Goal: Task Accomplishment & Management: Use online tool/utility

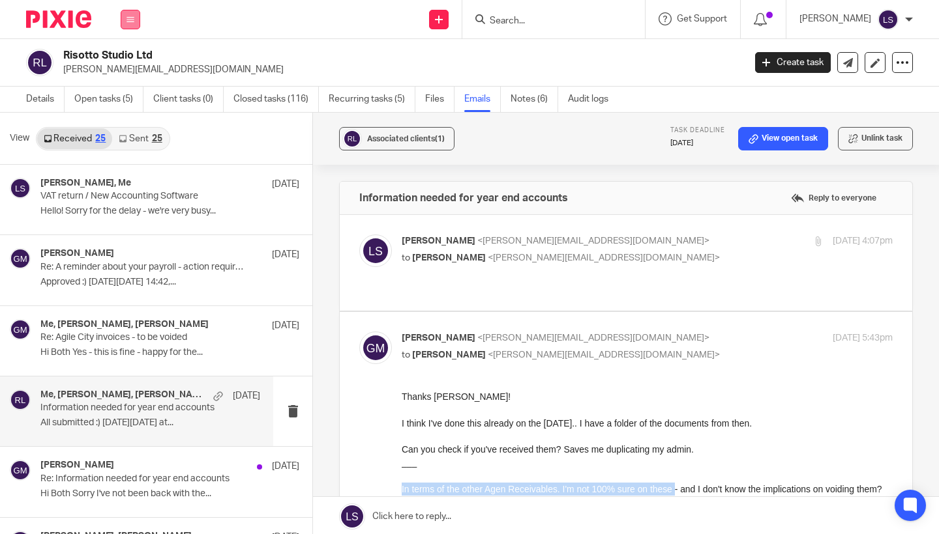
scroll to position [128, 0]
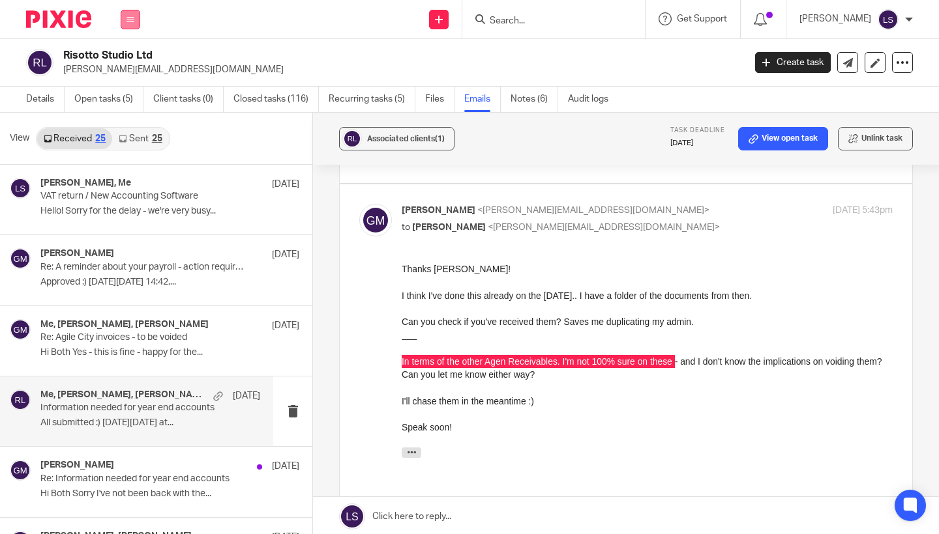
click at [132, 22] on icon at bounding box center [130, 20] width 8 height 8
click at [126, 78] on link "Email" at bounding box center [124, 79] width 22 height 9
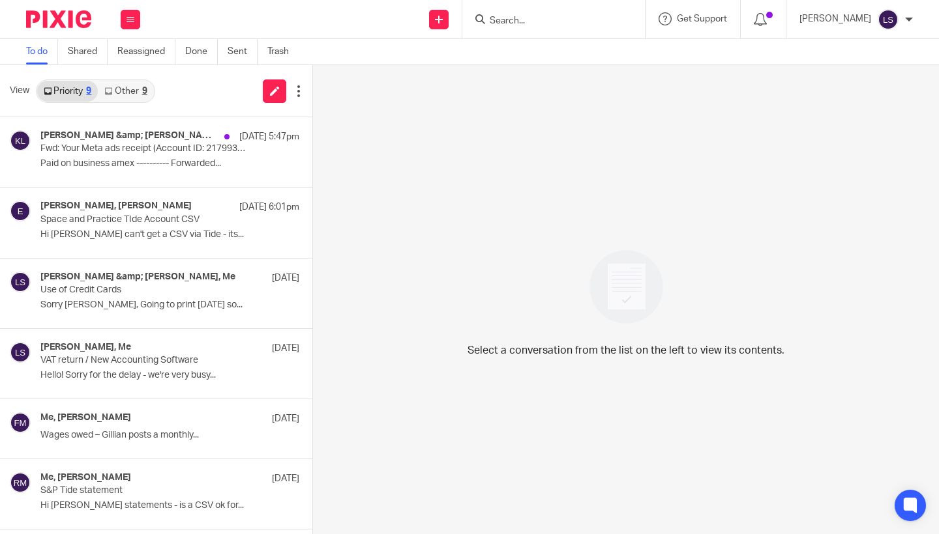
click at [131, 98] on link "Other 9" at bounding box center [125, 91] width 55 height 21
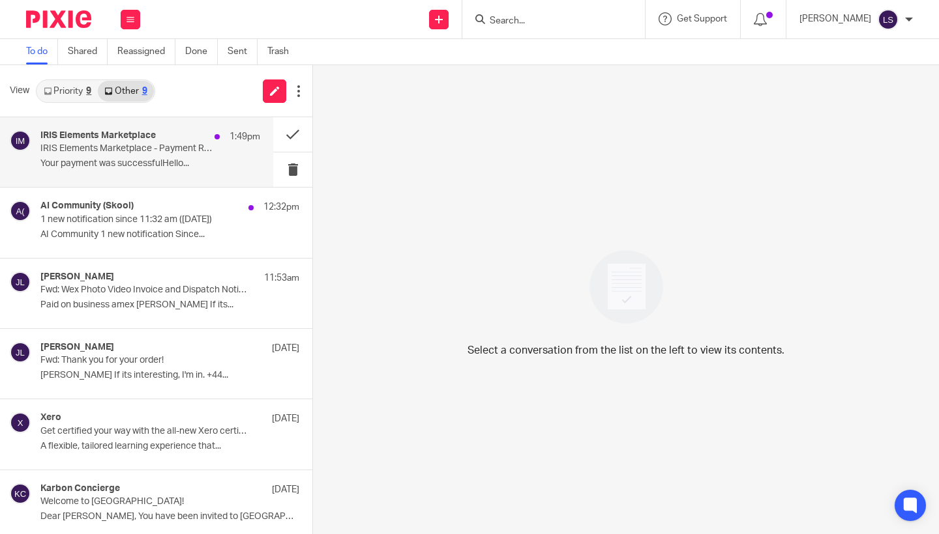
click at [132, 173] on div "IRIS Elements Marketplace 1:49pm IRIS Elements Marketplace - Payment Receipt Yo…" at bounding box center [150, 152] width 220 height 44
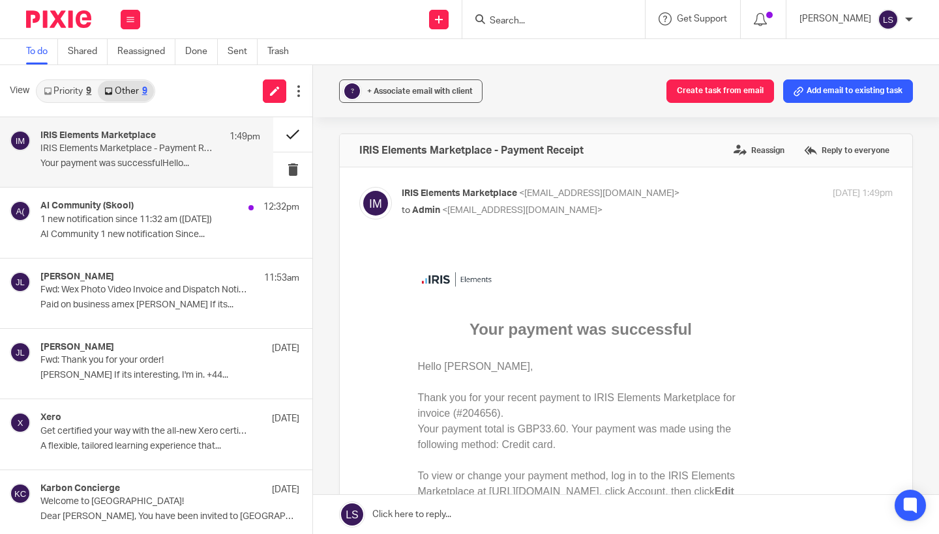
click at [285, 136] on button at bounding box center [292, 134] width 39 height 35
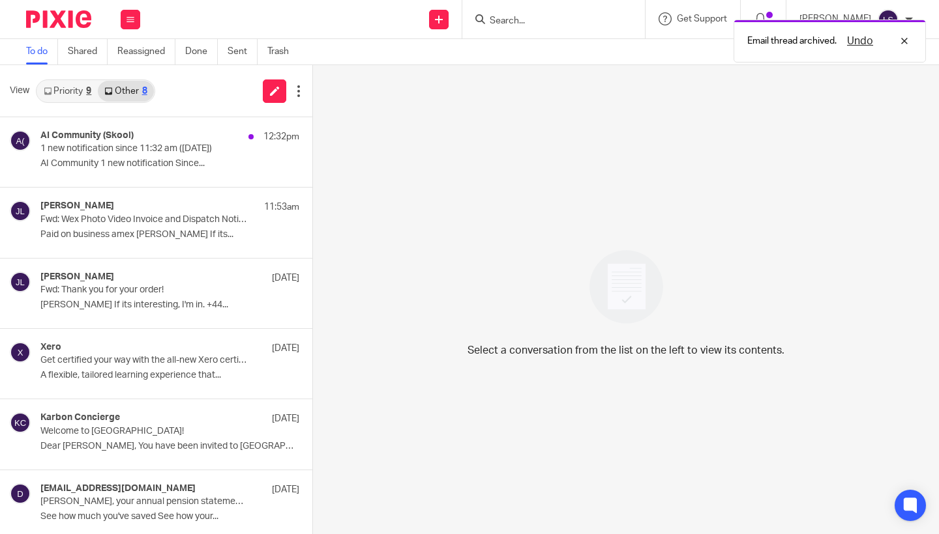
click at [168, 155] on div "AI Community (Skool) 12:32pm 1 new notification since 11:32 am (Oct 13, 2025) A…" at bounding box center [169, 152] width 259 height 44
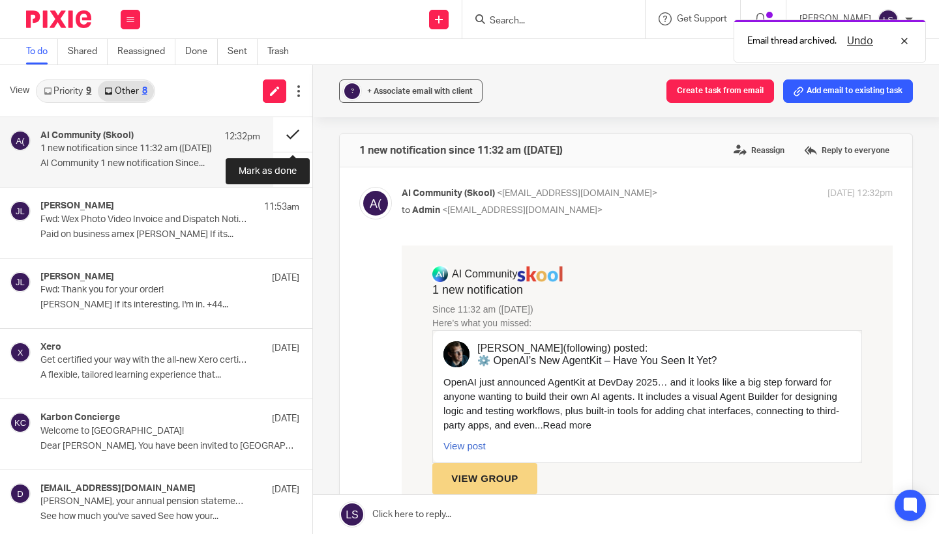
click at [294, 138] on button at bounding box center [292, 134] width 39 height 35
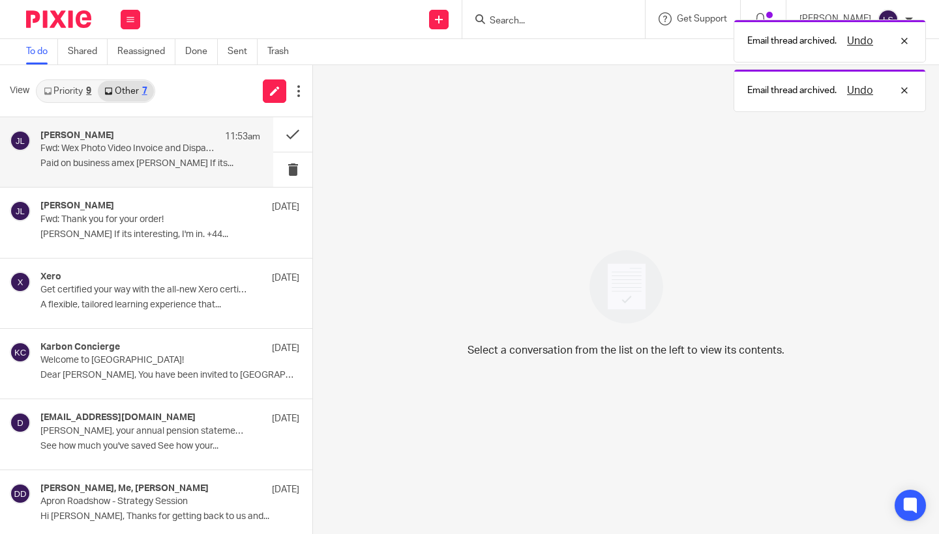
click at [211, 128] on div "Jack Lennie 11:53am Fwd: Wex Photo Video Invoice and Dispatch Notification SI80…" at bounding box center [136, 152] width 273 height 70
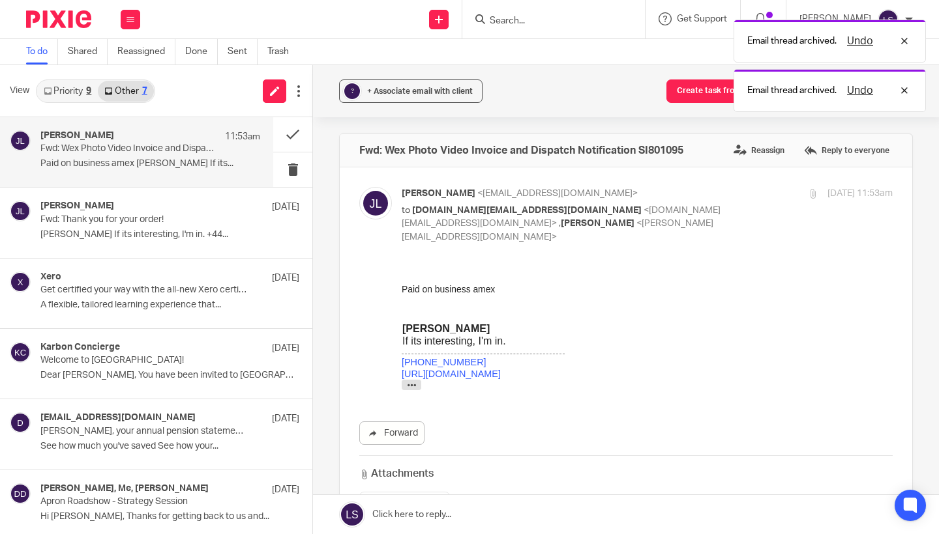
click at [658, 207] on p "to we.are.makers.global.ltd@in.getapron.com <we.are.makers.global.ltd@in.getapr…" at bounding box center [564, 224] width 327 height 40
checkbox input "false"
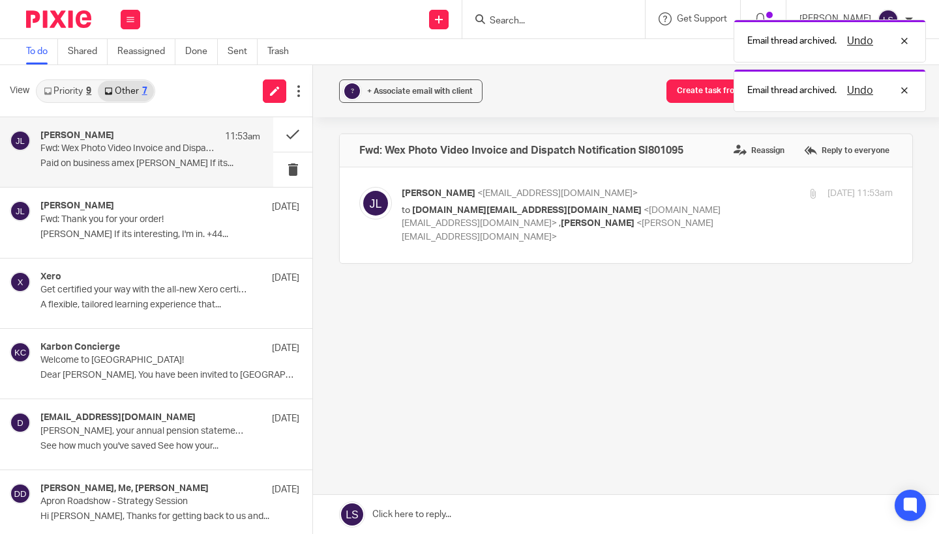
click at [77, 88] on link "Priority 9" at bounding box center [67, 91] width 61 height 21
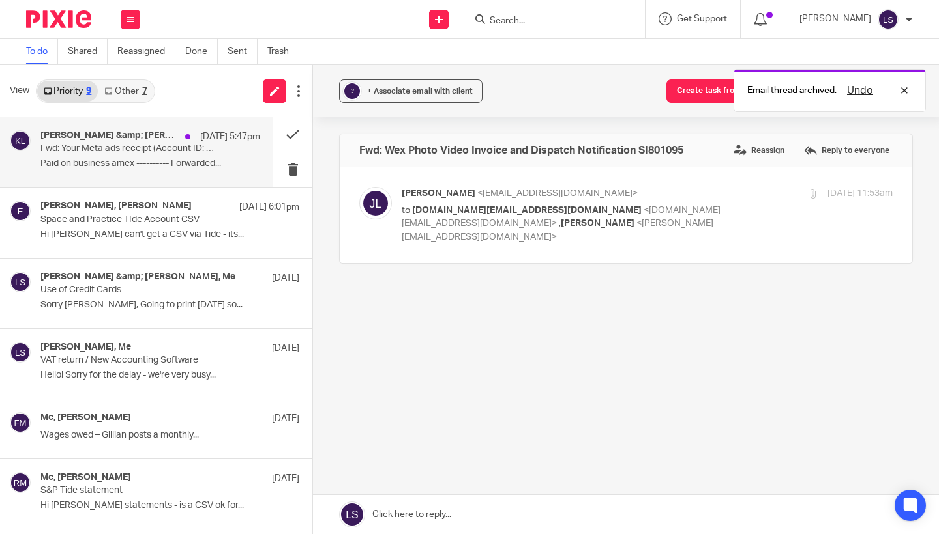
click at [119, 163] on p "Paid on business amex ---------- Forwarded..." at bounding box center [150, 163] width 220 height 11
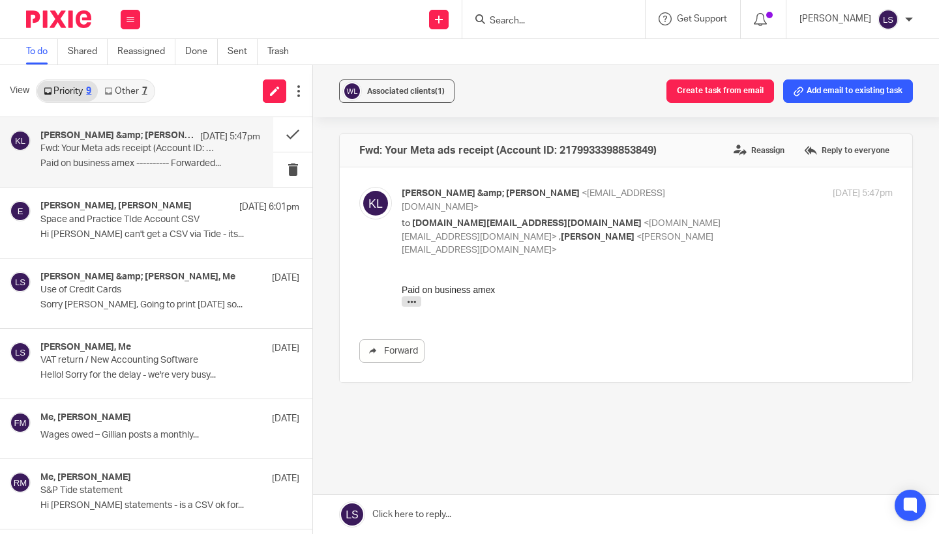
click at [696, 194] on p "Kate &amp; Jack Lennie <wearemakersinfo@gmail.com>" at bounding box center [564, 200] width 327 height 27
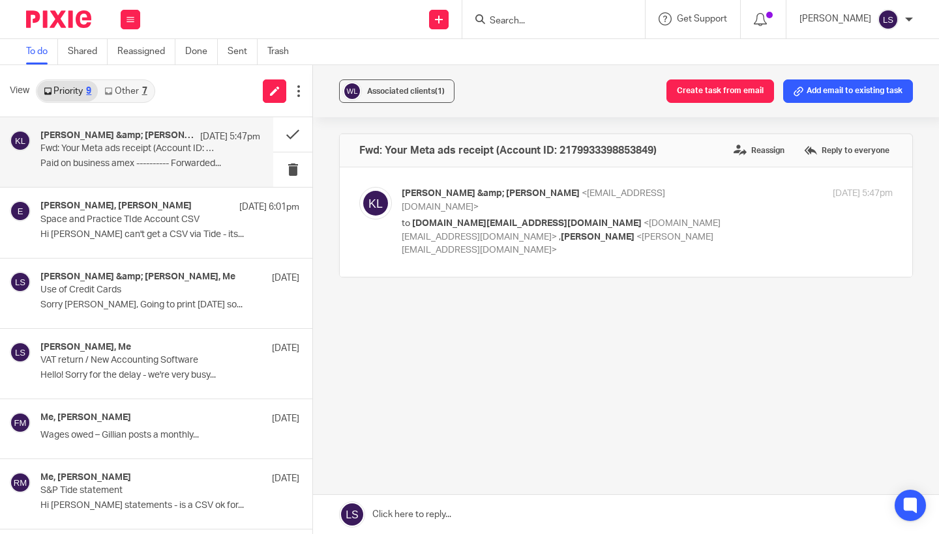
click at [692, 195] on p "Kate &amp; Jack Lennie <wearemakersinfo@gmail.com>" at bounding box center [564, 200] width 327 height 27
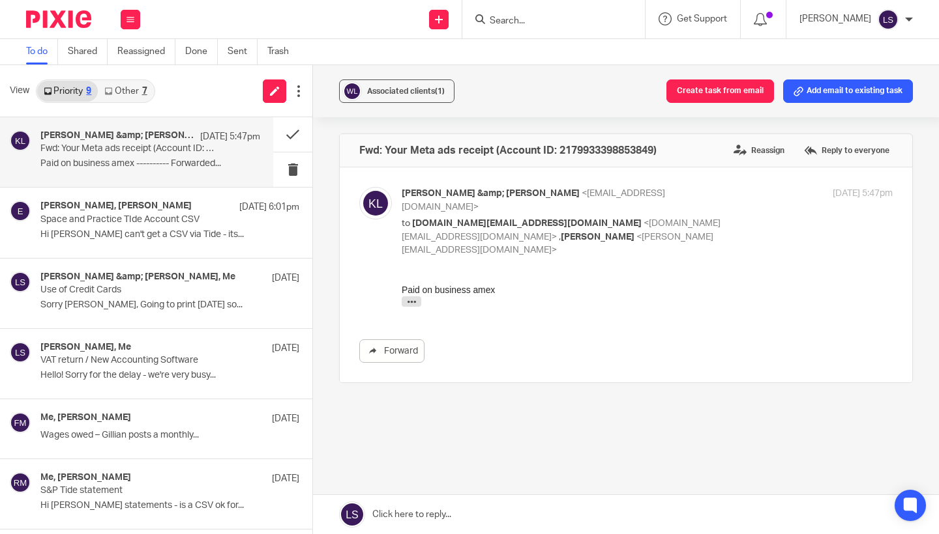
click at [692, 195] on p "Kate &amp; Jack Lennie <wearemakersinfo@gmail.com>" at bounding box center [564, 200] width 327 height 27
checkbox input "false"
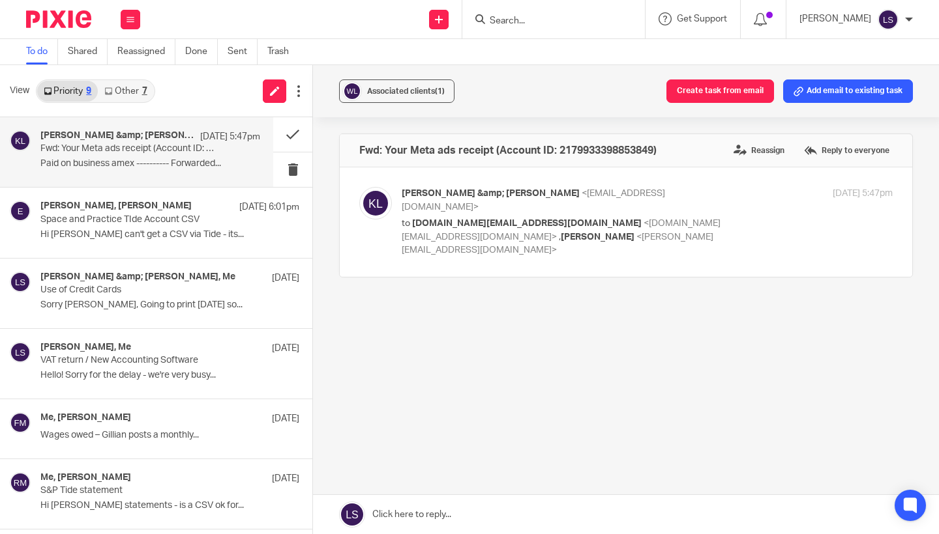
click at [143, 88] on div "7" at bounding box center [144, 91] width 5 height 9
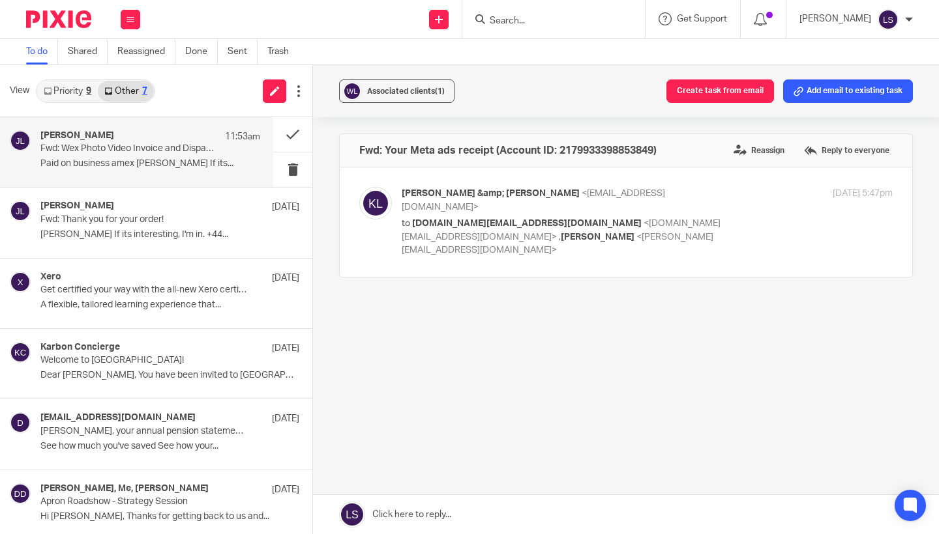
drag, startPoint x: 66, startPoint y: 21, endPoint x: 135, endPoint y: 126, distance: 126.2
click at [66, 21] on img at bounding box center [58, 19] width 65 height 18
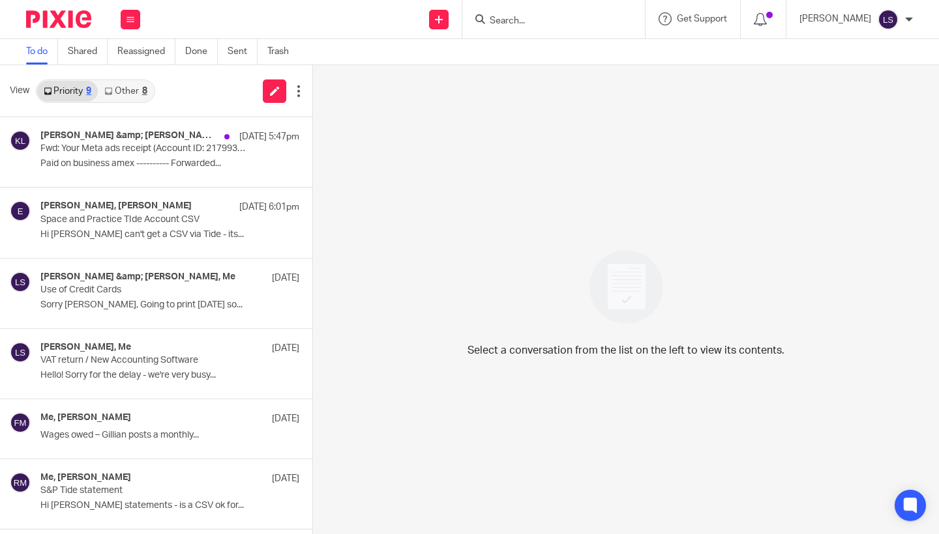
click at [76, 18] on img at bounding box center [58, 19] width 65 height 18
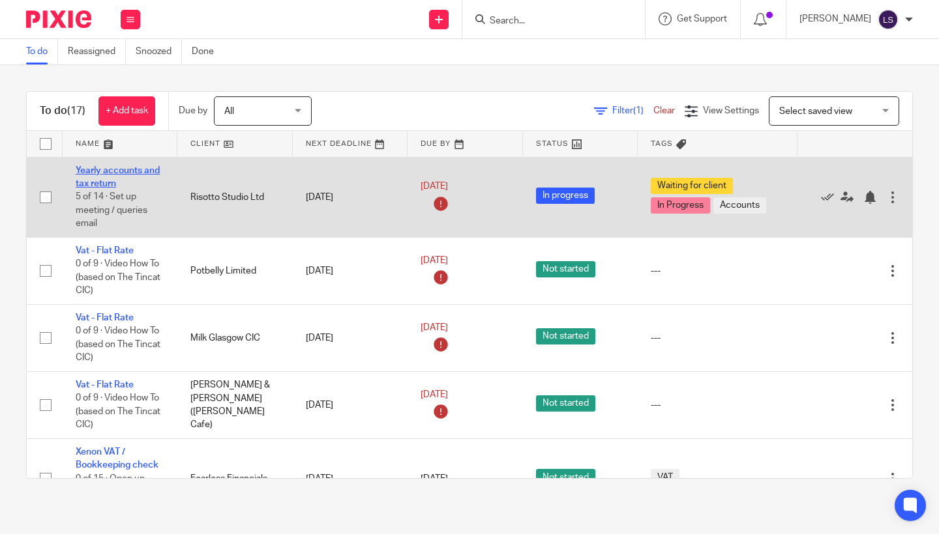
click at [123, 171] on link "Yearly accounts and tax return" at bounding box center [118, 177] width 84 height 22
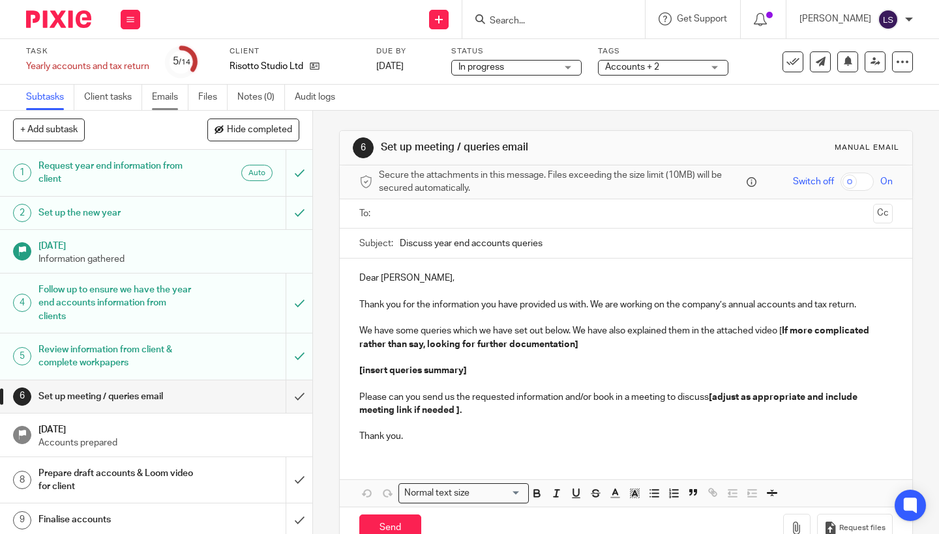
click at [164, 100] on link "Emails" at bounding box center [170, 97] width 36 height 25
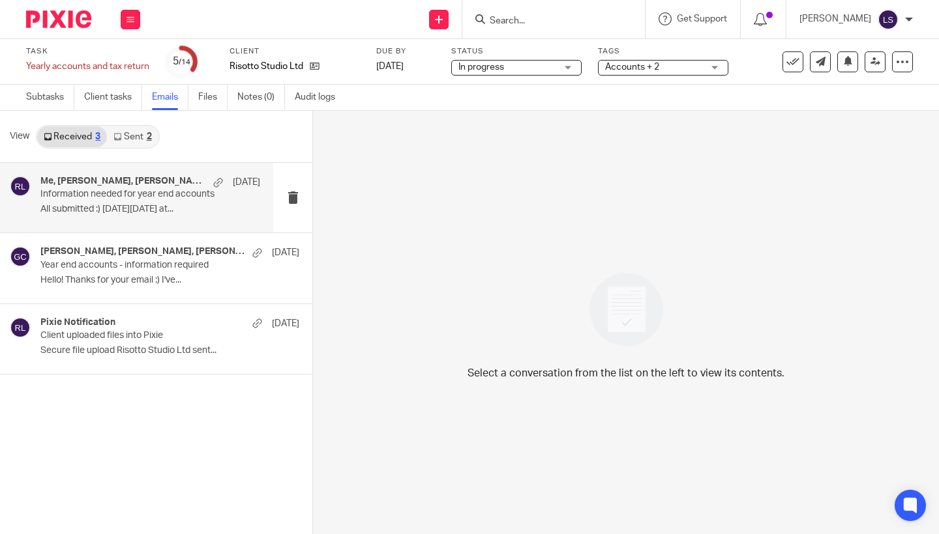
click at [129, 194] on p "Information needed for year end accounts" at bounding box center [128, 194] width 176 height 11
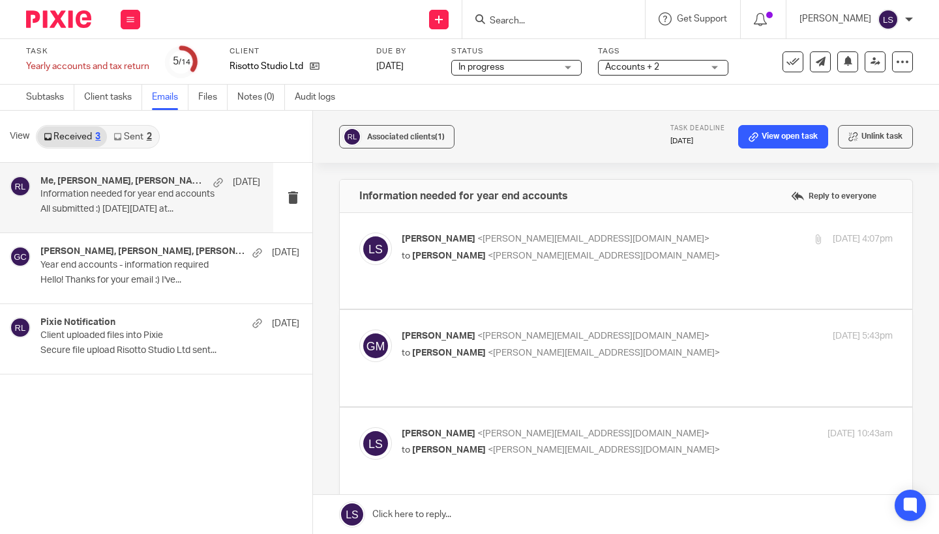
click at [715, 237] on p "[PERSON_NAME] <[EMAIL_ADDRESS][DOMAIN_NAME]>" at bounding box center [564, 240] width 327 height 14
checkbox input "true"
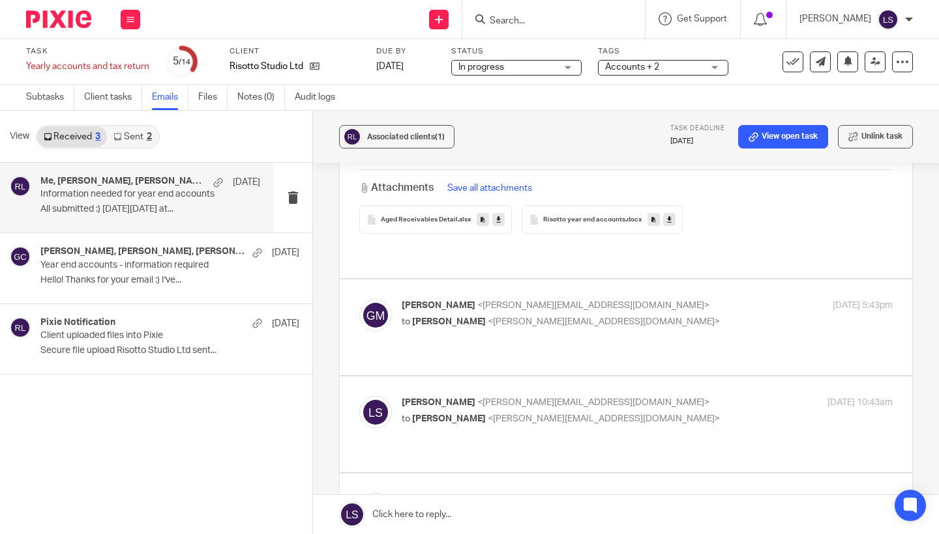
scroll to position [449, 0]
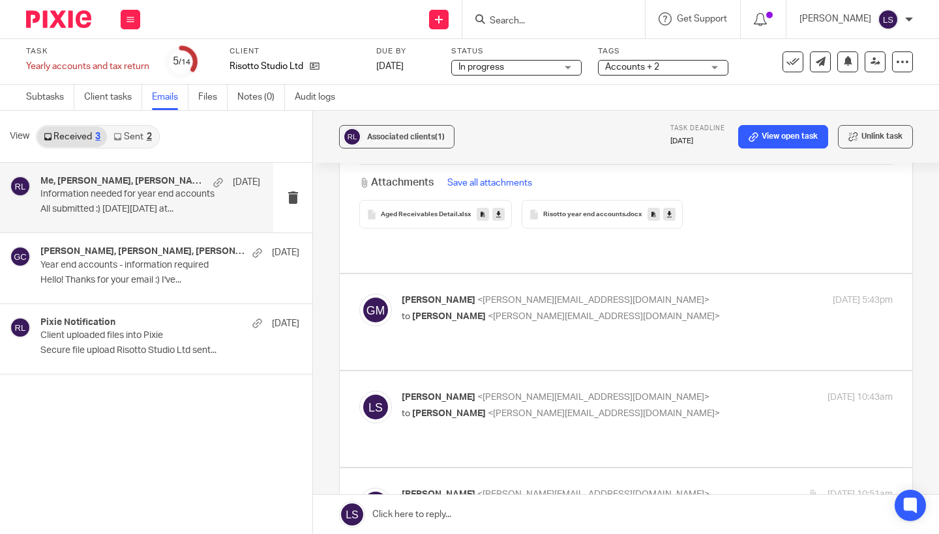
click at [671, 310] on p "to [PERSON_NAME] <[PERSON_NAME][EMAIL_ADDRESS][DOMAIN_NAME]>" at bounding box center [564, 317] width 327 height 14
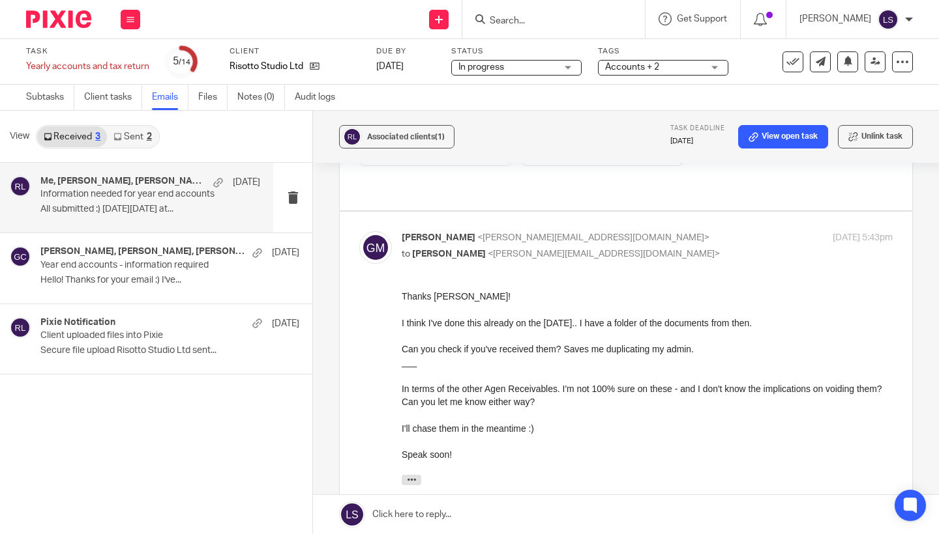
scroll to position [512, 0]
click at [663, 231] on p "[PERSON_NAME] <[PERSON_NAME][EMAIL_ADDRESS][DOMAIN_NAME]>" at bounding box center [564, 238] width 327 height 14
checkbox input "false"
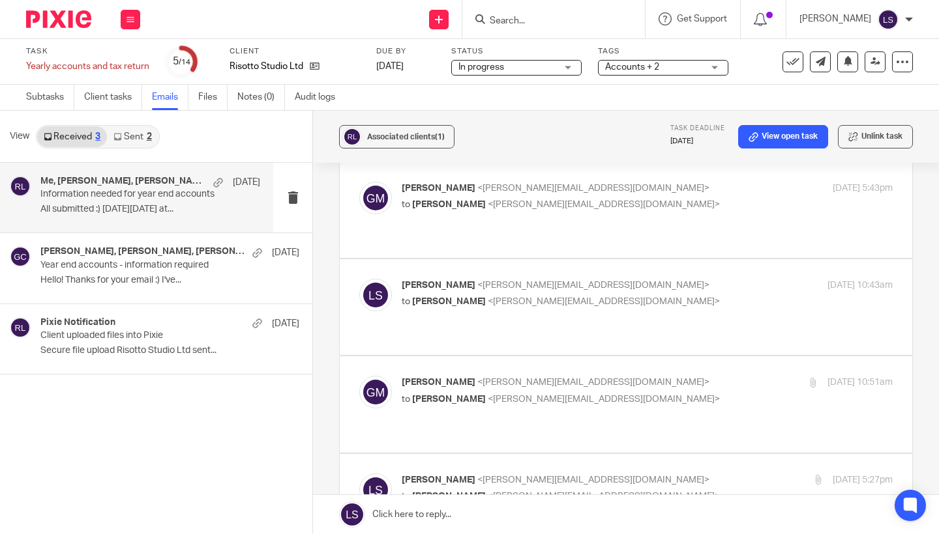
scroll to position [565, 0]
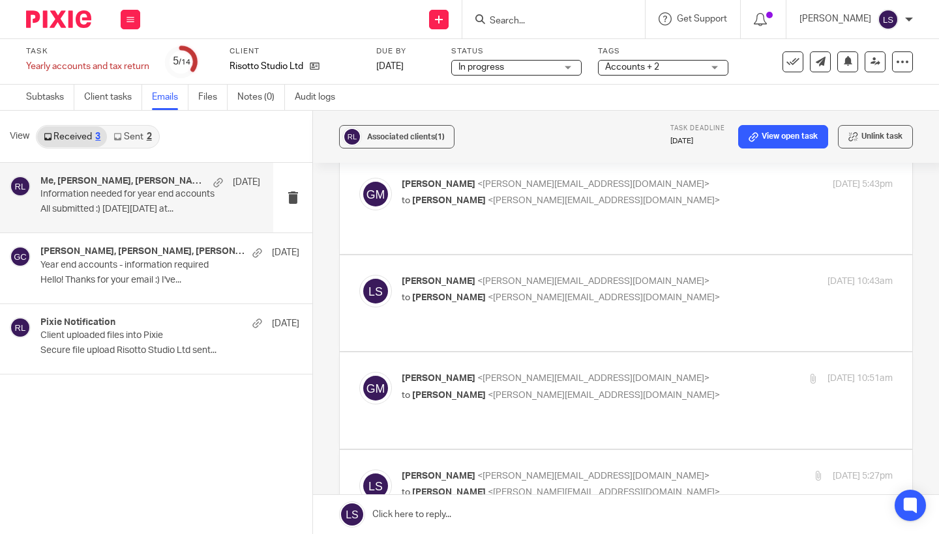
click at [668, 275] on p "[PERSON_NAME] <[EMAIL_ADDRESS][DOMAIN_NAME]>" at bounding box center [564, 282] width 327 height 14
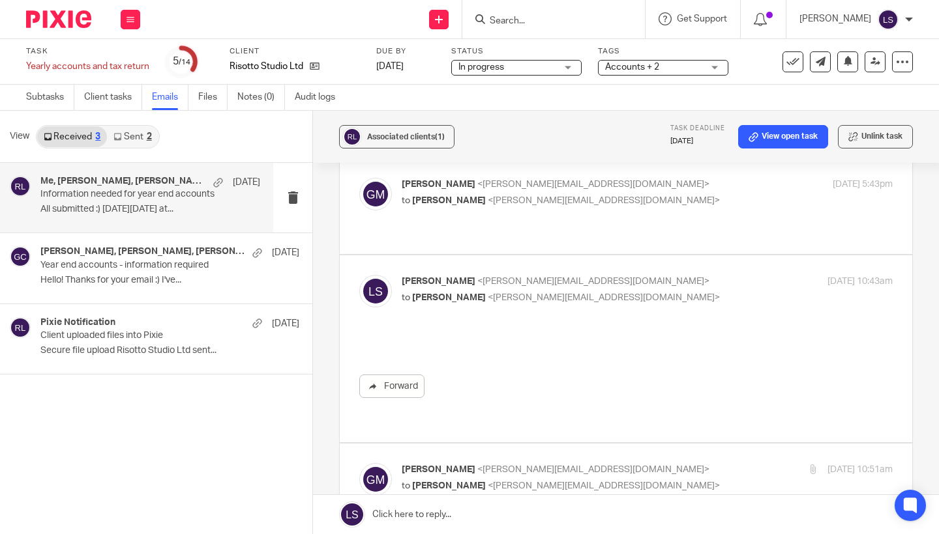
scroll to position [0, 0]
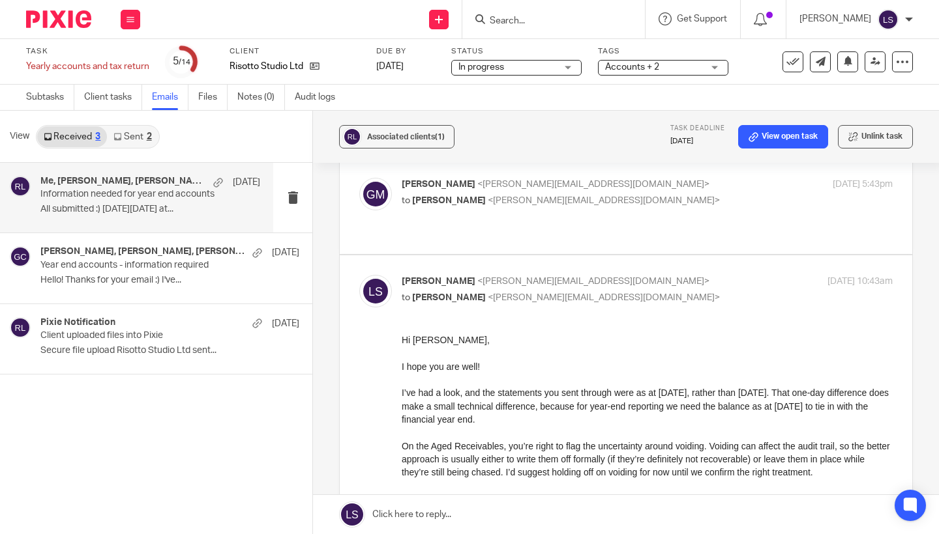
click at [668, 275] on p "[PERSON_NAME] <[EMAIL_ADDRESS][DOMAIN_NAME]>" at bounding box center [564, 282] width 327 height 14
checkbox input "false"
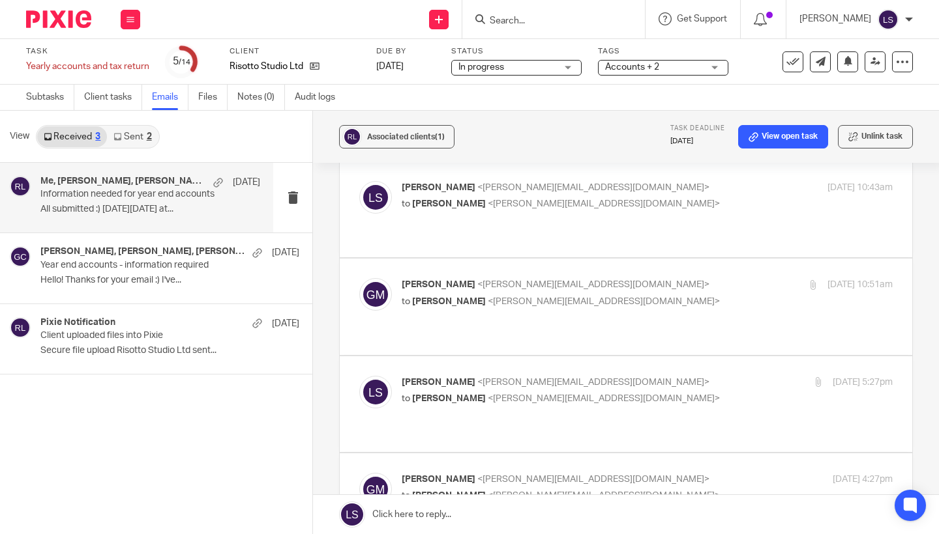
scroll to position [662, 0]
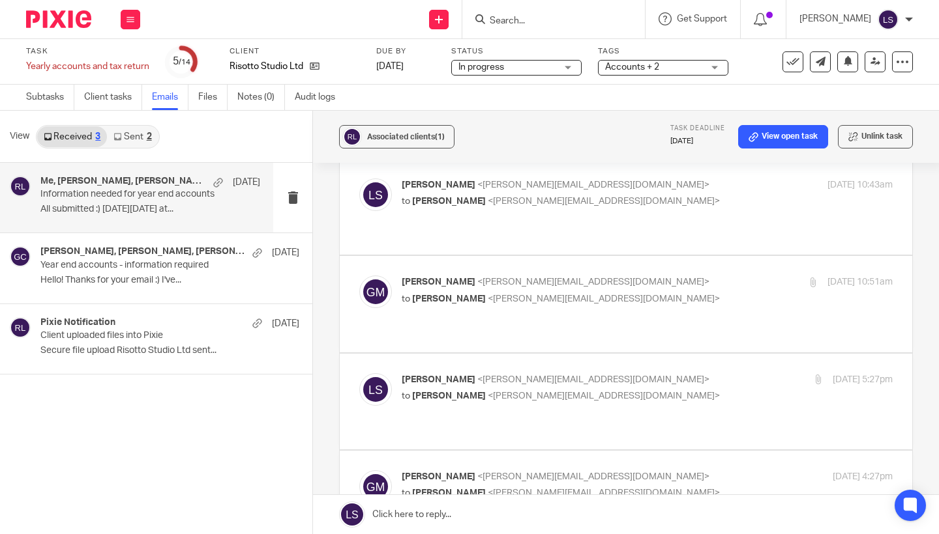
click at [663, 293] on p "to [PERSON_NAME] <[PERSON_NAME][EMAIL_ADDRESS][DOMAIN_NAME]>" at bounding box center [564, 300] width 327 height 14
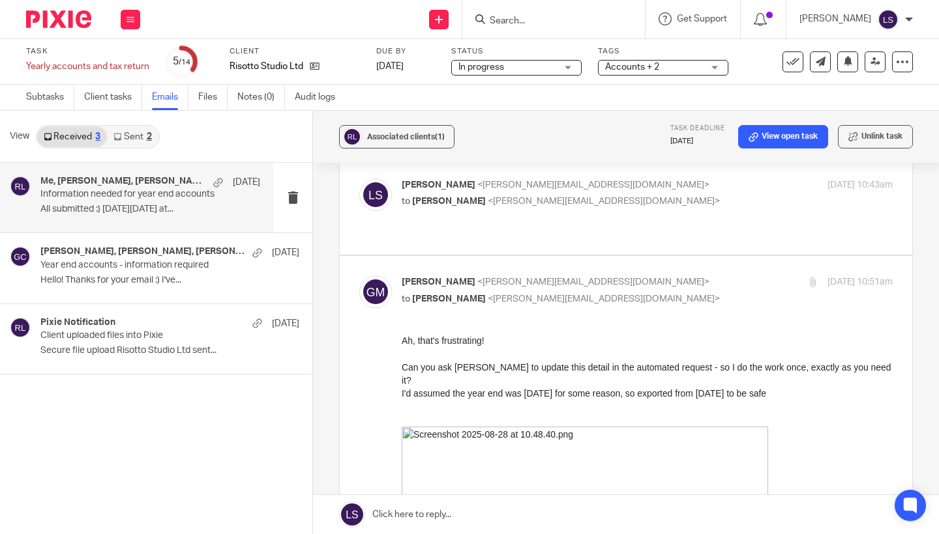
scroll to position [0, 0]
click at [663, 293] on p "to [PERSON_NAME] <[PERSON_NAME][EMAIL_ADDRESS][DOMAIN_NAME]>" at bounding box center [564, 300] width 327 height 14
checkbox input "false"
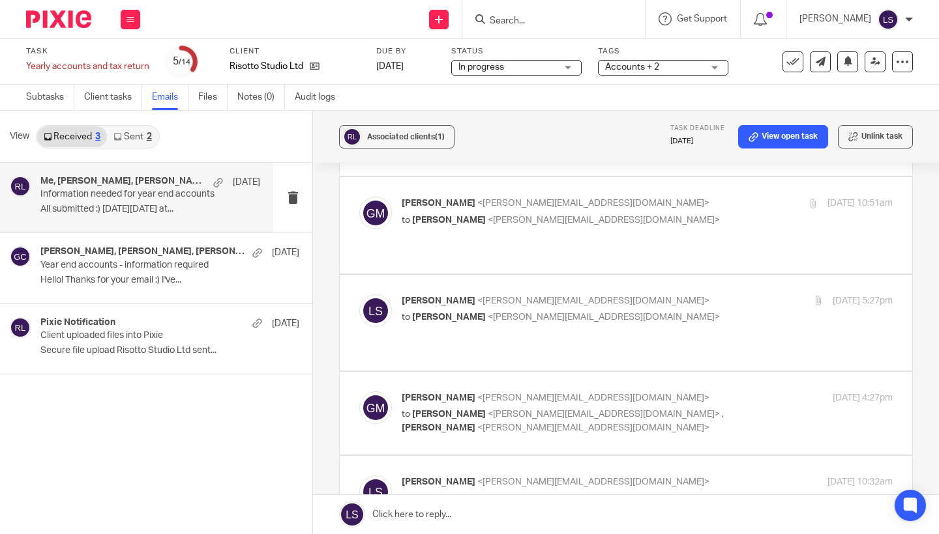
scroll to position [742, 0]
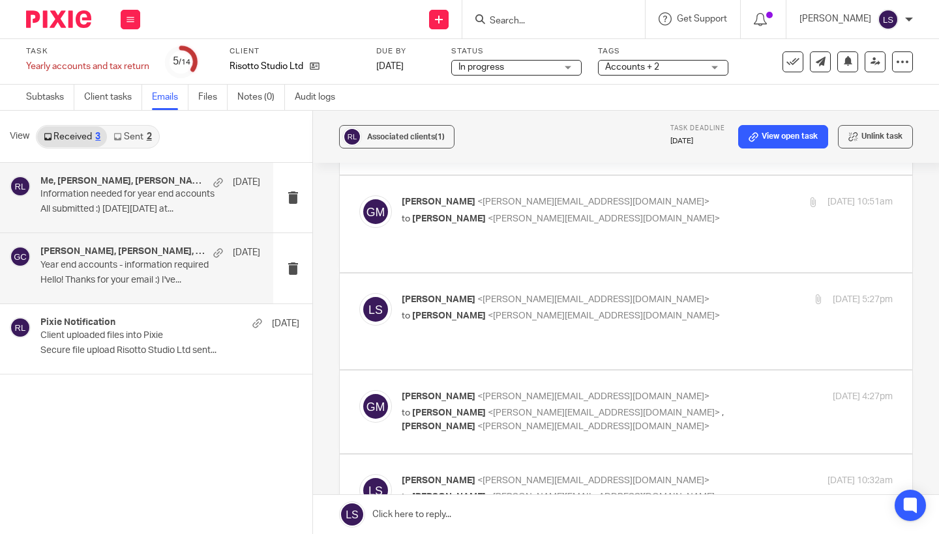
click at [191, 270] on p "Year end accounts - information required" at bounding box center [128, 265] width 176 height 11
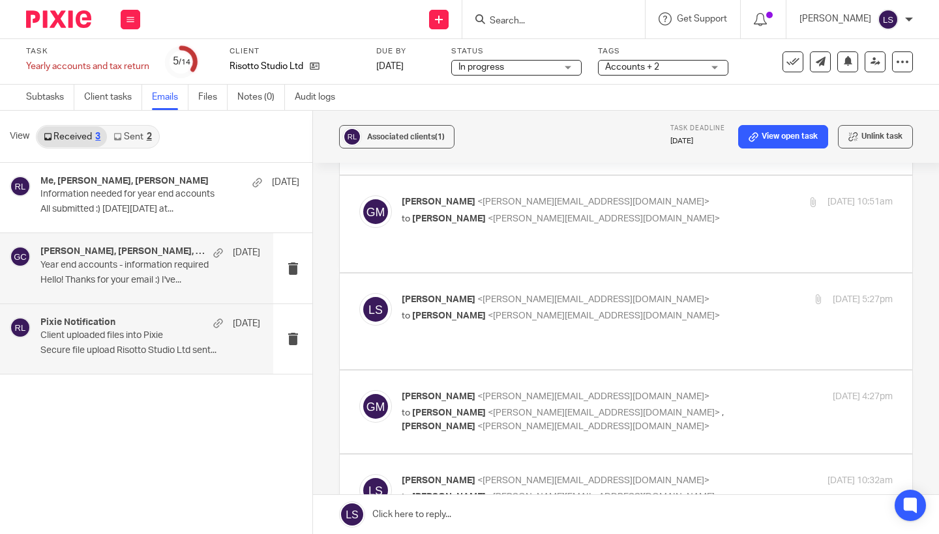
scroll to position [0, 0]
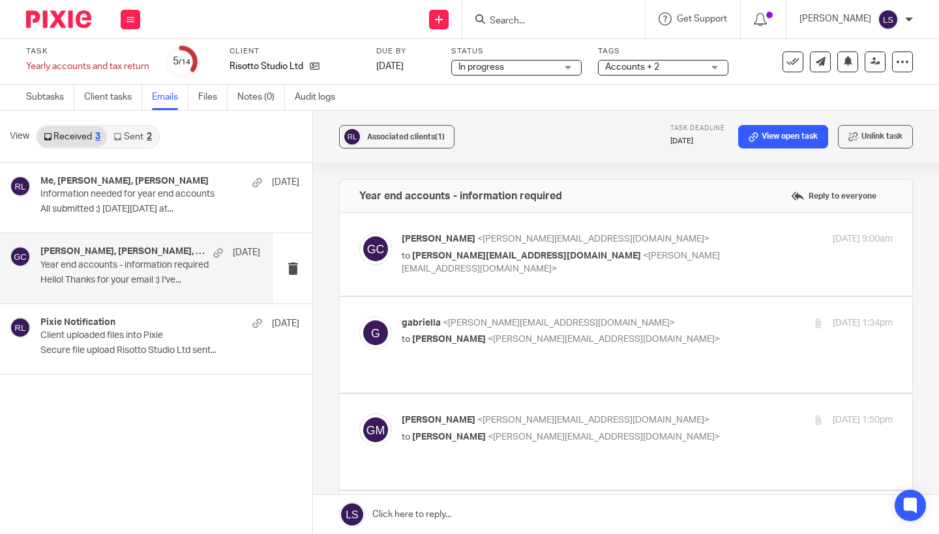
click at [692, 239] on p "[PERSON_NAME] <[PERSON_NAME][EMAIL_ADDRESS][DOMAIN_NAME]>" at bounding box center [564, 240] width 327 height 14
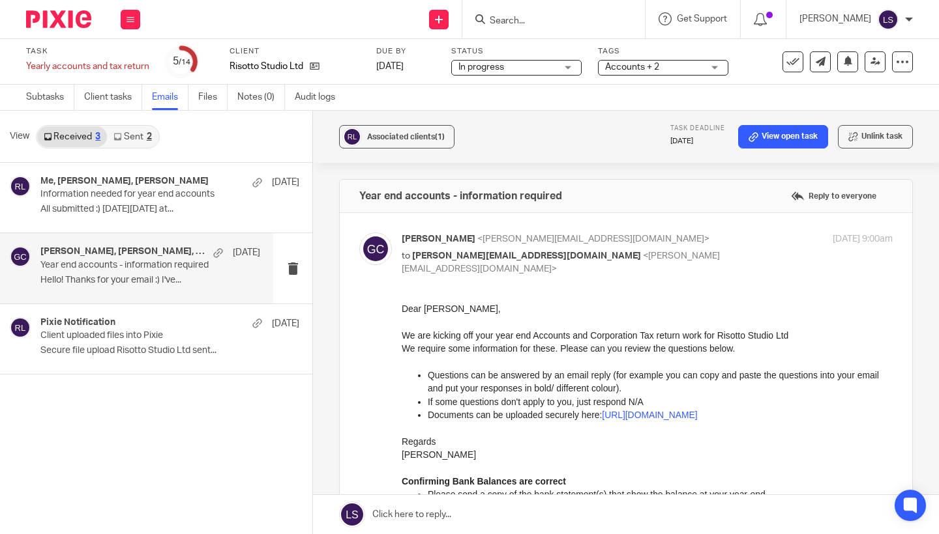
click at [692, 239] on p "[PERSON_NAME] <[PERSON_NAME][EMAIL_ADDRESS][DOMAIN_NAME]>" at bounding box center [564, 240] width 327 height 14
checkbox input "false"
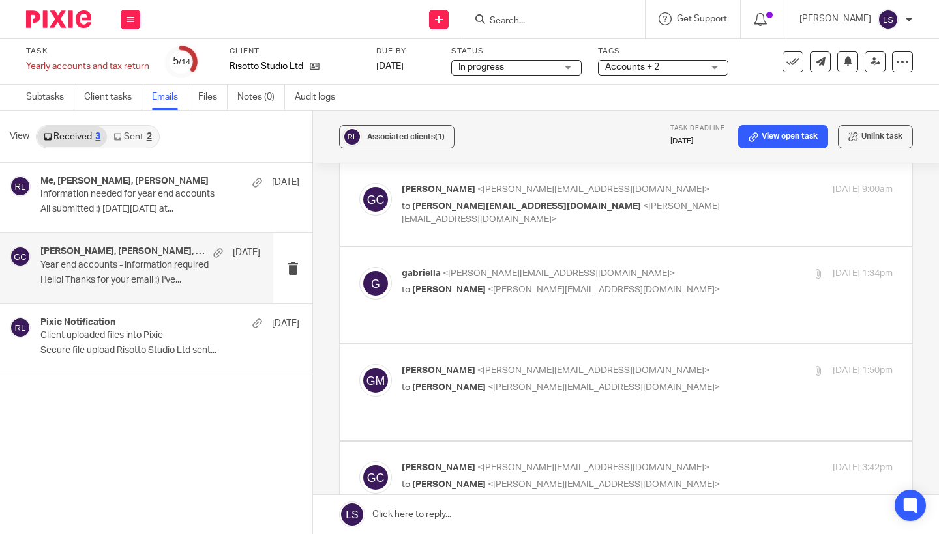
scroll to position [53, 0]
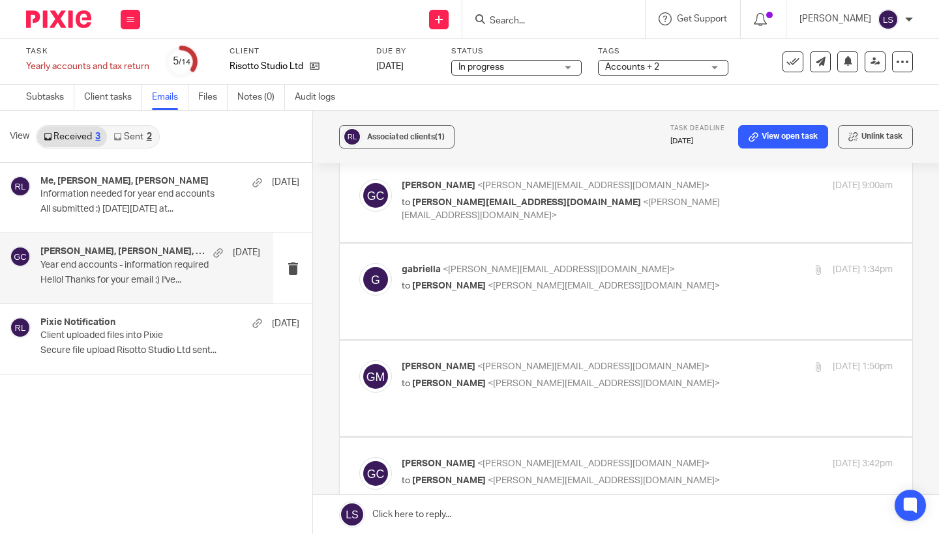
click at [684, 283] on p "to [PERSON_NAME] <[PERSON_NAME][EMAIL_ADDRESS][DOMAIN_NAME]>" at bounding box center [564, 287] width 327 height 14
checkbox input "true"
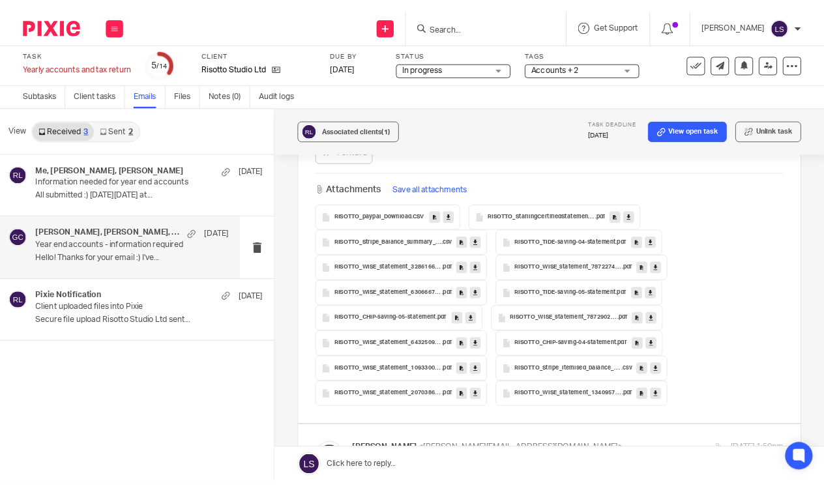
scroll to position [304, 0]
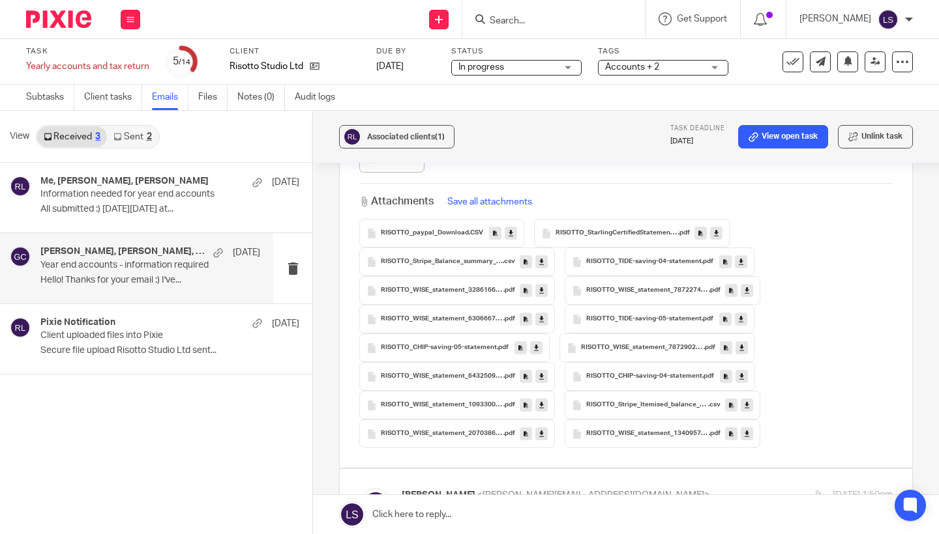
click at [510, 234] on icon at bounding box center [510, 234] width 5 height 10
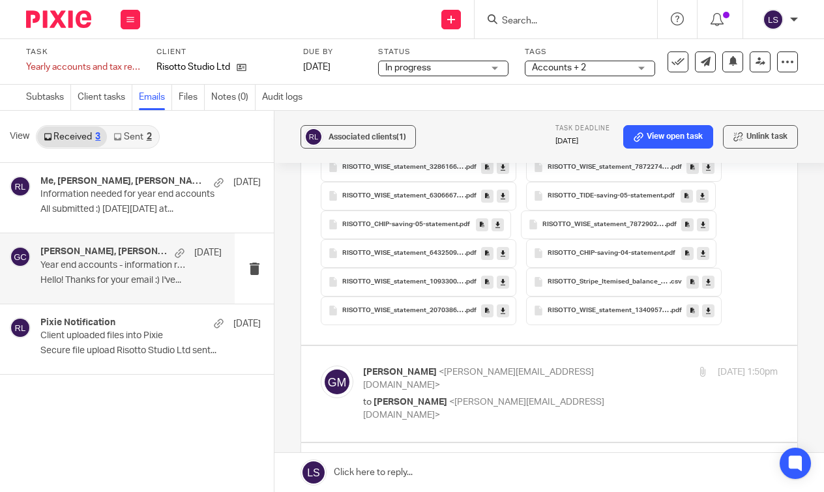
scroll to position [517, 0]
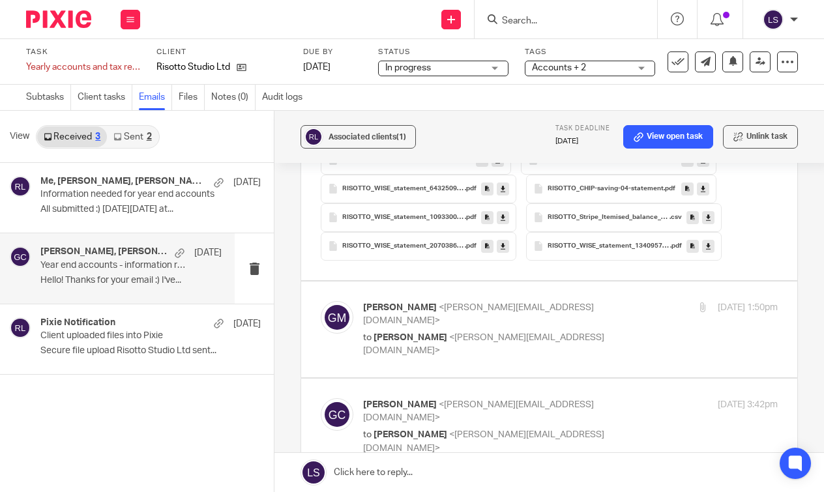
click at [604, 331] on p "to [PERSON_NAME] <[PERSON_NAME][EMAIL_ADDRESS][DOMAIN_NAME]>" at bounding box center [501, 344] width 276 height 27
checkbox input "true"
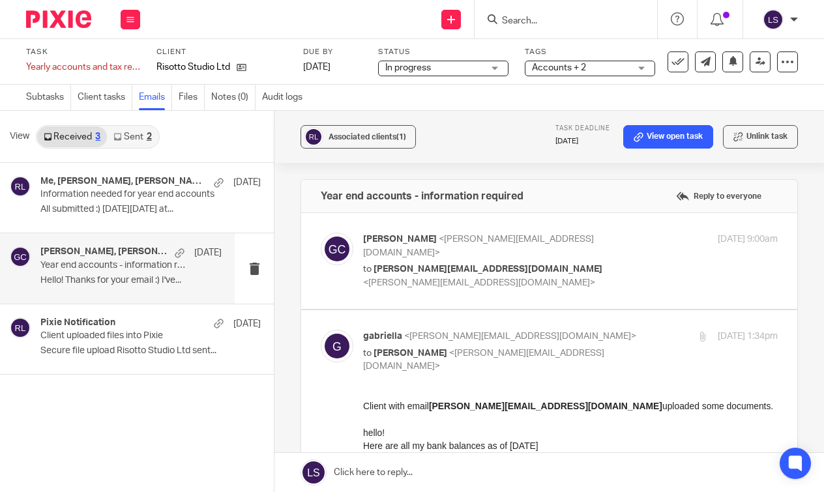
scroll to position [0, 0]
click at [606, 330] on p "[PERSON_NAME] <[PERSON_NAME][EMAIL_ADDRESS][DOMAIN_NAME]>" at bounding box center [501, 337] width 276 height 14
checkbox input "false"
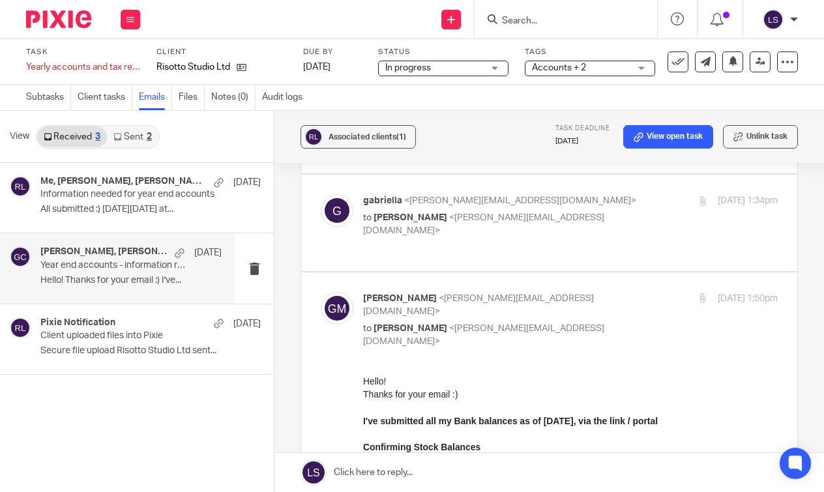
click at [614, 292] on p "[PERSON_NAME] <[PERSON_NAME][EMAIL_ADDRESS][DOMAIN_NAME]>" at bounding box center [501, 305] width 276 height 27
checkbox input "false"
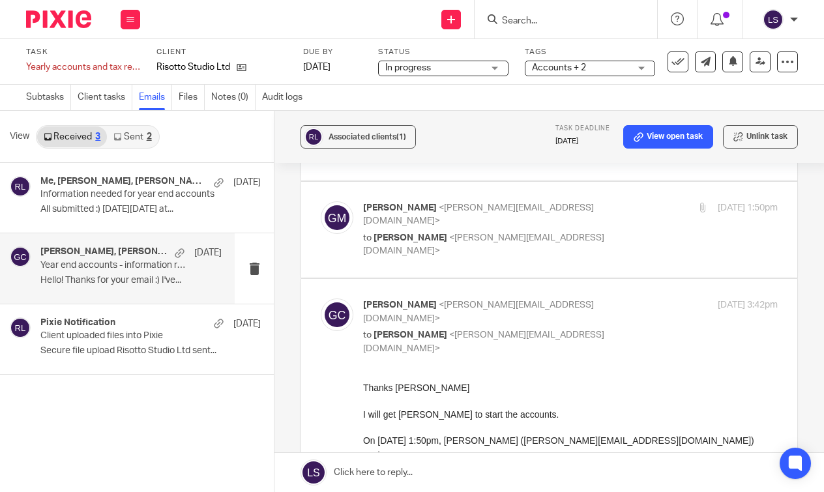
click at [613, 328] on p "to [PERSON_NAME] <[PERSON_NAME][EMAIL_ADDRESS][DOMAIN_NAME]>" at bounding box center [501, 341] width 276 height 27
checkbox input "false"
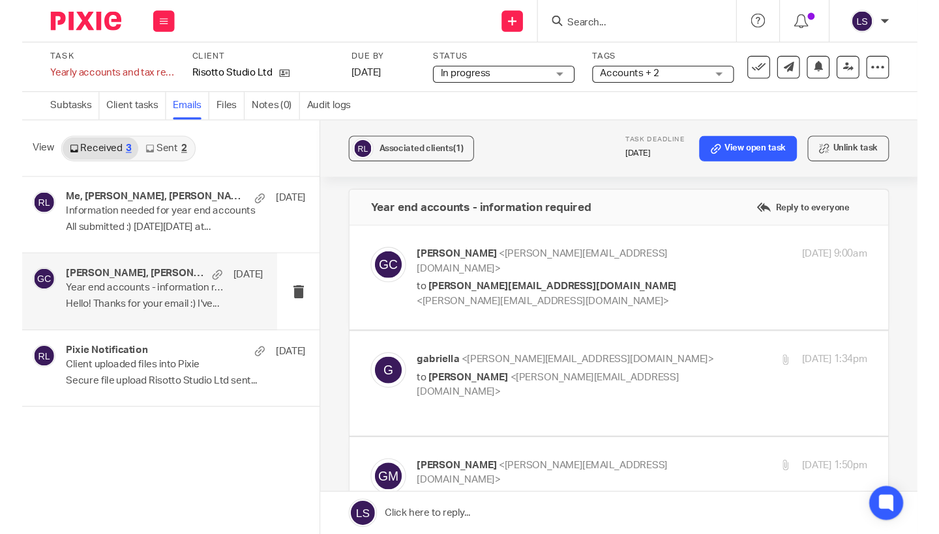
scroll to position [3, 0]
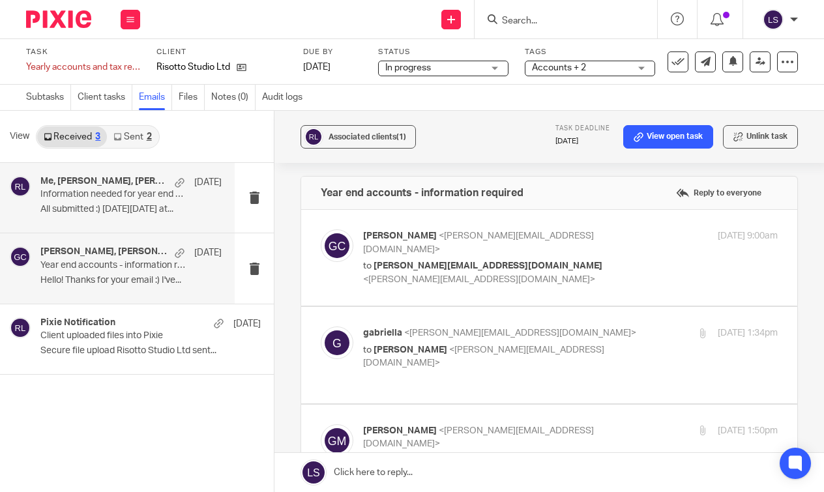
click at [119, 207] on p "All submitted :) [DATE][DATE] at..." at bounding box center [130, 209] width 181 height 11
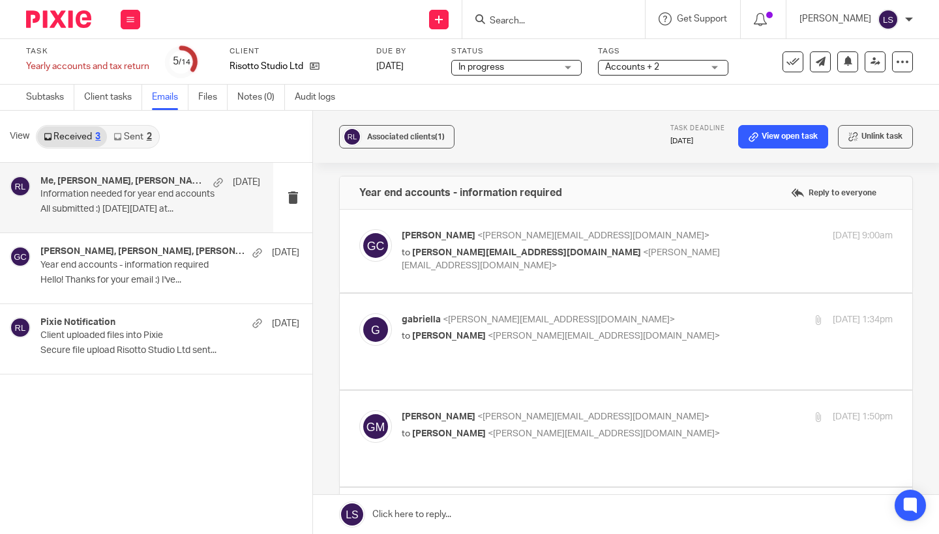
click at [651, 244] on div "[PERSON_NAME] <[PERSON_NAME][EMAIL_ADDRESS][DOMAIN_NAME]> to [PERSON_NAME][EMAI…" at bounding box center [564, 251] width 327 height 44
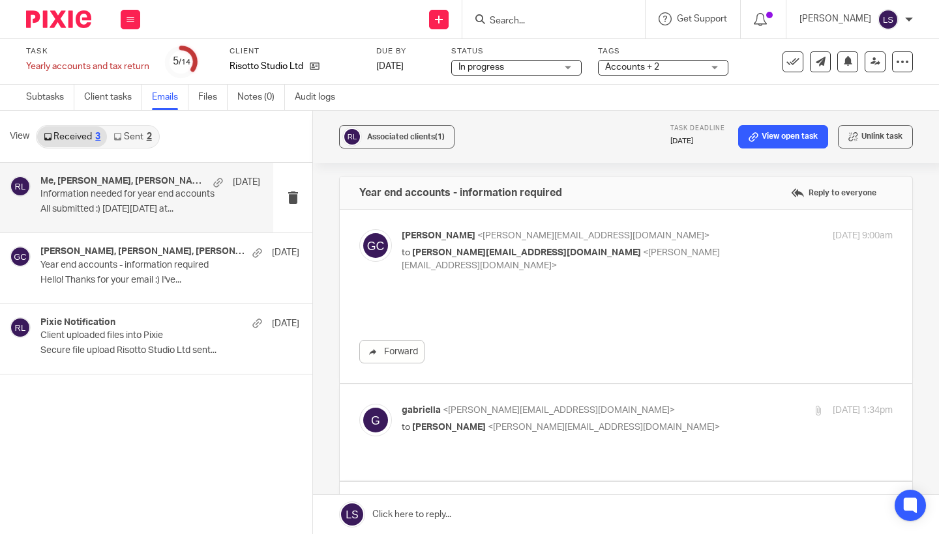
scroll to position [0, 0]
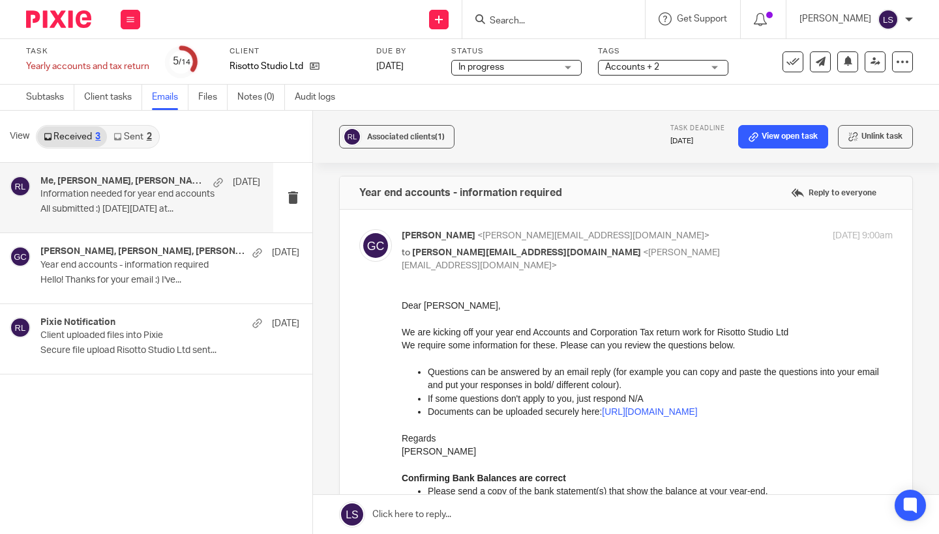
click at [692, 246] on p "to [PERSON_NAME][EMAIL_ADDRESS][DOMAIN_NAME] <[PERSON_NAME][EMAIL_ADDRESS][DOMA…" at bounding box center [564, 259] width 327 height 27
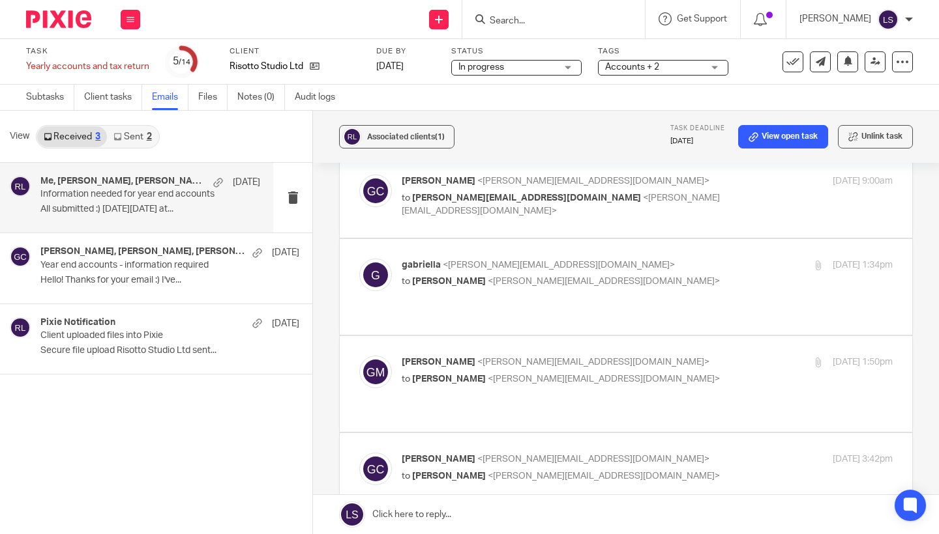
scroll to position [64, 0]
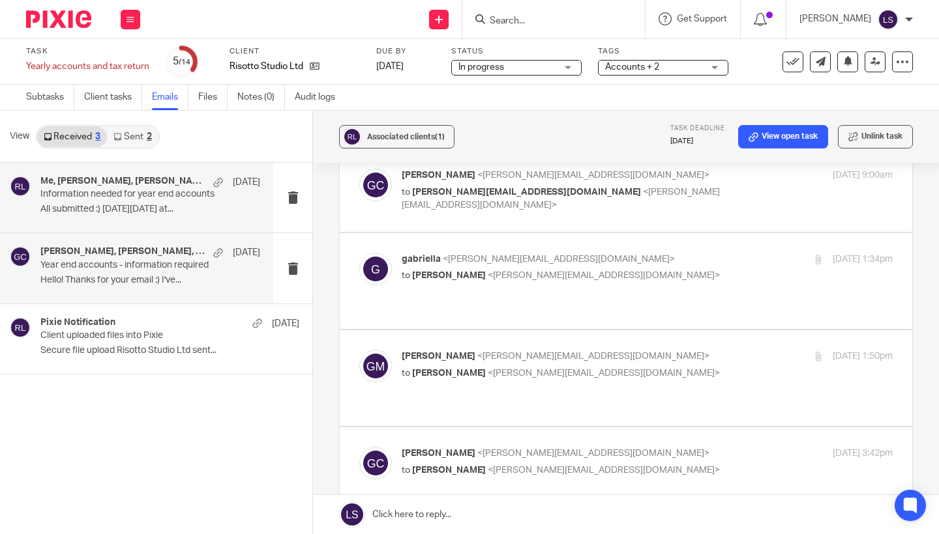
click at [138, 270] on p "Year end accounts - information required" at bounding box center [128, 265] width 176 height 11
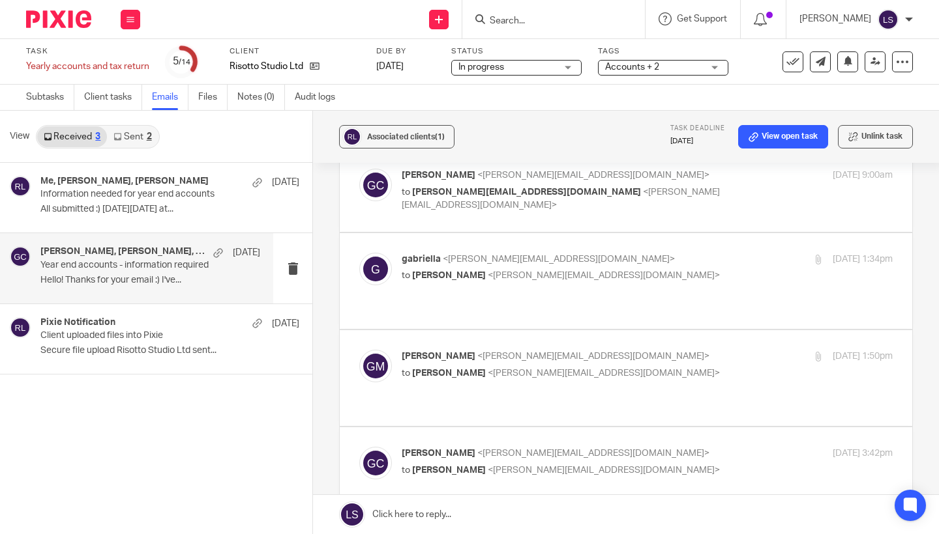
scroll to position [0, 0]
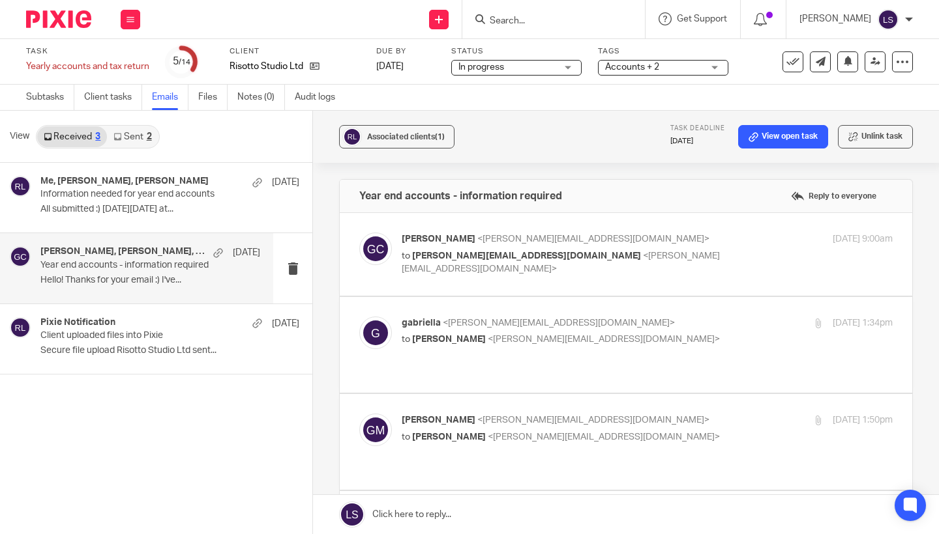
click at [731, 260] on div "[PERSON_NAME] <[PERSON_NAME][EMAIL_ADDRESS][DOMAIN_NAME]> to [PERSON_NAME][EMAI…" at bounding box center [646, 255] width 491 height 44
checkbox input "true"
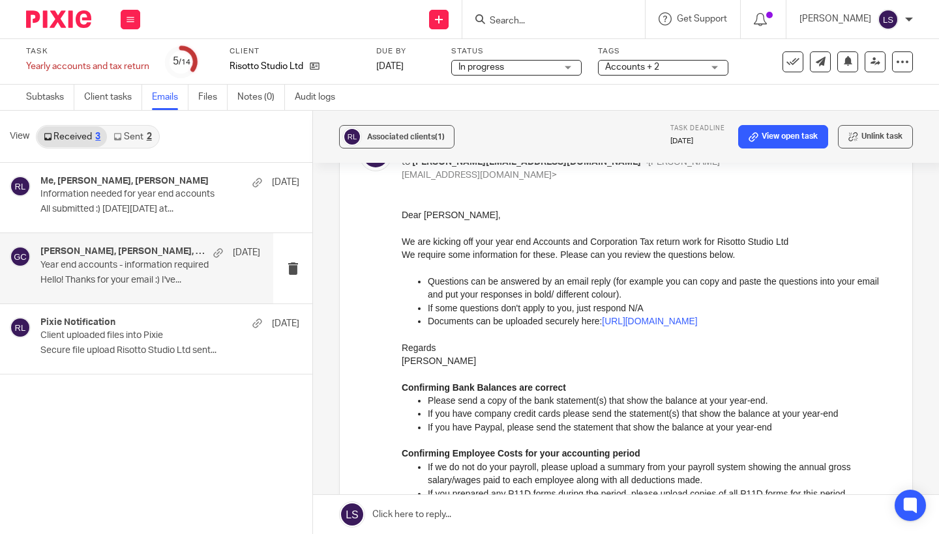
scroll to position [144, 0]
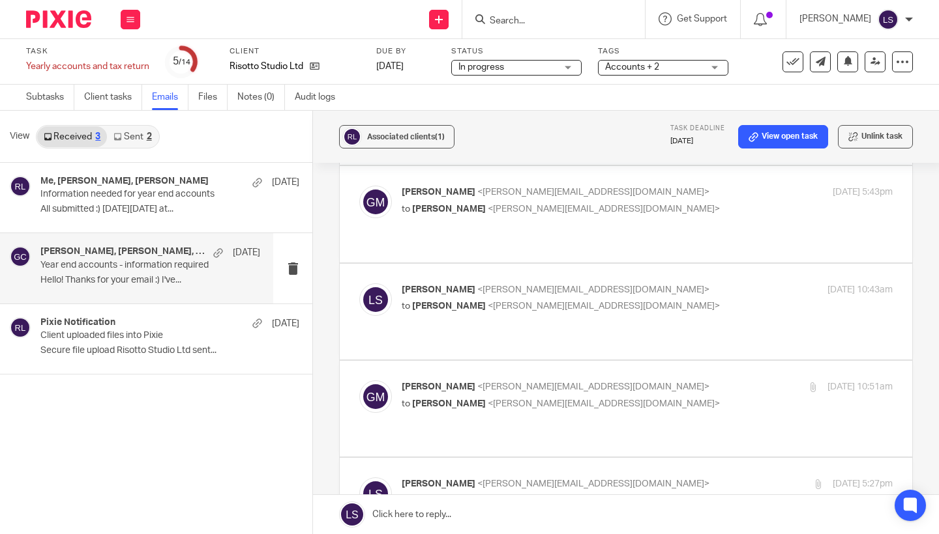
click at [723, 361] on label at bounding box center [626, 409] width 572 height 96
click at [359, 380] on input "checkbox" at bounding box center [358, 380] width 1 height 1
checkbox input "true"
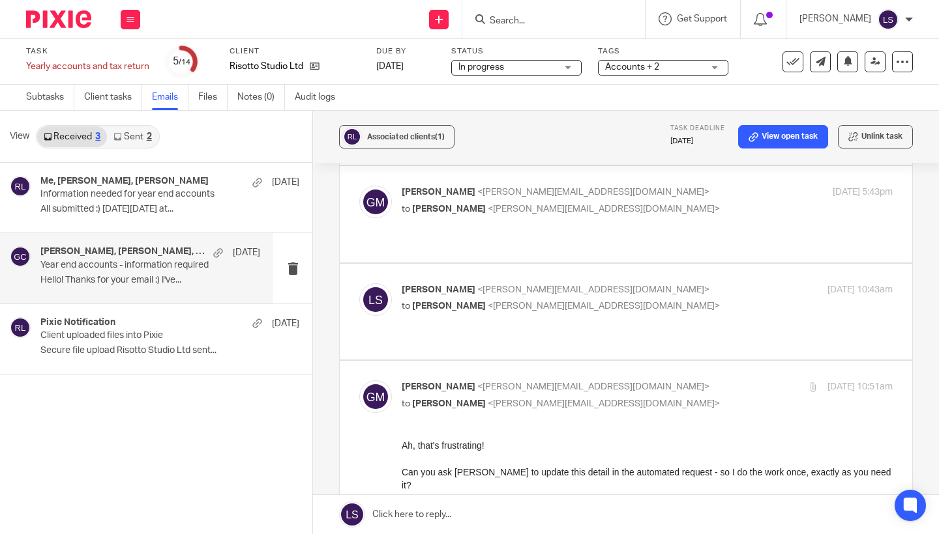
scroll to position [0, 0]
click at [669, 327] on label at bounding box center [626, 312] width 572 height 96
click at [359, 284] on input "checkbox" at bounding box center [358, 283] width 1 height 1
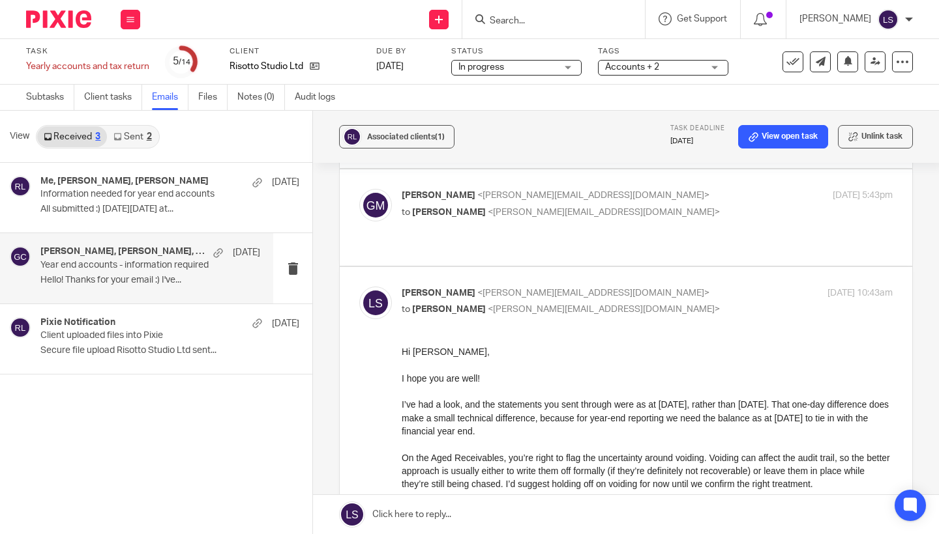
scroll to position [65, 0]
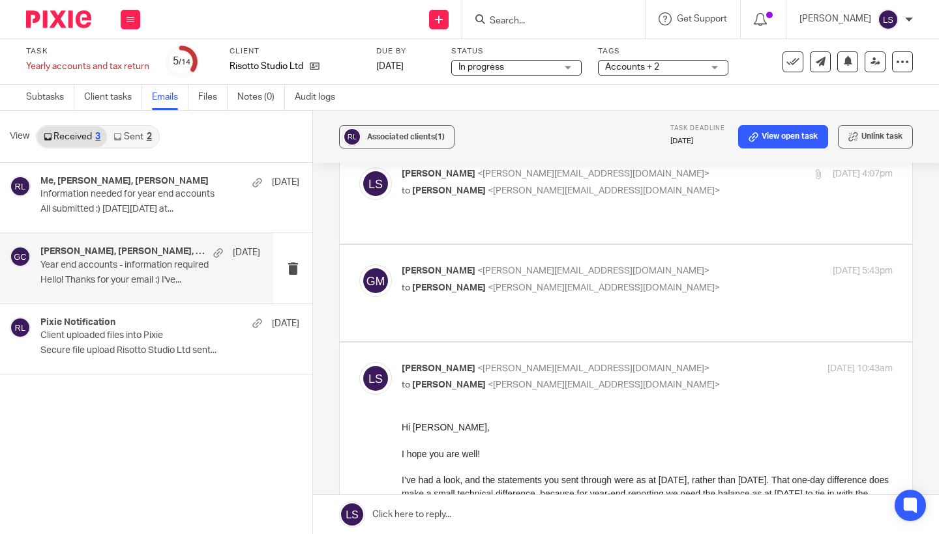
click at [647, 362] on p "[PERSON_NAME] <[EMAIL_ADDRESS][DOMAIN_NAME]>" at bounding box center [564, 369] width 327 height 14
checkbox input "false"
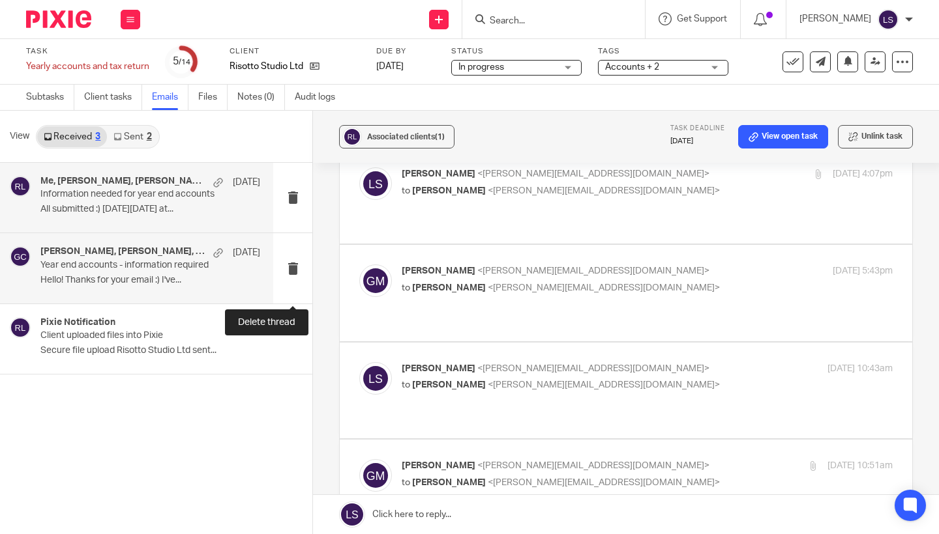
click at [127, 207] on p "All submitted :) [DATE][DATE] at..." at bounding box center [150, 209] width 220 height 11
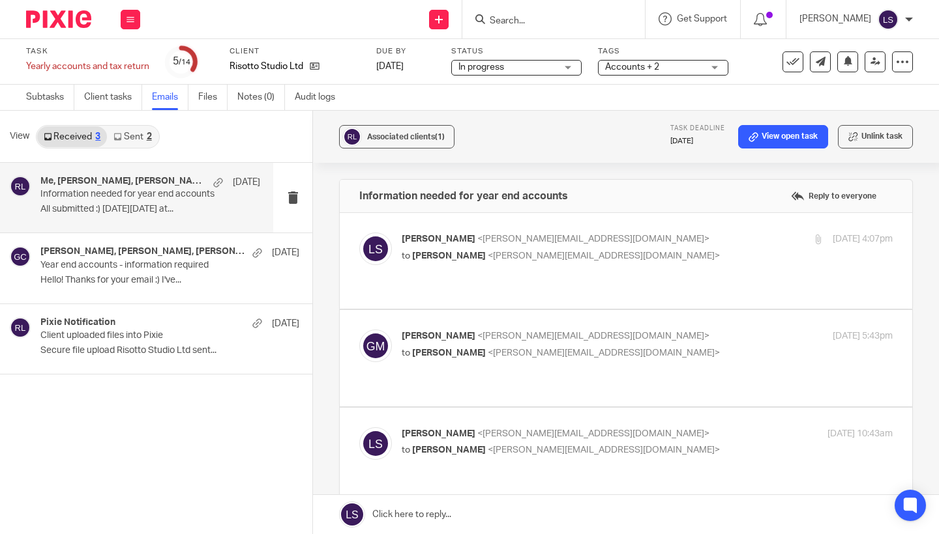
click at [640, 267] on div "[PERSON_NAME] <[EMAIL_ADDRESS][DOMAIN_NAME]> to [PERSON_NAME] <[PERSON_NAME][EM…" at bounding box center [625, 261] width 533 height 57
click at [643, 250] on p "to [PERSON_NAME] <[PERSON_NAME][EMAIL_ADDRESS][DOMAIN_NAME]>" at bounding box center [564, 257] width 327 height 14
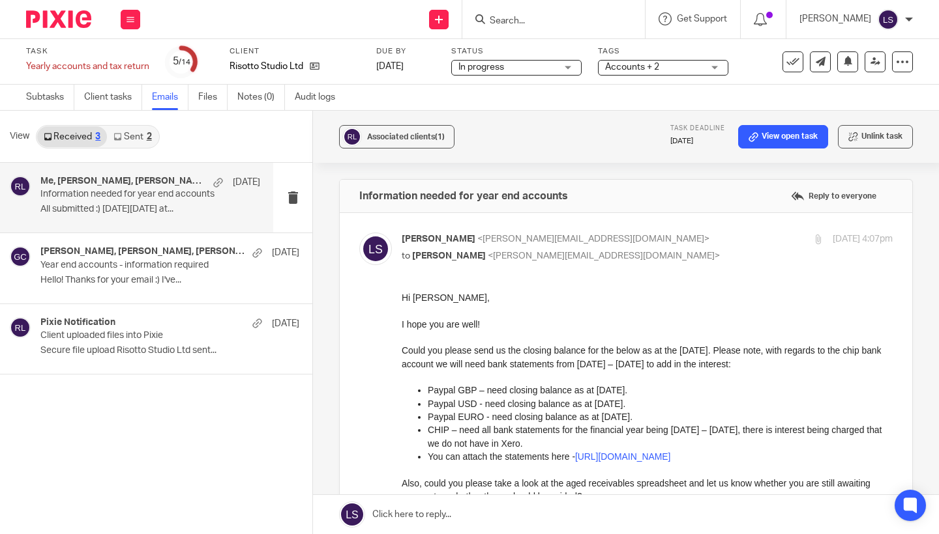
click at [643, 250] on p "to [PERSON_NAME] <[PERSON_NAME][EMAIL_ADDRESS][DOMAIN_NAME]>" at bounding box center [564, 257] width 327 height 14
checkbox input "false"
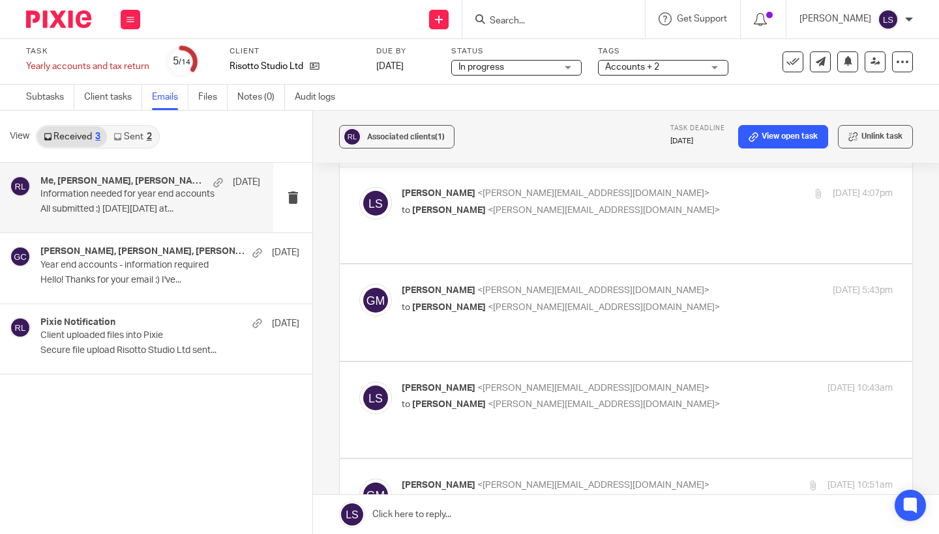
scroll to position [53, 0]
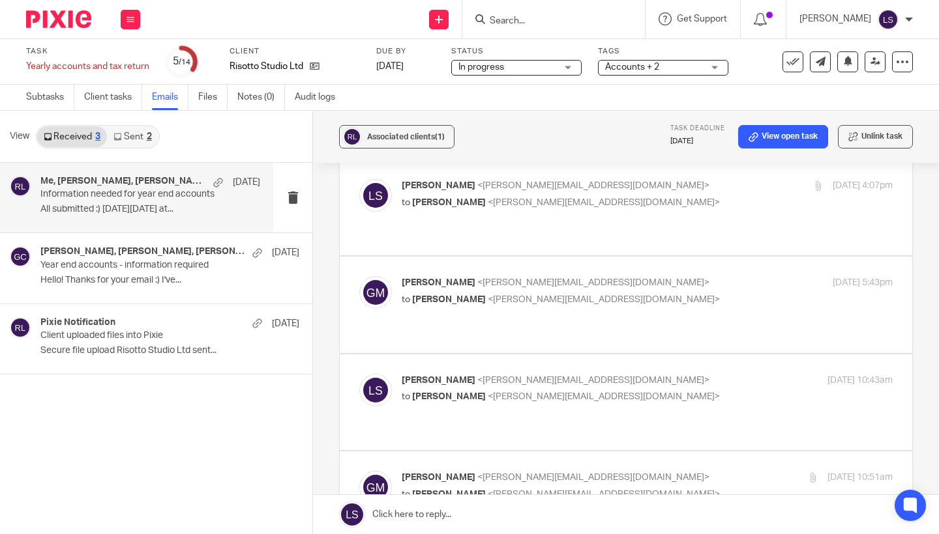
click at [649, 293] on div "[PERSON_NAME] <[PERSON_NAME][EMAIL_ADDRESS][DOMAIN_NAME]> to [PERSON_NAME] <[EM…" at bounding box center [646, 292] width 491 height 33
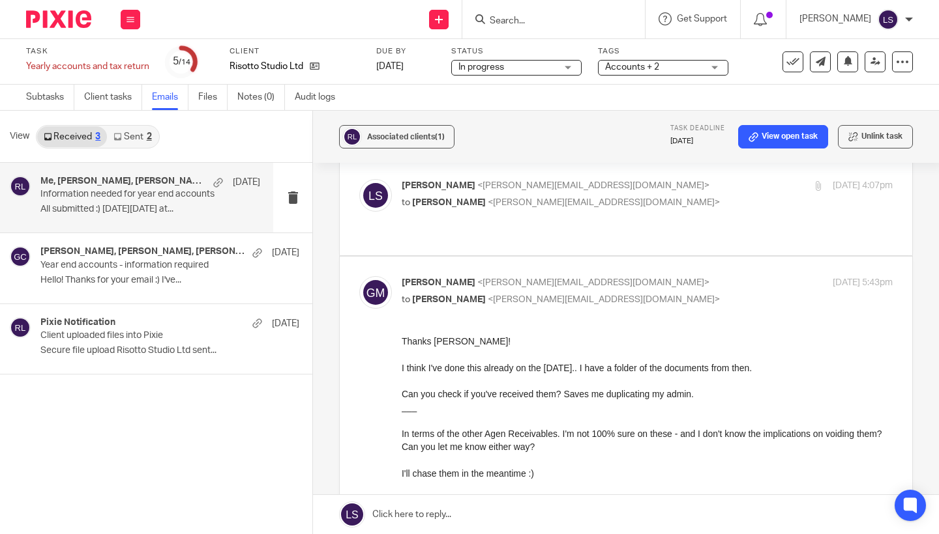
scroll to position [0, 0]
click at [649, 293] on div "[PERSON_NAME] <[PERSON_NAME][EMAIL_ADDRESS][DOMAIN_NAME]> to [PERSON_NAME] <[EM…" at bounding box center [646, 292] width 491 height 33
checkbox input "false"
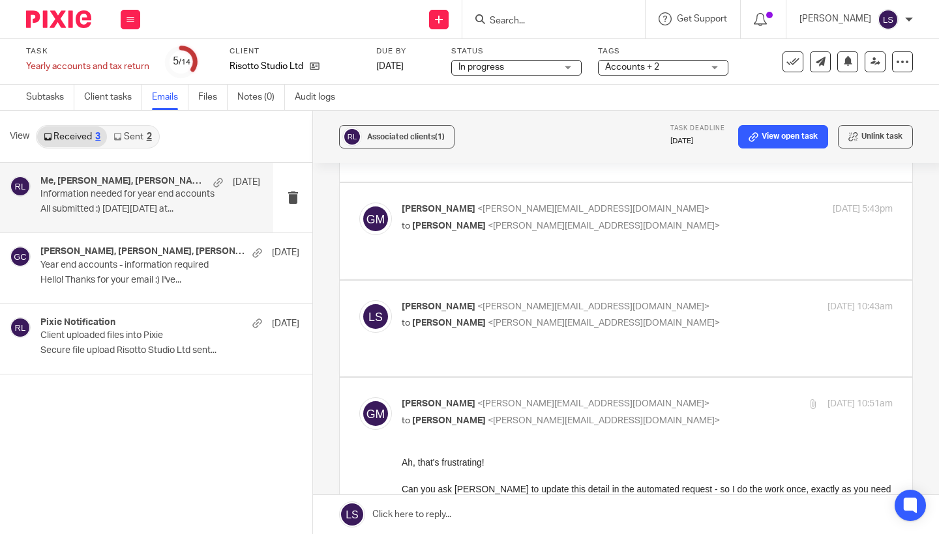
scroll to position [128, 0]
click at [650, 302] on div "[PERSON_NAME] <[EMAIL_ADDRESS][DOMAIN_NAME]> to [PERSON_NAME] <[PERSON_NAME][EM…" at bounding box center [646, 316] width 491 height 33
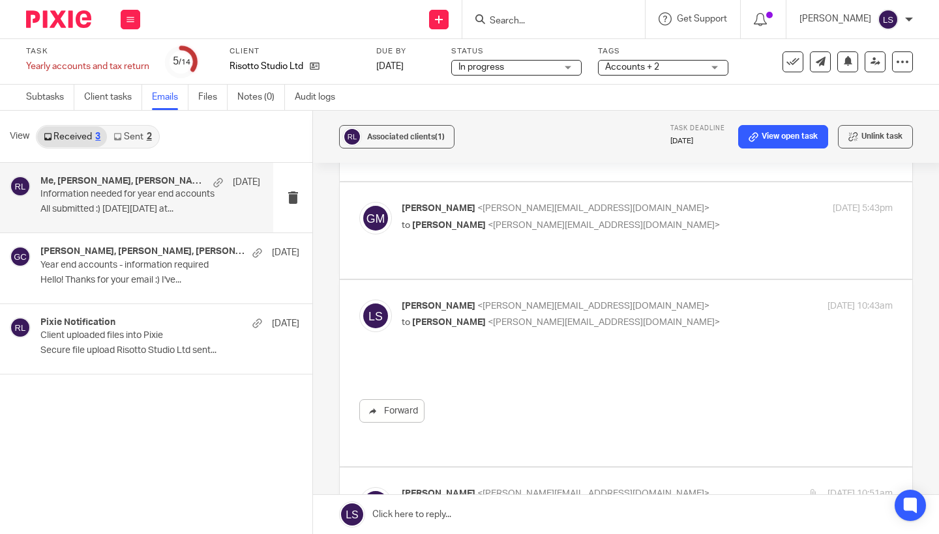
scroll to position [0, 0]
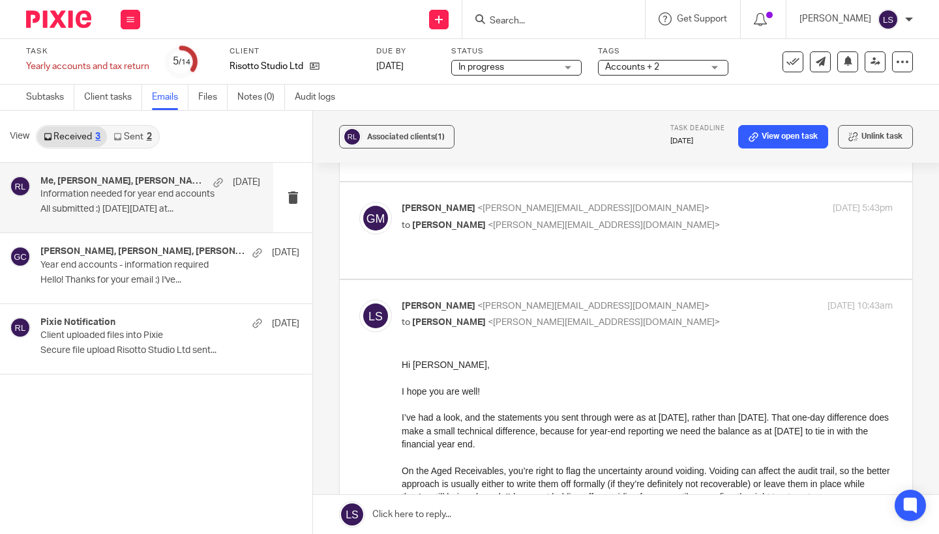
click at [650, 302] on div "[PERSON_NAME] <[EMAIL_ADDRESS][DOMAIN_NAME]> to [PERSON_NAME] <[PERSON_NAME][EM…" at bounding box center [646, 316] width 491 height 33
checkbox input "false"
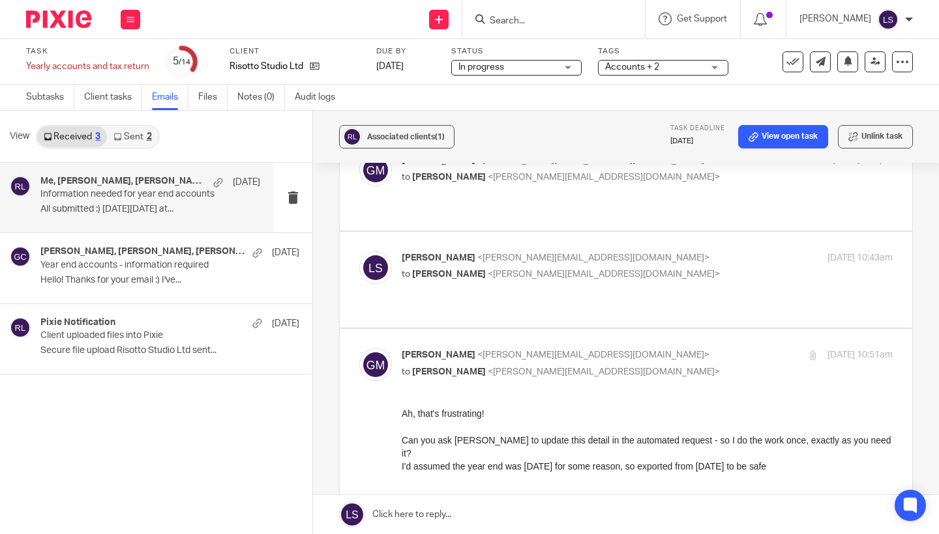
scroll to position [181, 0]
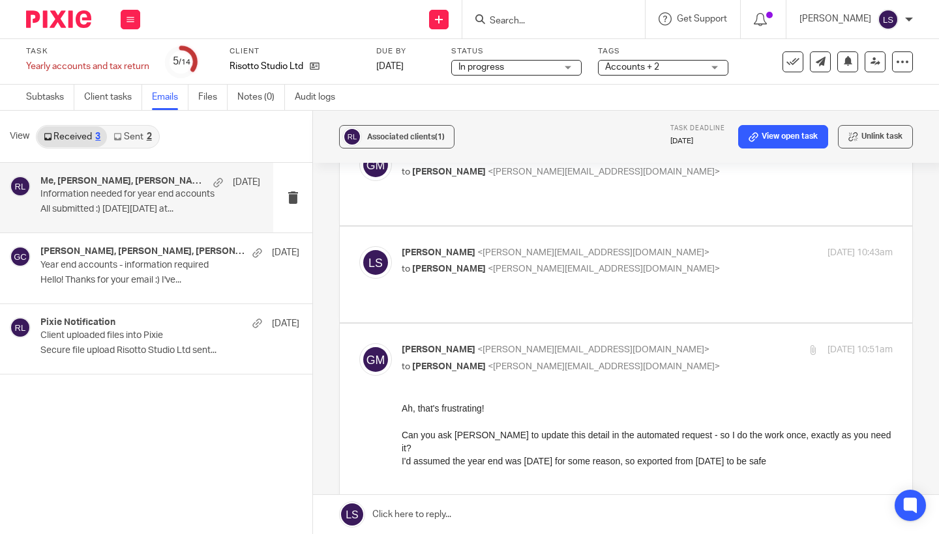
click at [651, 343] on p "[PERSON_NAME] <[PERSON_NAME][EMAIL_ADDRESS][DOMAIN_NAME]>" at bounding box center [564, 350] width 327 height 14
checkbox input "false"
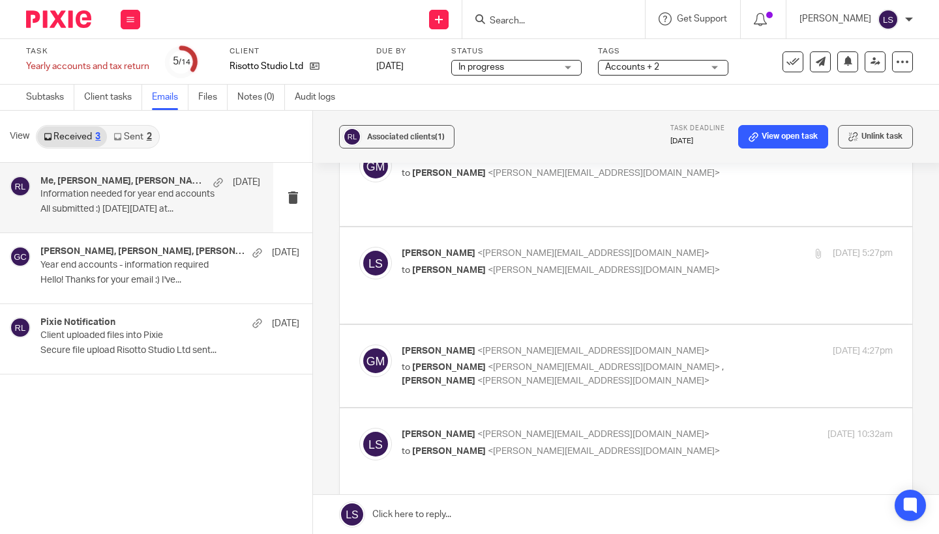
scroll to position [376, 0]
click at [721, 360] on p "to [PERSON_NAME] <[PERSON_NAME][EMAIL_ADDRESS][DOMAIN_NAME]> , [PERSON_NAME] <[…" at bounding box center [564, 373] width 327 height 27
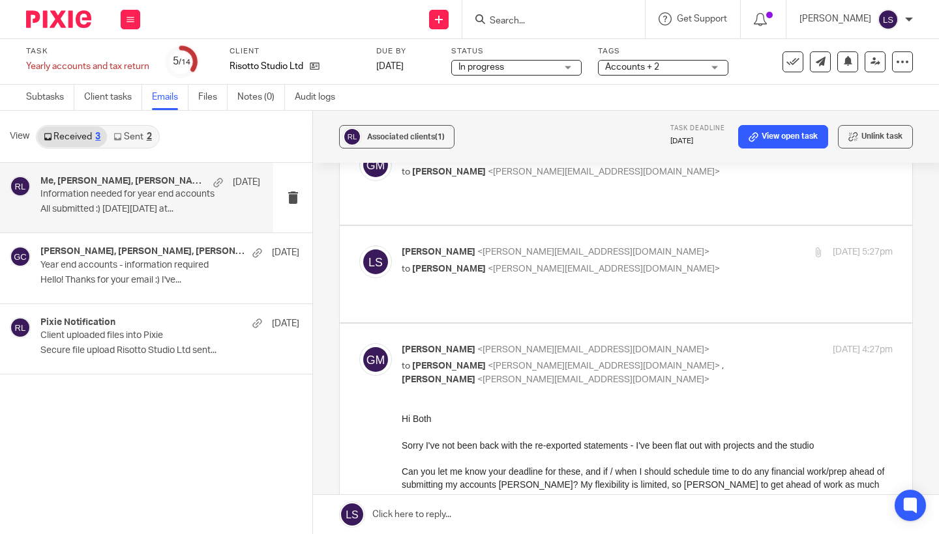
scroll to position [0, 0]
click at [717, 360] on p "to [PERSON_NAME] <[PERSON_NAME][EMAIL_ADDRESS][DOMAIN_NAME]> , [PERSON_NAME] <[…" at bounding box center [564, 373] width 327 height 27
checkbox input "false"
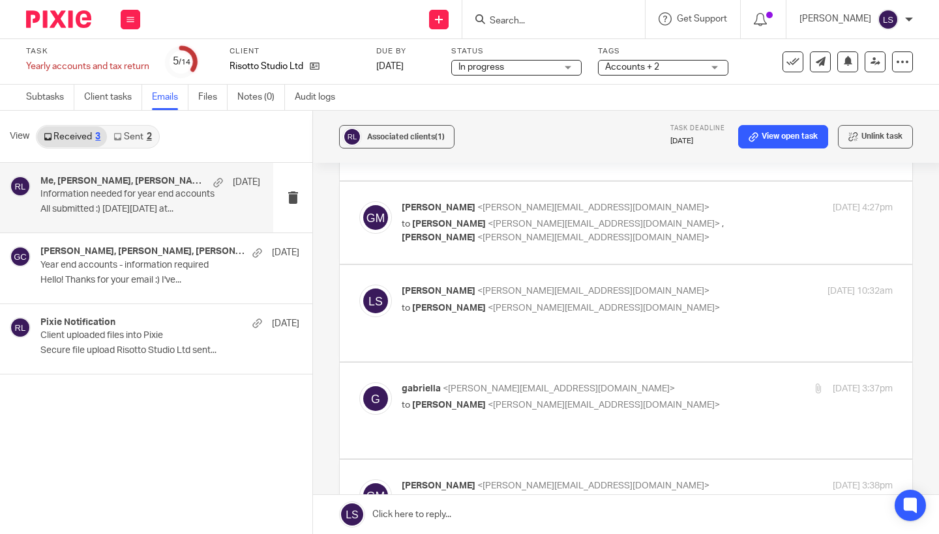
scroll to position [528, 0]
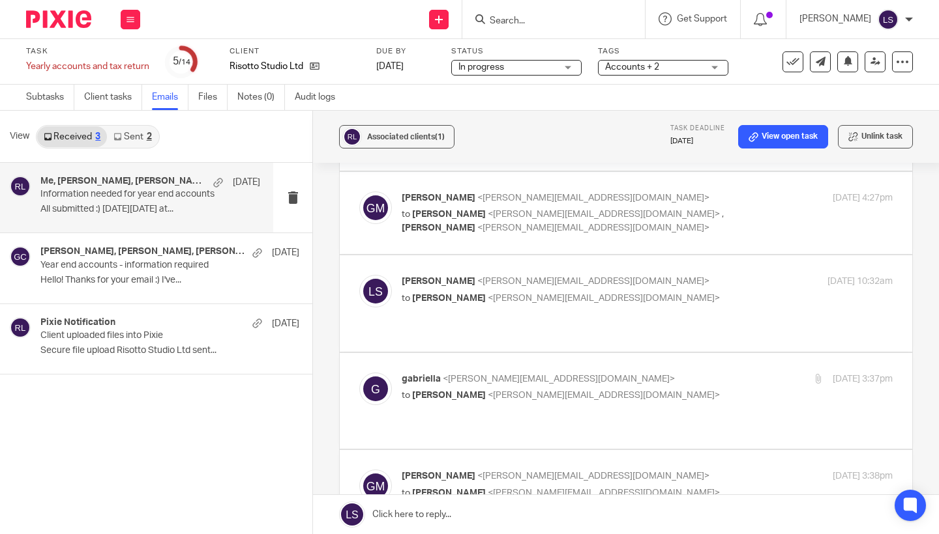
click at [675, 389] on p "to [PERSON_NAME] <[PERSON_NAME][EMAIL_ADDRESS][DOMAIN_NAME]>" at bounding box center [564, 396] width 327 height 14
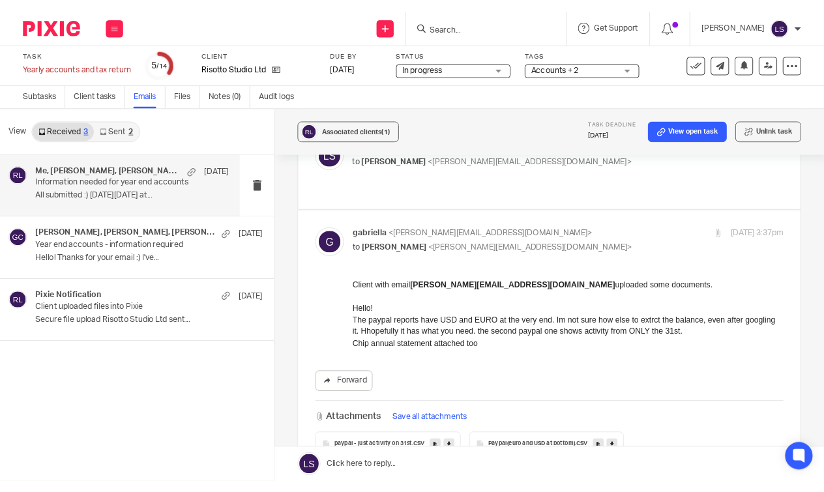
scroll to position [656, 0]
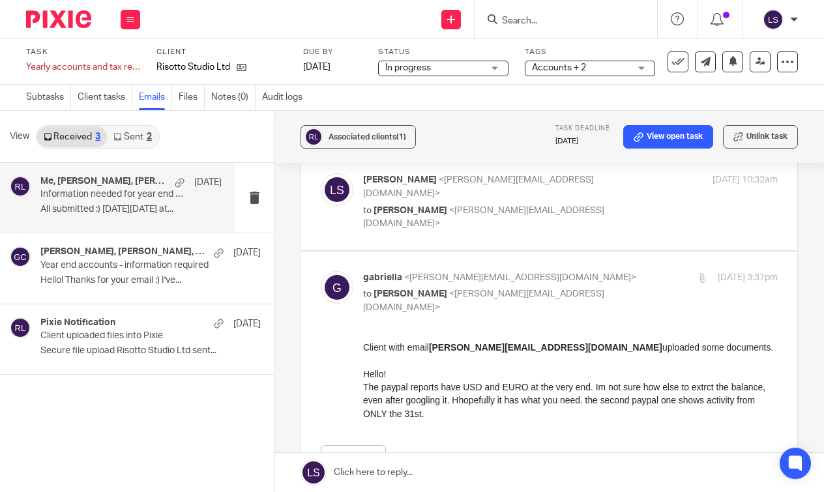
click at [510, 415] on p "The paypal reports have USD and EURO at the very end. Im not sure how else to e…" at bounding box center [570, 400] width 415 height 40
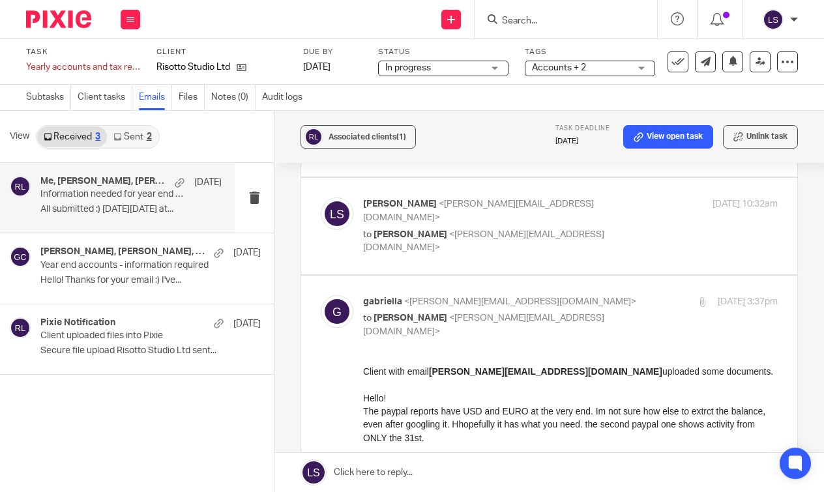
scroll to position [630, 0]
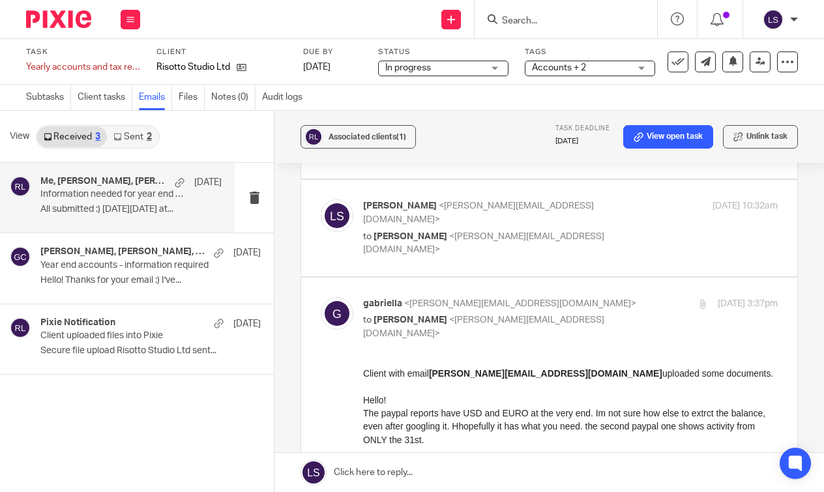
click at [617, 297] on p "[PERSON_NAME] <[PERSON_NAME][EMAIL_ADDRESS][DOMAIN_NAME]>" at bounding box center [501, 304] width 276 height 14
checkbox input "false"
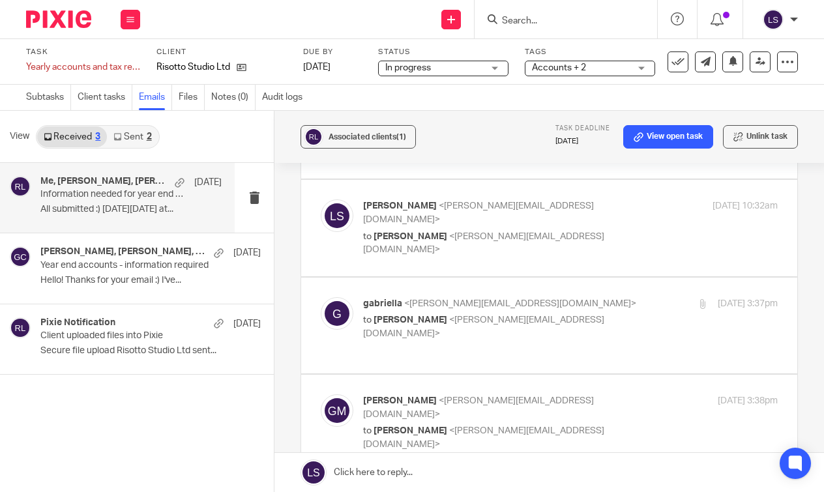
click at [604, 394] on p "[PERSON_NAME] <[PERSON_NAME][EMAIL_ADDRESS][DOMAIN_NAME]>" at bounding box center [501, 407] width 276 height 27
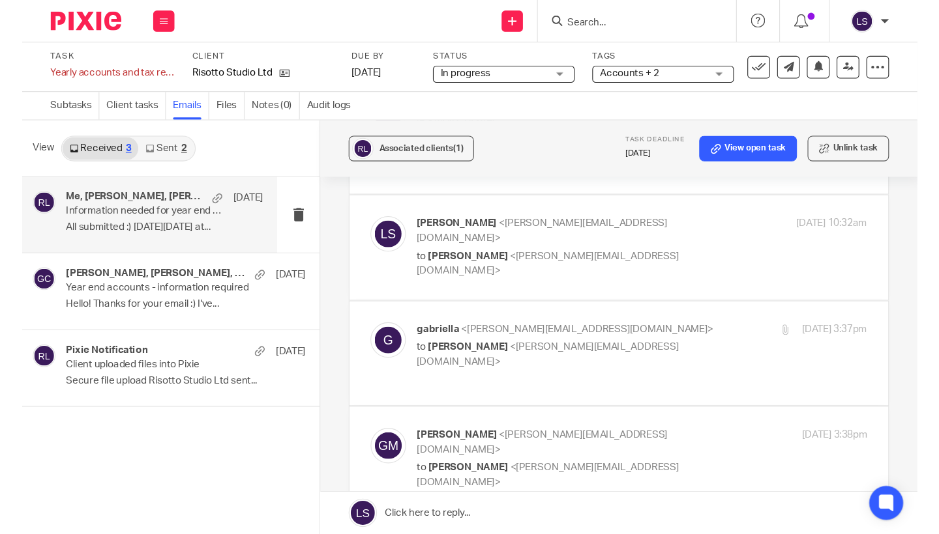
scroll to position [0, 0]
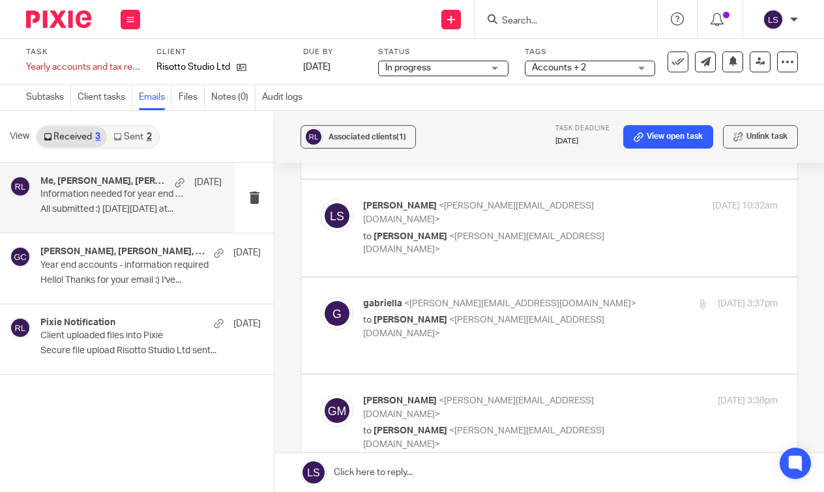
click at [605, 394] on p "[PERSON_NAME] <[PERSON_NAME][EMAIL_ADDRESS][DOMAIN_NAME]>" at bounding box center [501, 407] width 276 height 27
checkbox input "false"
click at [321, 491] on input "checkbox" at bounding box center [320, 491] width 1 height 1
checkbox input "false"
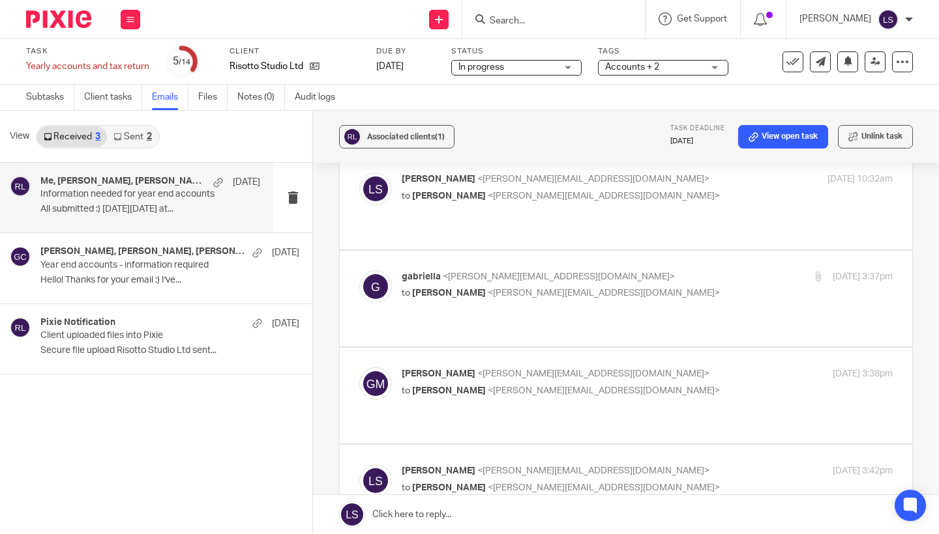
click at [470, 510] on link at bounding box center [626, 514] width 626 height 39
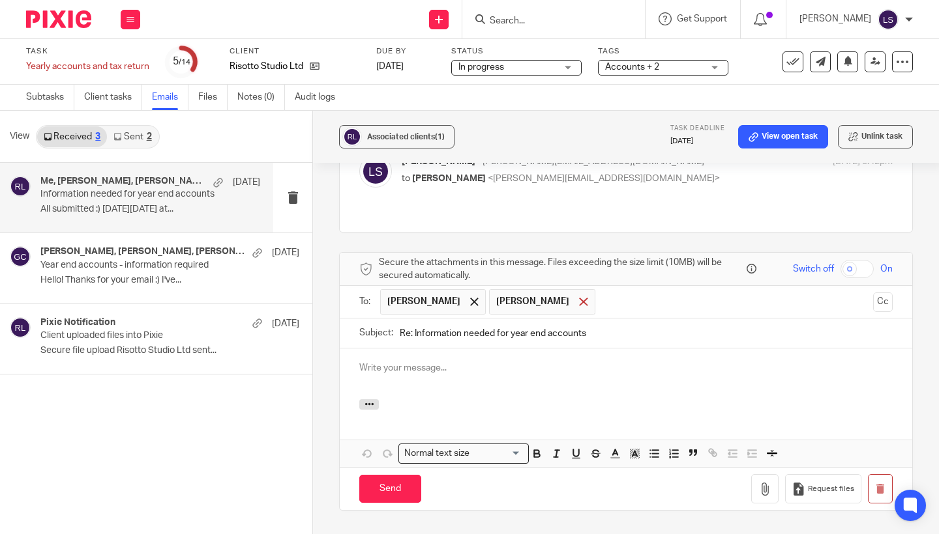
click at [579, 298] on span at bounding box center [583, 302] width 8 height 8
click at [505, 362] on p at bounding box center [625, 368] width 533 height 13
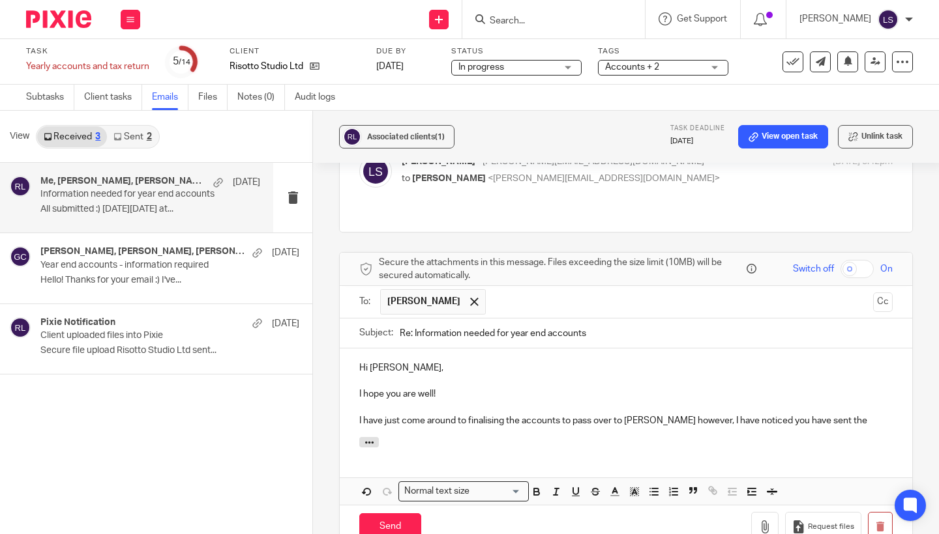
click at [933, 285] on div "Associated clients (1) Task deadline [DATE] View open task Unlink task Informat…" at bounding box center [626, 323] width 626 height 424
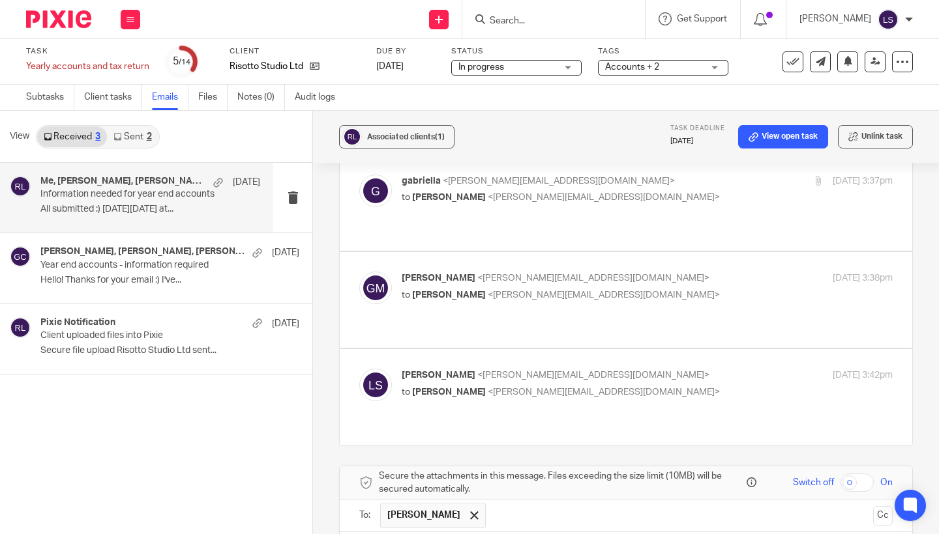
scroll to position [706, 0]
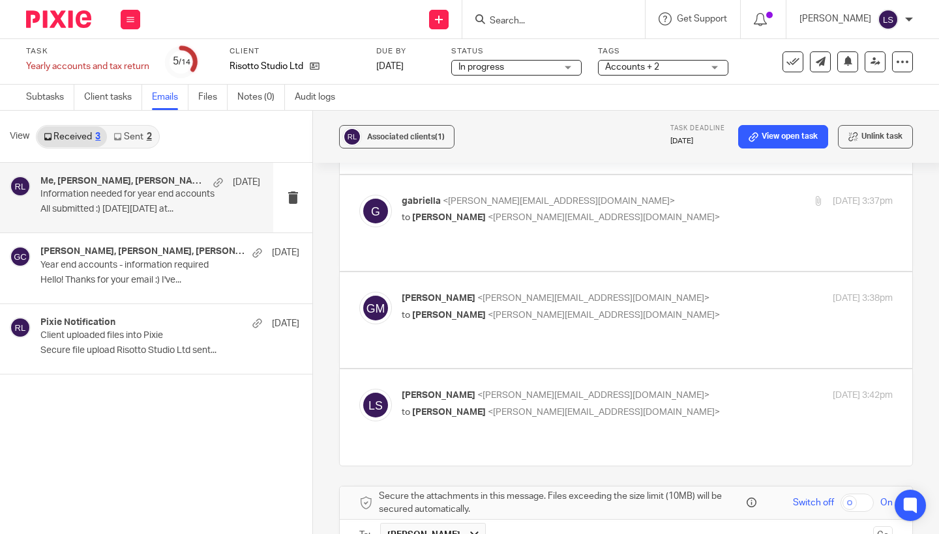
click at [724, 292] on div "[PERSON_NAME] <[PERSON_NAME][EMAIL_ADDRESS][DOMAIN_NAME]> to [PERSON_NAME] <[EM…" at bounding box center [564, 307] width 327 height 30
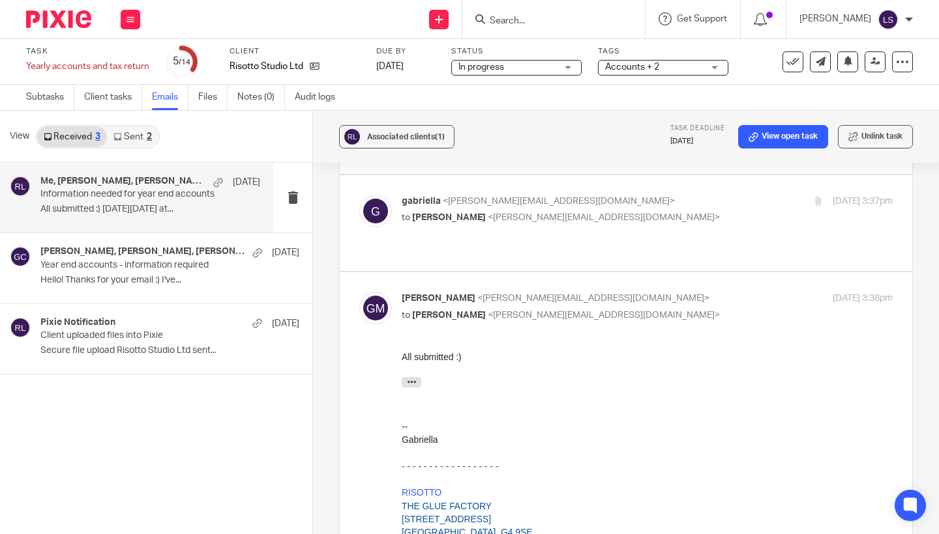
scroll to position [0, 0]
click at [724, 292] on div "[PERSON_NAME] <[PERSON_NAME][EMAIL_ADDRESS][DOMAIN_NAME]> to [PERSON_NAME] <[EM…" at bounding box center [564, 307] width 327 height 30
checkbox input "false"
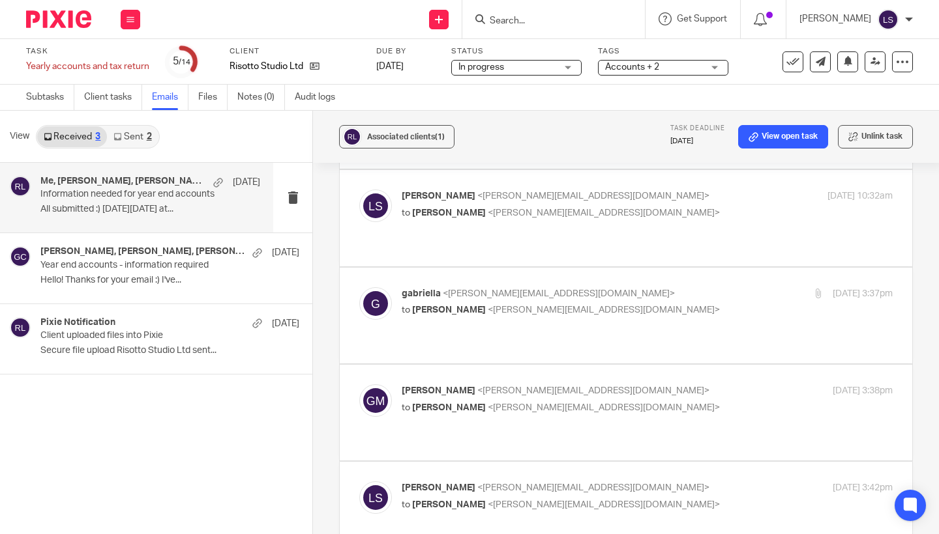
scroll to position [547, 0]
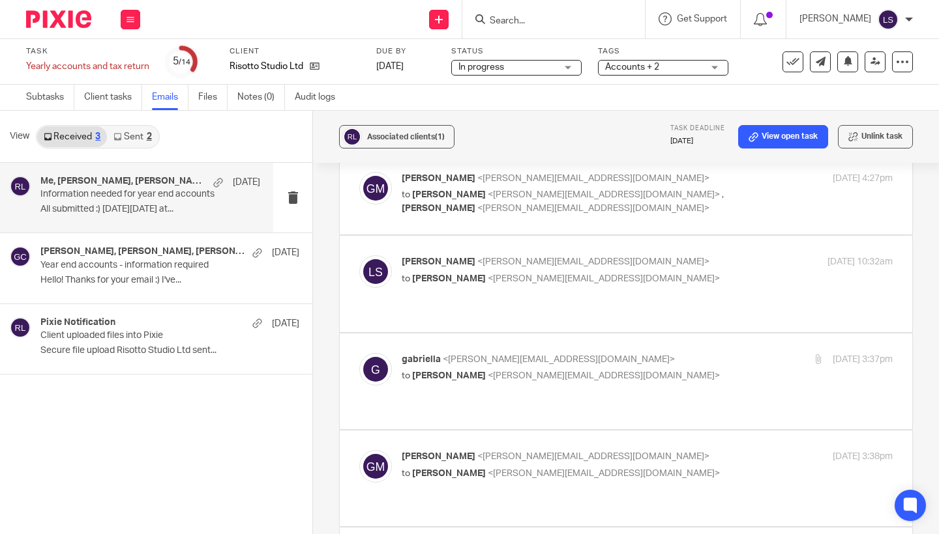
click at [669, 353] on p "[PERSON_NAME] <[PERSON_NAME][EMAIL_ADDRESS][DOMAIN_NAME]>" at bounding box center [564, 360] width 327 height 14
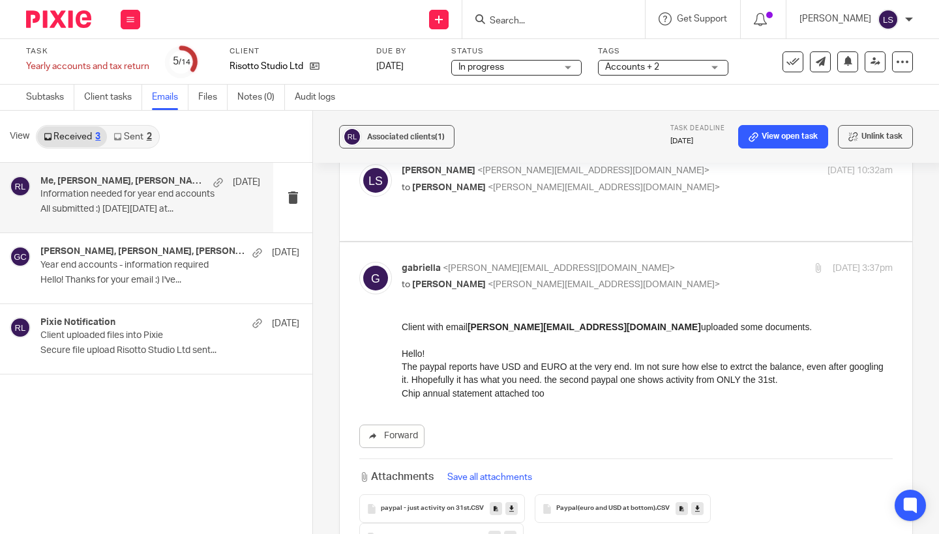
scroll to position [643, 0]
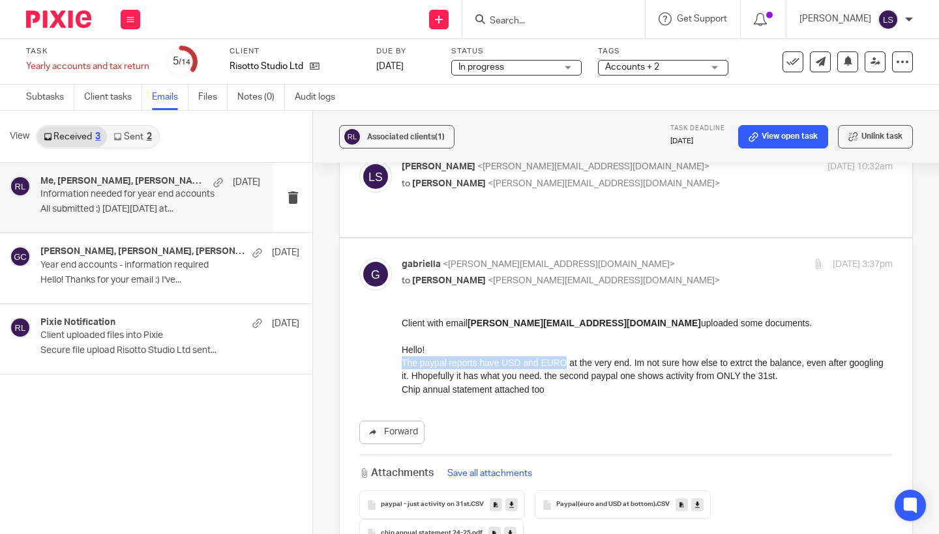
drag, startPoint x: 569, startPoint y: 362, endPoint x: 400, endPoint y: 362, distance: 168.8
click at [401, 362] on html "Client with email [PERSON_NAME][EMAIL_ADDRESS][DOMAIN_NAME] uploaded some docum…" at bounding box center [646, 355] width 491 height 78
copy p "The paypal reports have USD and EURO"
click at [669, 258] on div "[PERSON_NAME] <[PERSON_NAME][EMAIL_ADDRESS][DOMAIN_NAME]> to [PERSON_NAME] <[EM…" at bounding box center [564, 273] width 327 height 30
checkbox input "false"
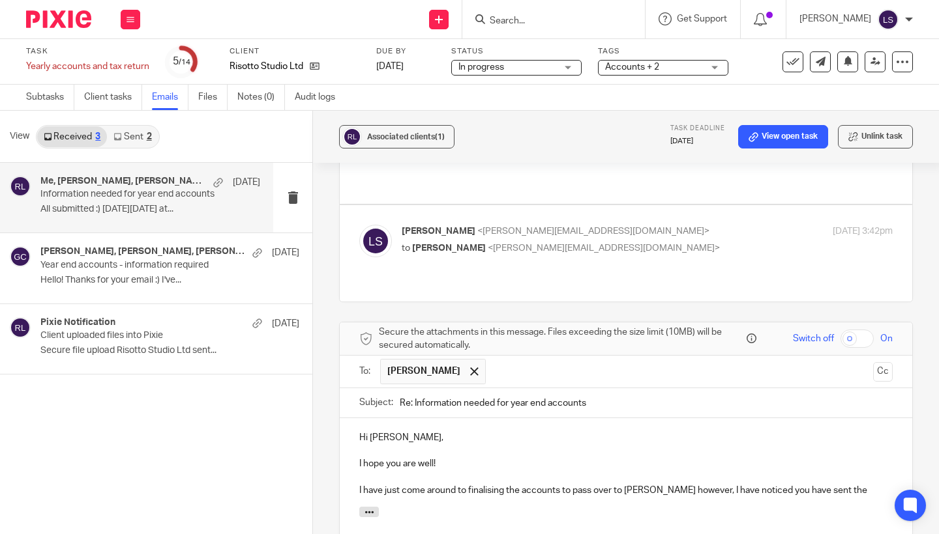
scroll to position [875, 0]
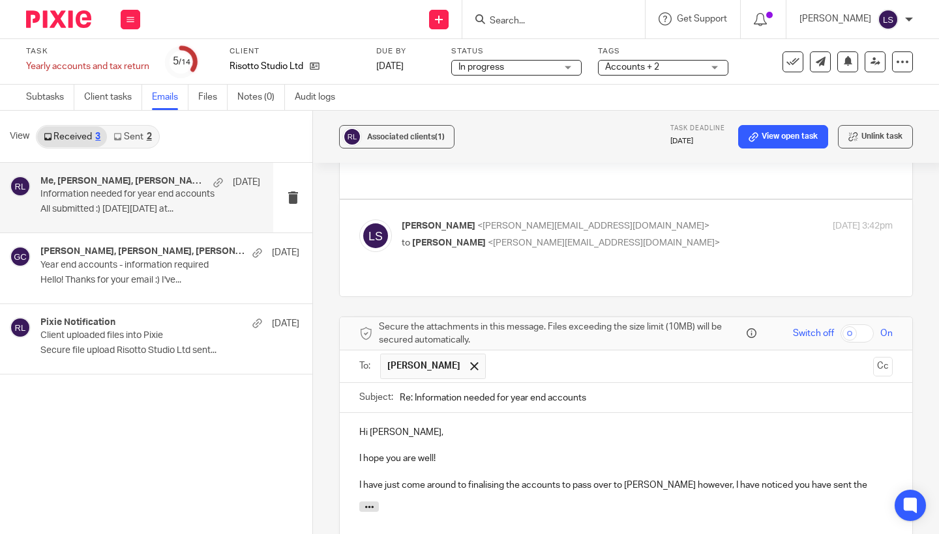
click at [850, 479] on p "I have just come around to finalising the accounts to pass over to [PERSON_NAME…" at bounding box center [625, 485] width 533 height 13
click at [834, 479] on p "I have just come around to finalising the accounts to pass over to [PERSON_NAME…" at bounding box center [625, 492] width 533 height 27
click at [405, 479] on p "I have just come around to finalising the accounts to pass over to [PERSON_NAME…" at bounding box center [625, 492] width 533 height 27
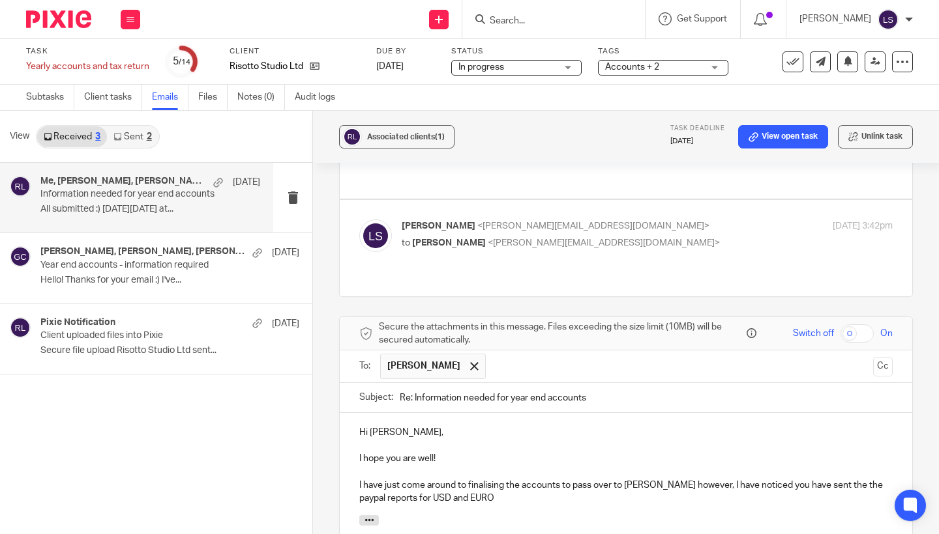
click at [476, 479] on p "I have just come around to finalising the accounts to pass over to [PERSON_NAME…" at bounding box center [625, 492] width 533 height 27
click at [928, 351] on div "Associated clients (1) Task deadline [DATE] View open task Unlink task Informat…" at bounding box center [626, 323] width 626 height 424
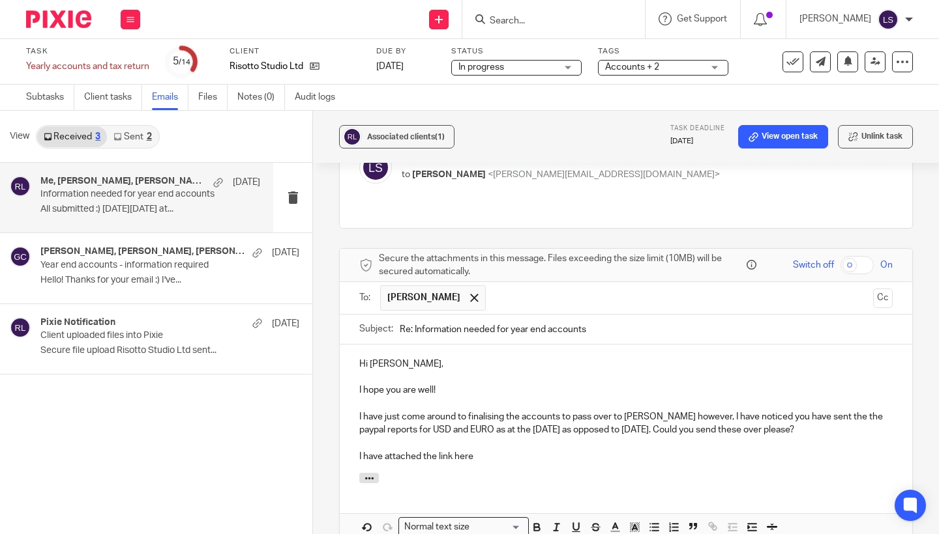
scroll to position [944, 0]
click at [662, 368] on div "Hi [PERSON_NAME], I hope you are well! I have just come around to finalising th…" at bounding box center [626, 408] width 572 height 128
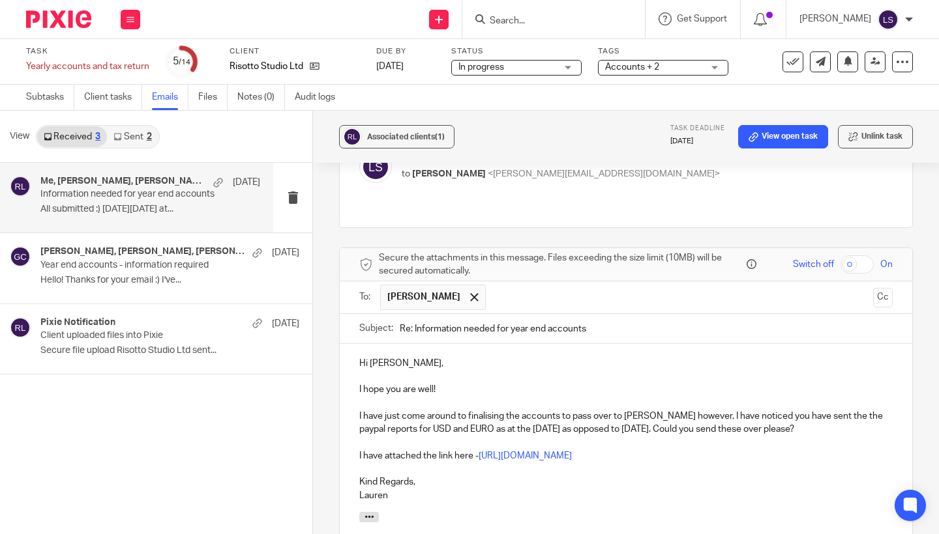
click at [466, 410] on p "I have just come around to finalising the accounts to pass over to [PERSON_NAME…" at bounding box center [625, 423] width 533 height 27
click at [926, 328] on div "Associated clients (1) Task deadline [DATE] View open task Unlink task Informat…" at bounding box center [626, 323] width 626 height 424
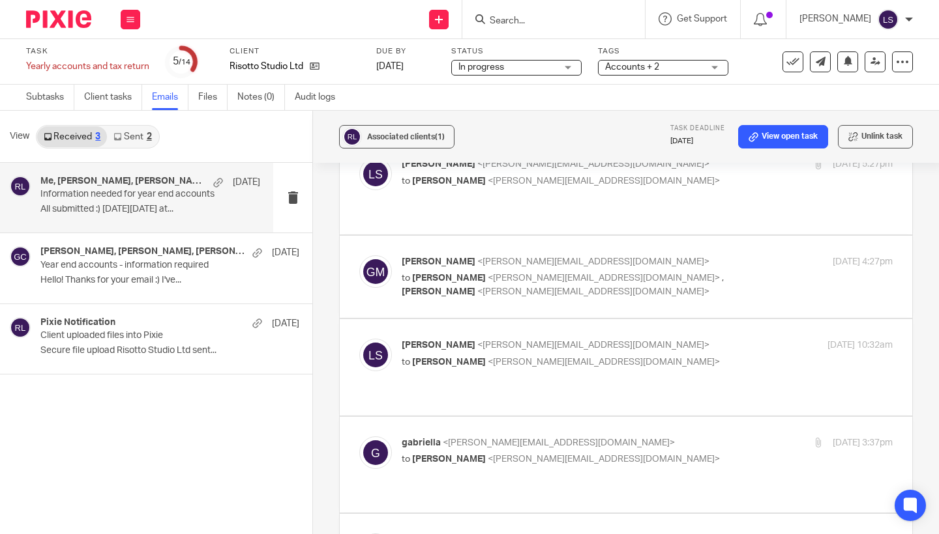
scroll to position [459, 0]
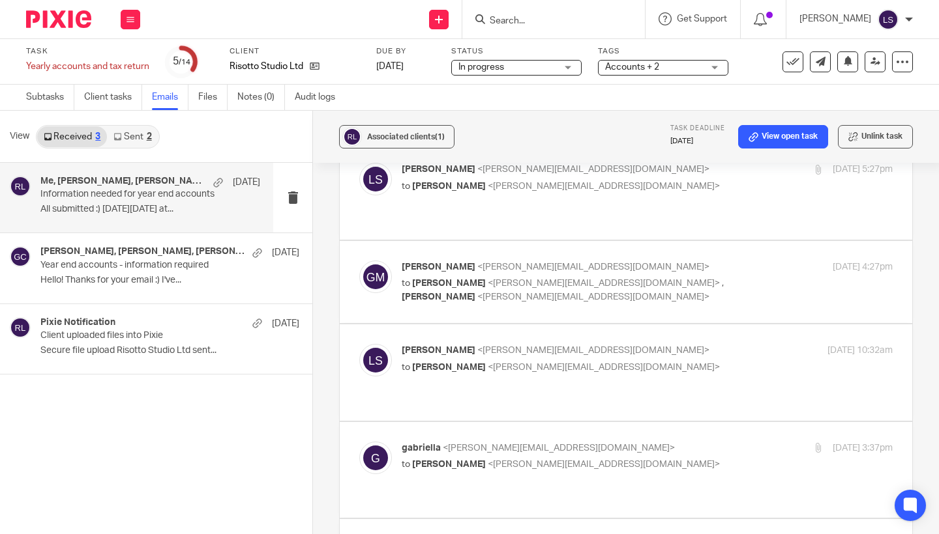
click at [652, 361] on p "to [PERSON_NAME] <[PERSON_NAME][EMAIL_ADDRESS][DOMAIN_NAME]>" at bounding box center [564, 368] width 327 height 14
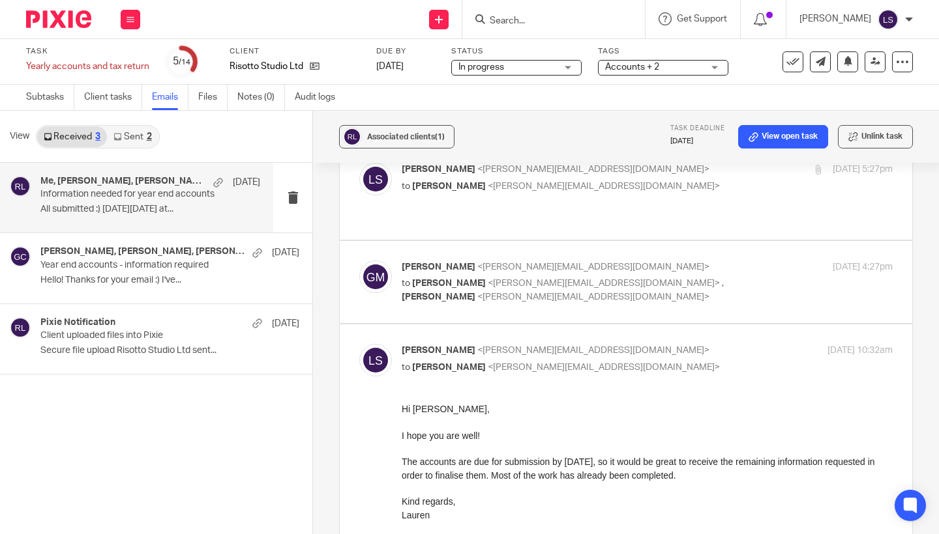
scroll to position [0, 0]
click at [652, 361] on p "to [PERSON_NAME] <[PERSON_NAME][EMAIL_ADDRESS][DOMAIN_NAME]>" at bounding box center [564, 368] width 327 height 14
checkbox input "false"
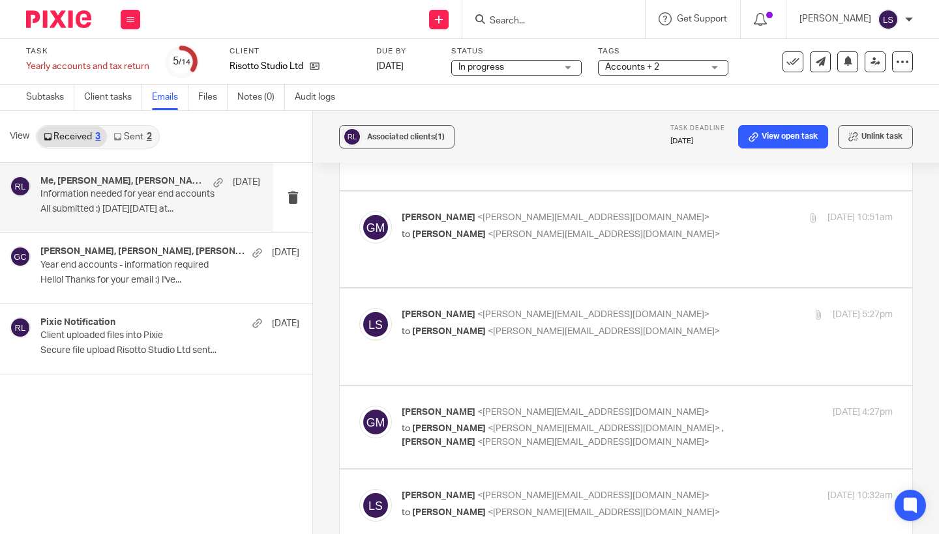
scroll to position [301, 0]
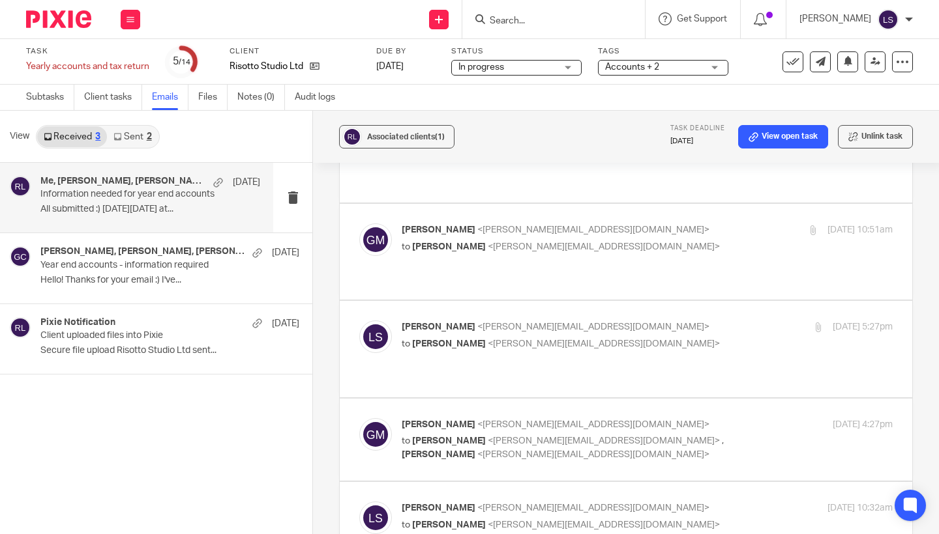
click at [650, 338] on p "to [PERSON_NAME] <[PERSON_NAME][EMAIL_ADDRESS][DOMAIN_NAME]>" at bounding box center [564, 345] width 327 height 14
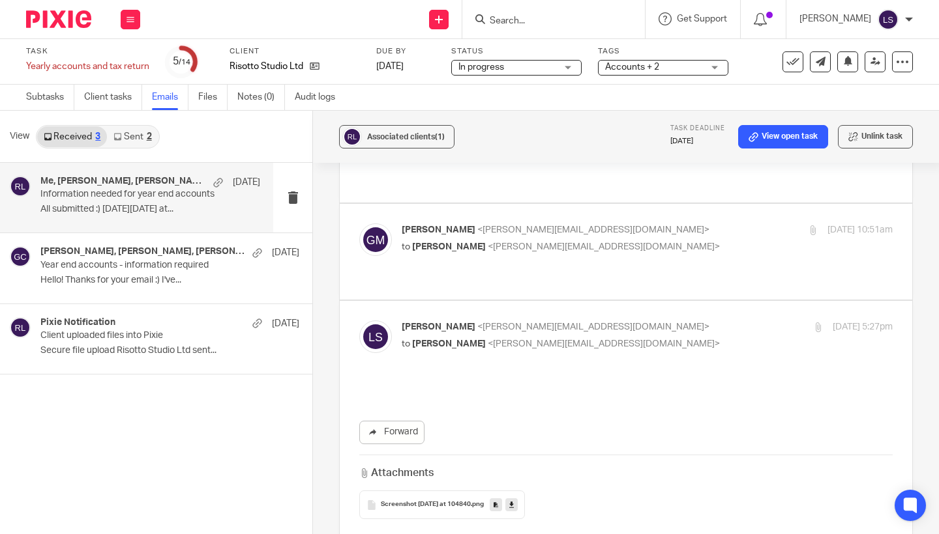
scroll to position [0, 0]
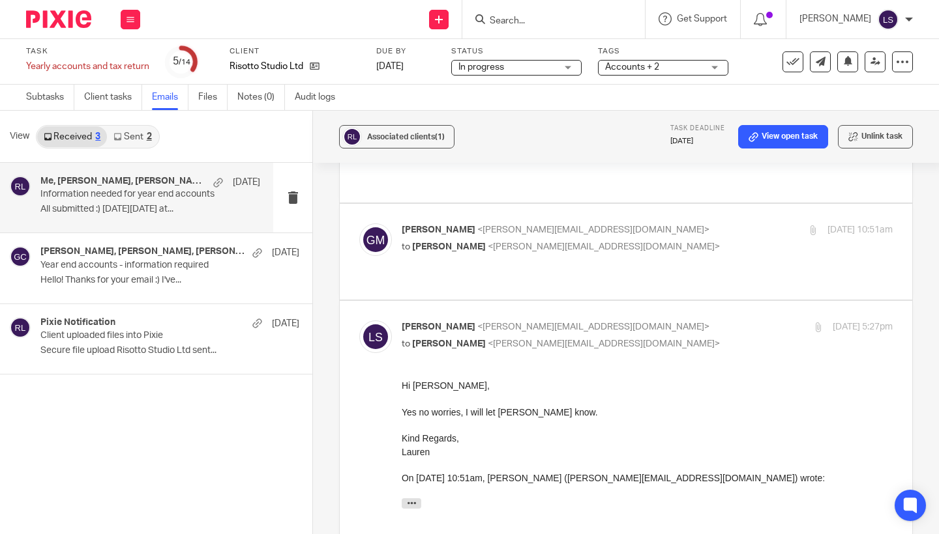
click at [650, 338] on p "to [PERSON_NAME] <[PERSON_NAME][EMAIL_ADDRESS][DOMAIN_NAME]>" at bounding box center [564, 345] width 327 height 14
checkbox input "false"
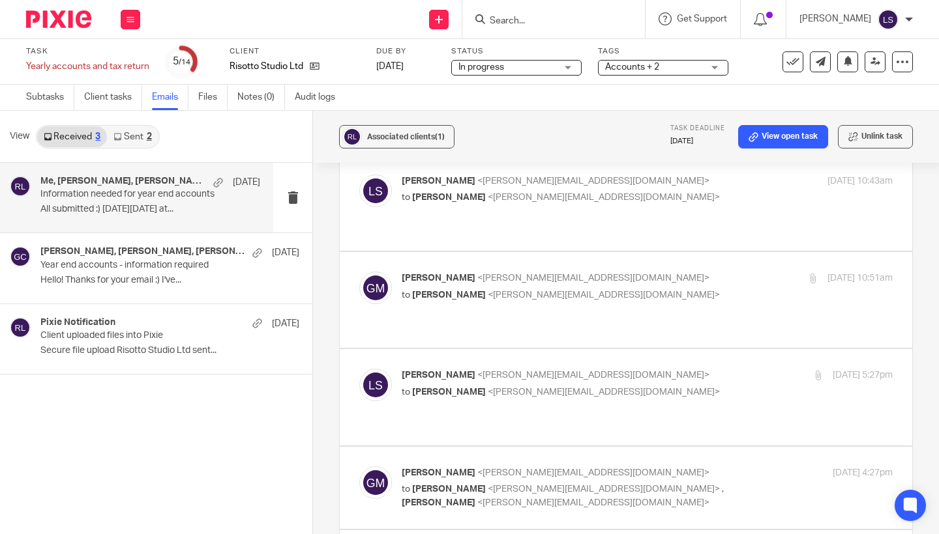
scroll to position [252, 0]
click at [659, 276] on div "[PERSON_NAME] <[PERSON_NAME][EMAIL_ADDRESS][DOMAIN_NAME]> to [PERSON_NAME] <[EM…" at bounding box center [625, 300] width 533 height 57
click at [651, 289] on p "to [PERSON_NAME] <[PERSON_NAME][EMAIL_ADDRESS][DOMAIN_NAME]>" at bounding box center [564, 296] width 327 height 14
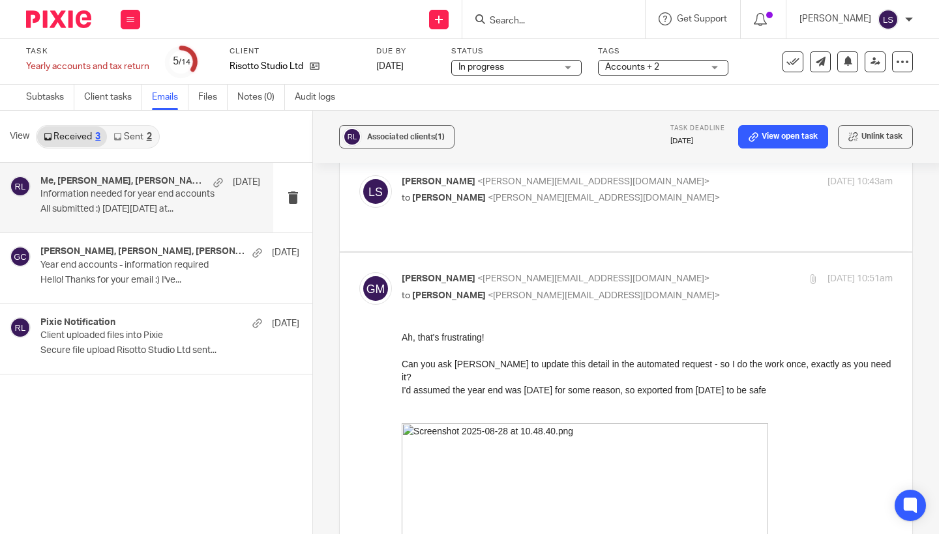
scroll to position [0, 0]
click at [651, 289] on p "to [PERSON_NAME] <[PERSON_NAME][EMAIL_ADDRESS][DOMAIN_NAME]>" at bounding box center [564, 296] width 327 height 14
checkbox input "false"
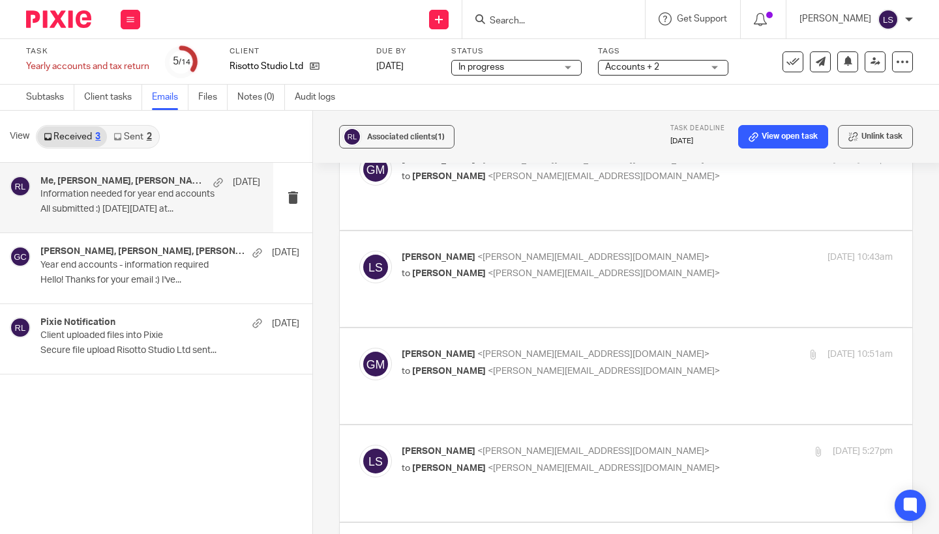
scroll to position [147, 0]
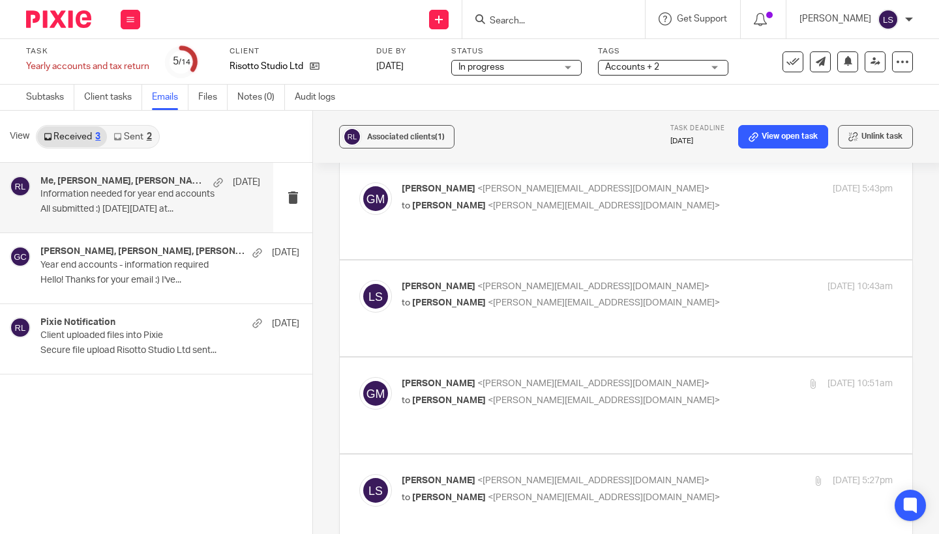
click at [681, 297] on p "to [PERSON_NAME] <[PERSON_NAME][EMAIL_ADDRESS][DOMAIN_NAME]>" at bounding box center [564, 304] width 327 height 14
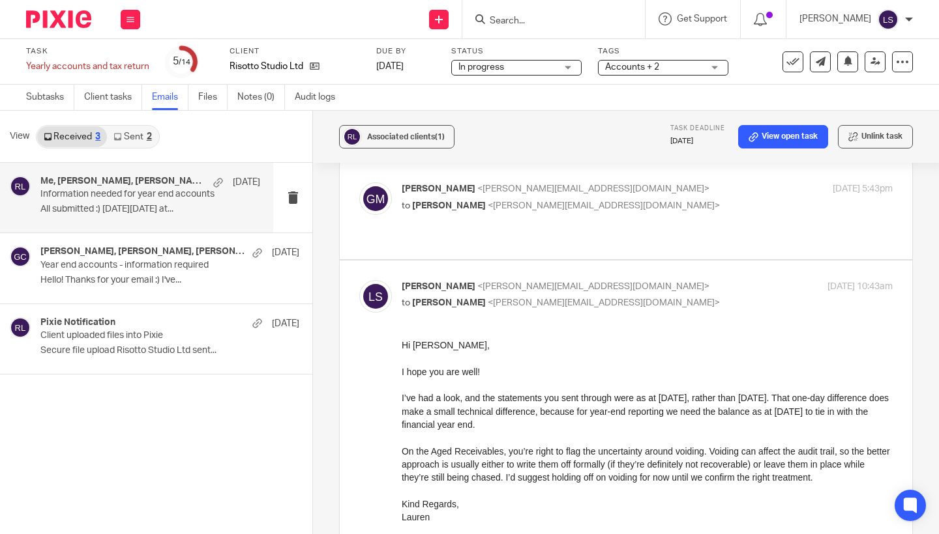
scroll to position [0, 0]
click at [681, 297] on p "to [PERSON_NAME] <[PERSON_NAME][EMAIL_ADDRESS][DOMAIN_NAME]>" at bounding box center [564, 304] width 327 height 14
checkbox input "false"
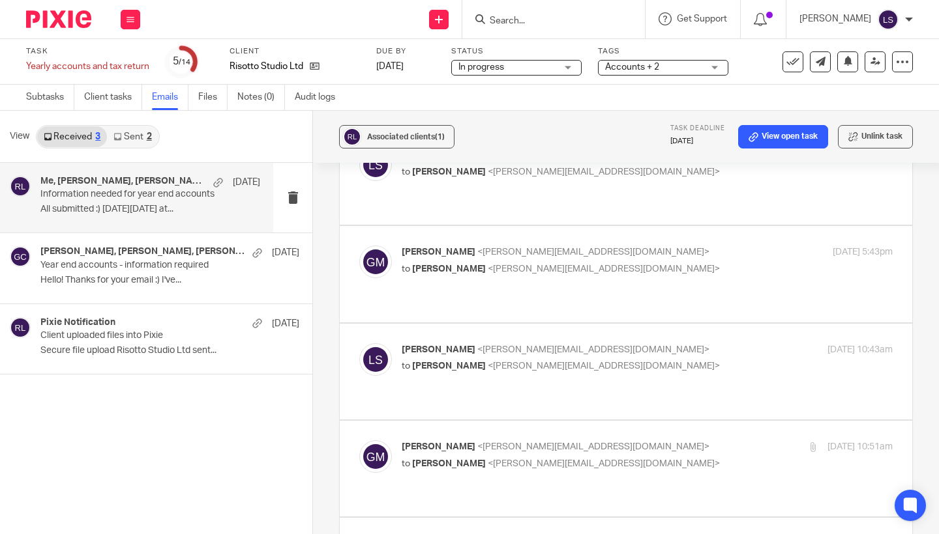
scroll to position [70, 0]
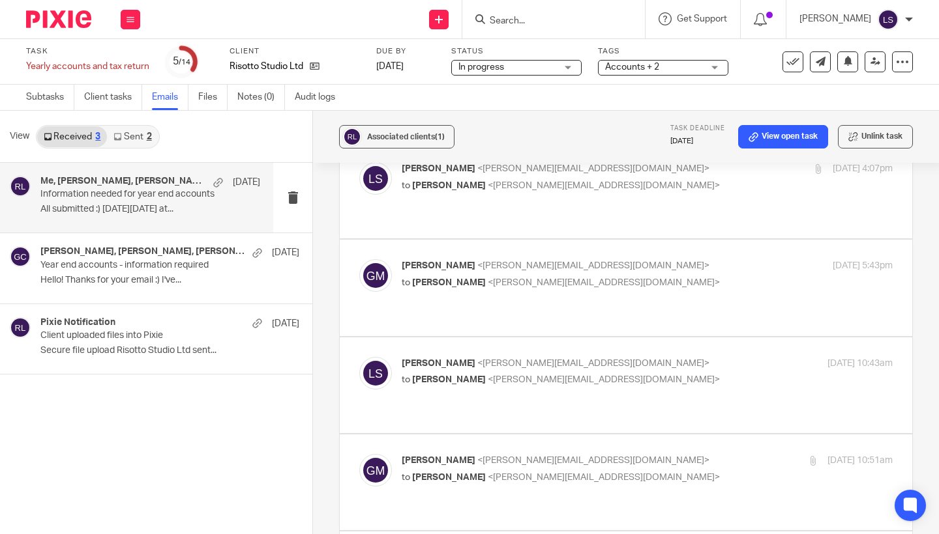
click at [664, 259] on p "[PERSON_NAME] <[PERSON_NAME][EMAIL_ADDRESS][DOMAIN_NAME]>" at bounding box center [564, 266] width 327 height 14
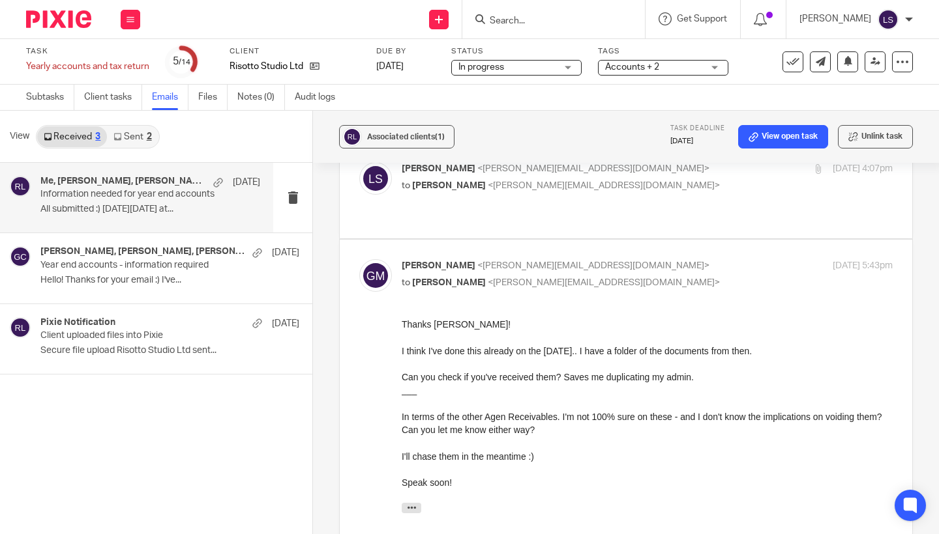
scroll to position [0, 0]
click at [664, 259] on p "[PERSON_NAME] <[PERSON_NAME][EMAIL_ADDRESS][DOMAIN_NAME]>" at bounding box center [564, 266] width 327 height 14
checkbox input "false"
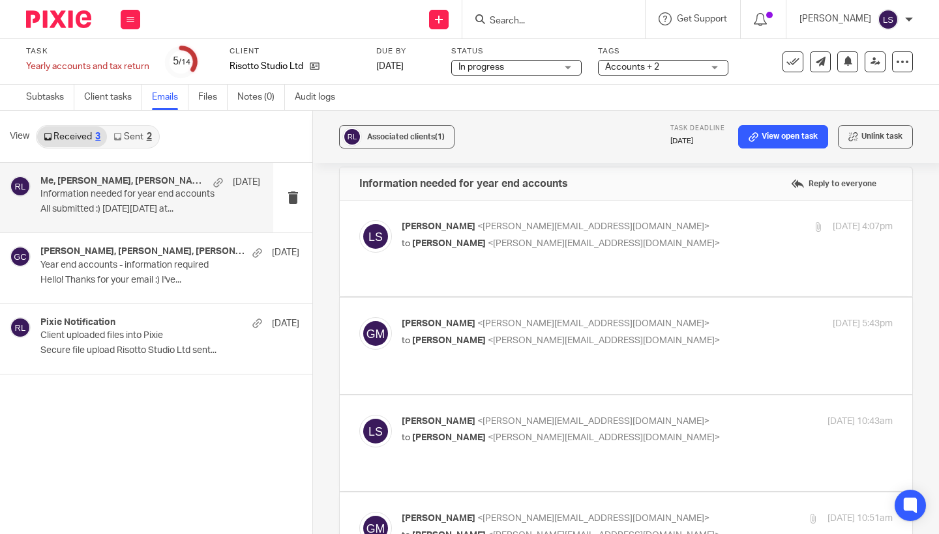
scroll to position [6, 0]
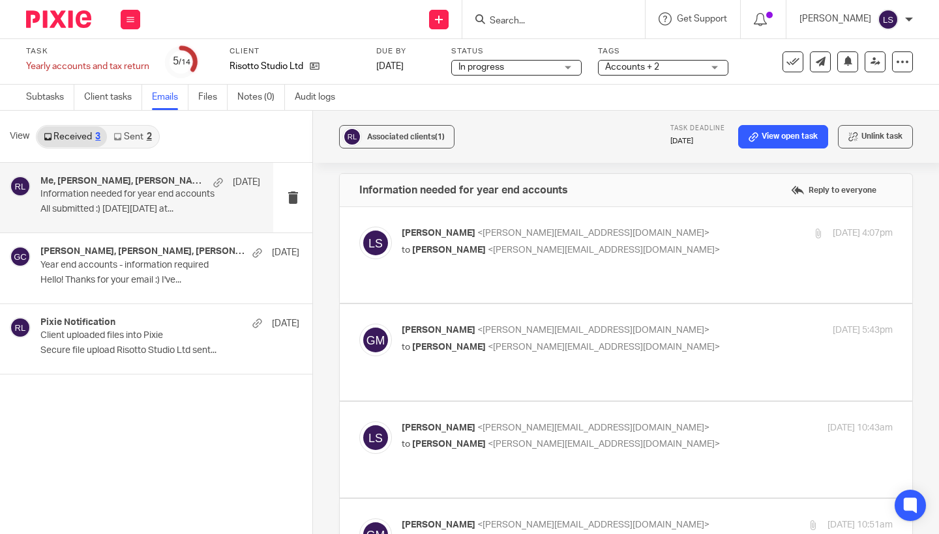
click at [640, 234] on p "[PERSON_NAME] <[EMAIL_ADDRESS][DOMAIN_NAME]>" at bounding box center [564, 234] width 327 height 14
checkbox input "true"
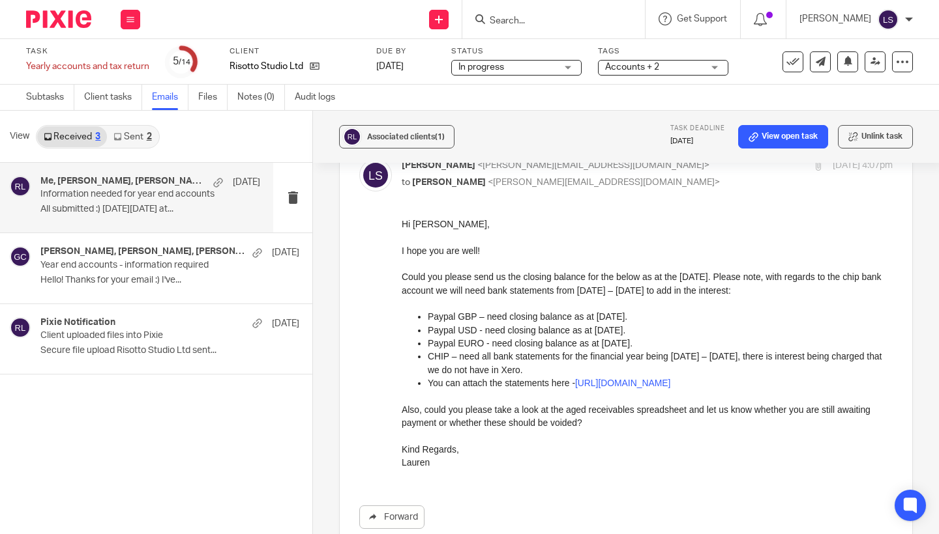
scroll to position [122, 0]
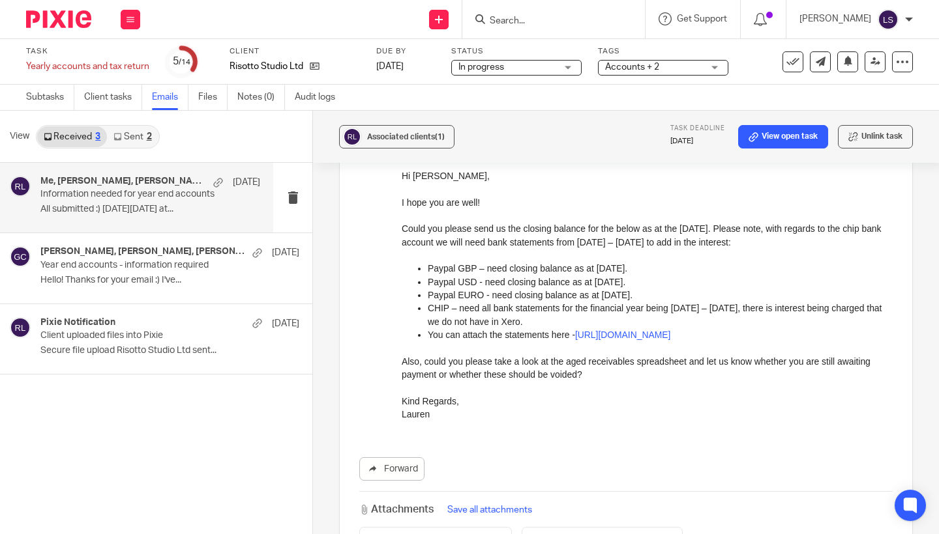
drag, startPoint x: 678, startPoint y: 278, endPoint x: 487, endPoint y: 277, distance: 191.0
click at [487, 277] on p "Paypal USD - need closing balance as at [DATE]." at bounding box center [660, 282] width 465 height 13
copy p "need closing balance as at [DATE]."
click at [487, 277] on p "Paypal USD - need closing balance as at [DATE]." at bounding box center [660, 282] width 465 height 13
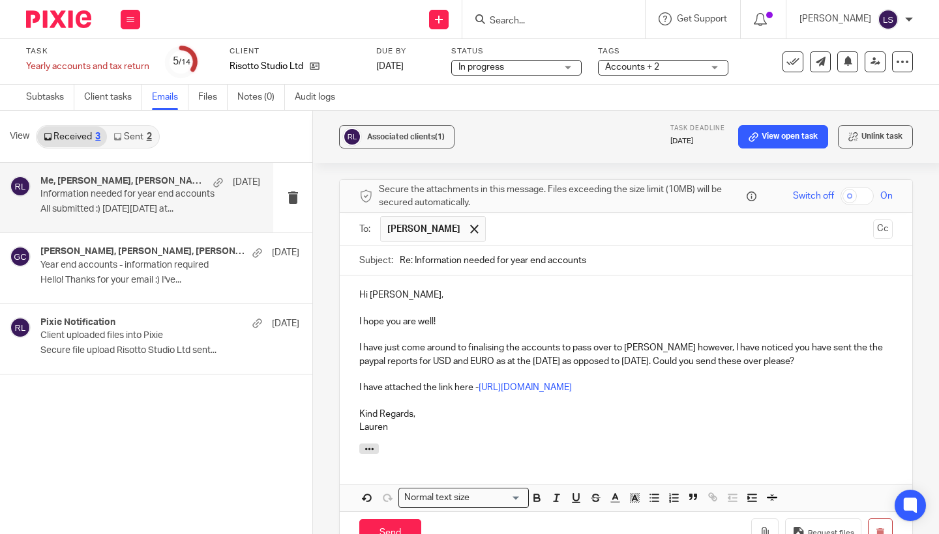
scroll to position [1430, 0]
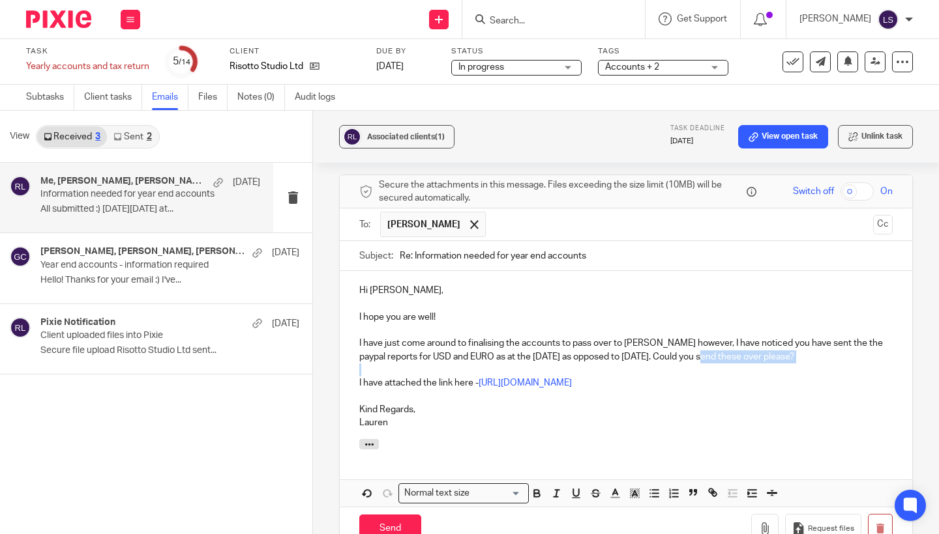
drag, startPoint x: 711, startPoint y: 263, endPoint x: 901, endPoint y: 271, distance: 190.5
click at [901, 271] on div "Hi [PERSON_NAME], I hope you are well! I have just come around to finalising th…" at bounding box center [626, 355] width 572 height 168
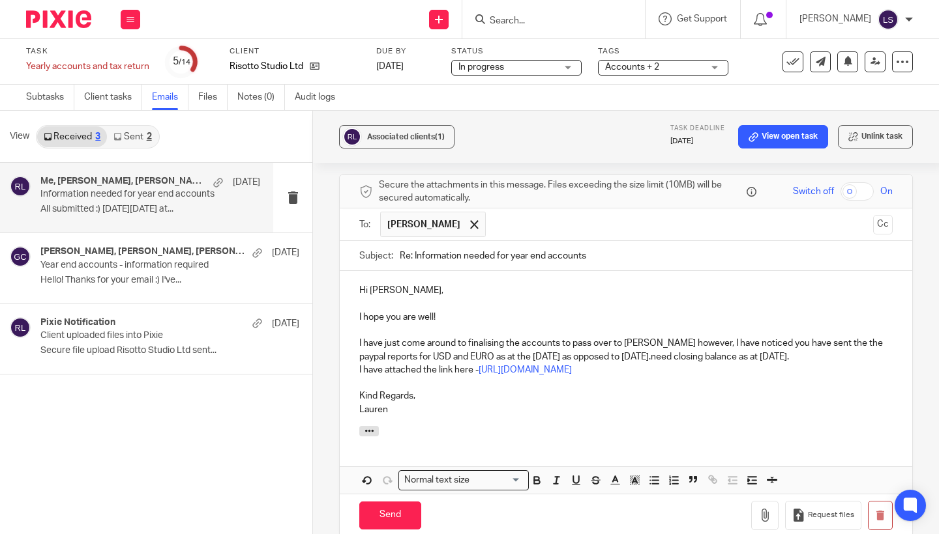
click at [710, 337] on p "I have just come around to finalising the accounts to pass over to [PERSON_NAME…" at bounding box center [625, 350] width 533 height 27
click at [750, 337] on p "I have just come around to finalising the accounts to pass over to [PERSON_NAME…" at bounding box center [625, 350] width 533 height 27
click at [467, 337] on p "I have just come around to finalising the accounts to pass over to [PERSON_NAME…" at bounding box center [625, 350] width 533 height 27
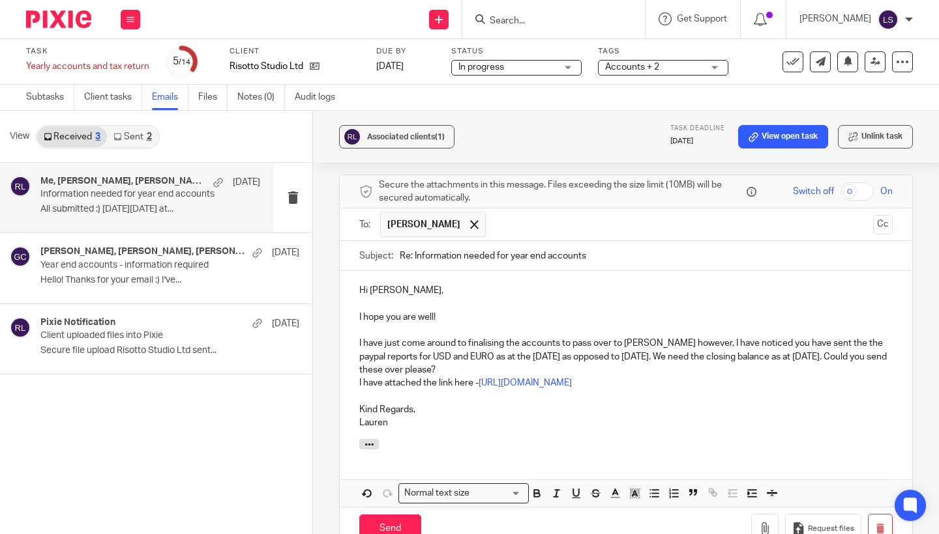
click at [348, 289] on div "Hi [PERSON_NAME], I hope you are well! I have just come around to finalising th…" at bounding box center [626, 355] width 572 height 168
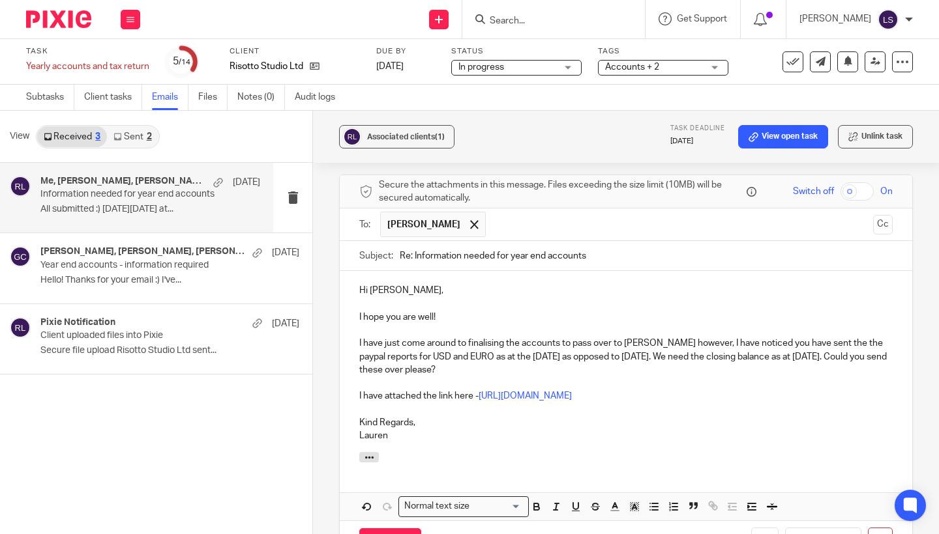
click at [924, 258] on div "Associated clients (1) Task deadline [DATE] View open task Unlink task Informat…" at bounding box center [626, 323] width 626 height 424
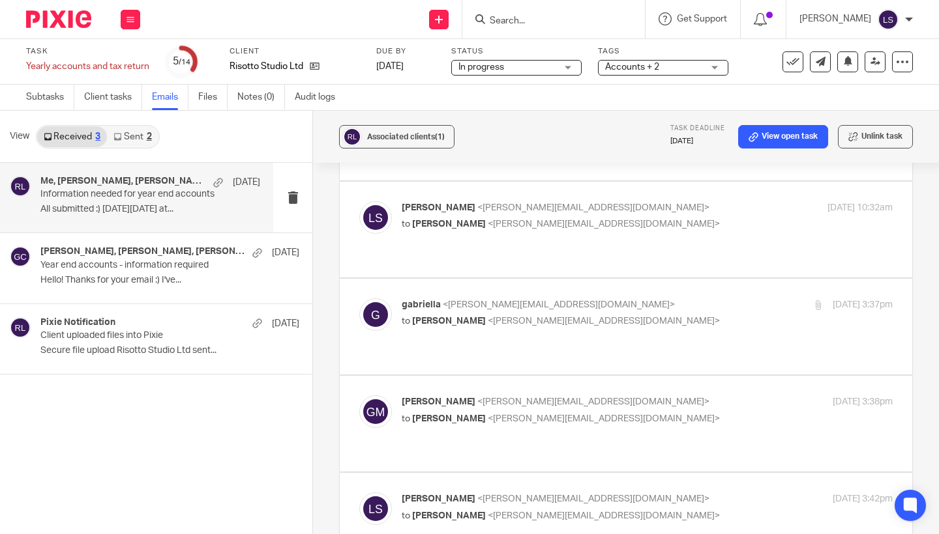
scroll to position [1014, 0]
click at [693, 299] on p "[PERSON_NAME] <[PERSON_NAME][EMAIL_ADDRESS][DOMAIN_NAME]>" at bounding box center [564, 306] width 327 height 14
checkbox input "true"
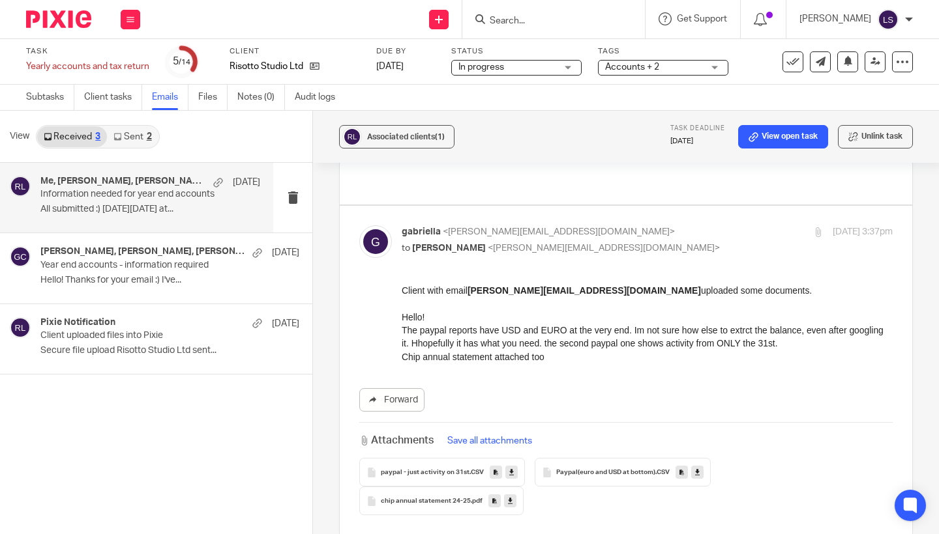
scroll to position [1092, 0]
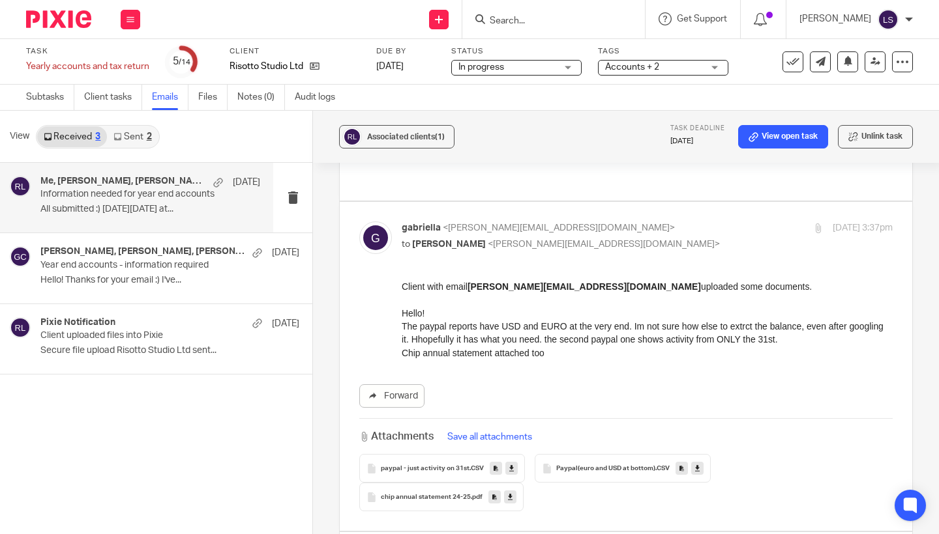
click at [512, 464] on icon at bounding box center [511, 469] width 5 height 10
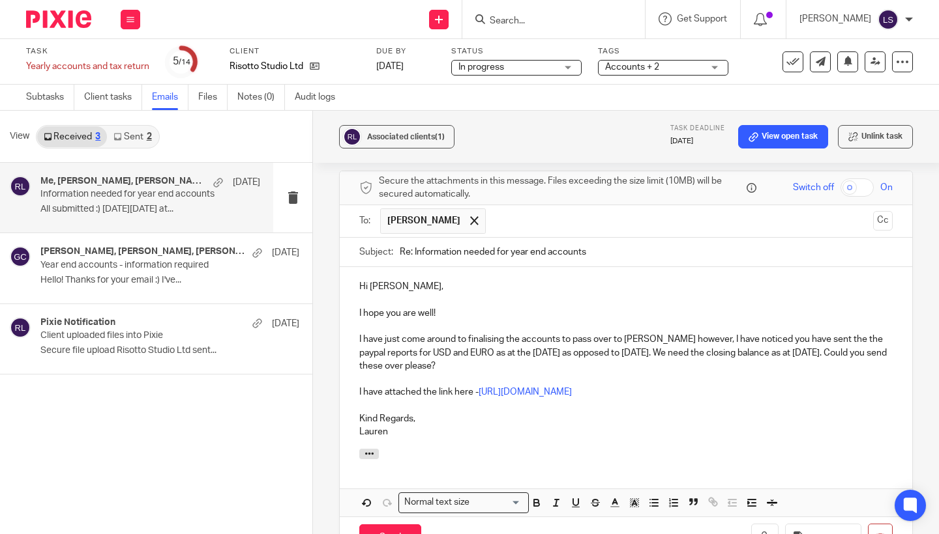
scroll to position [1672, 0]
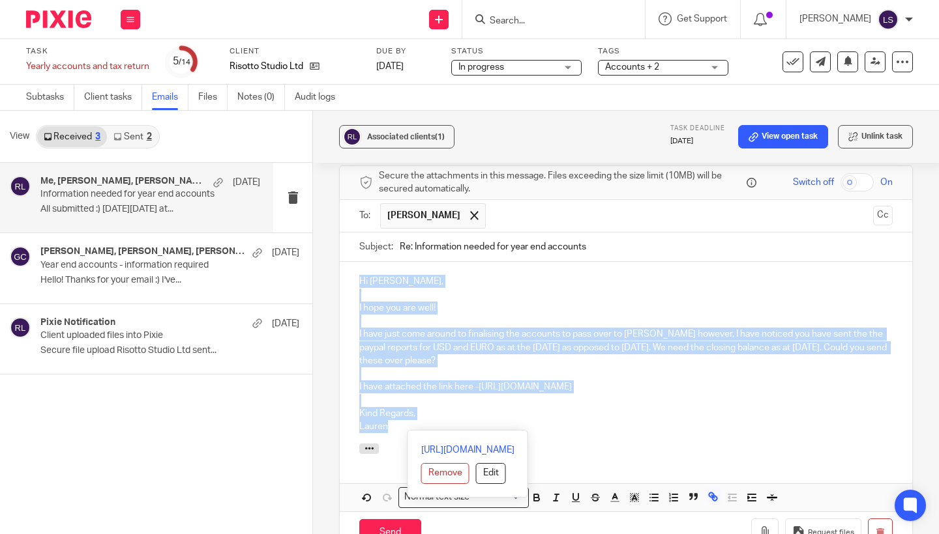
drag, startPoint x: 424, startPoint y: 328, endPoint x: 354, endPoint y: 124, distance: 215.0
click at [354, 124] on div "Associated clients (1) Task deadline [DATE] View open task Unlink task Informat…" at bounding box center [626, 323] width 626 height 424
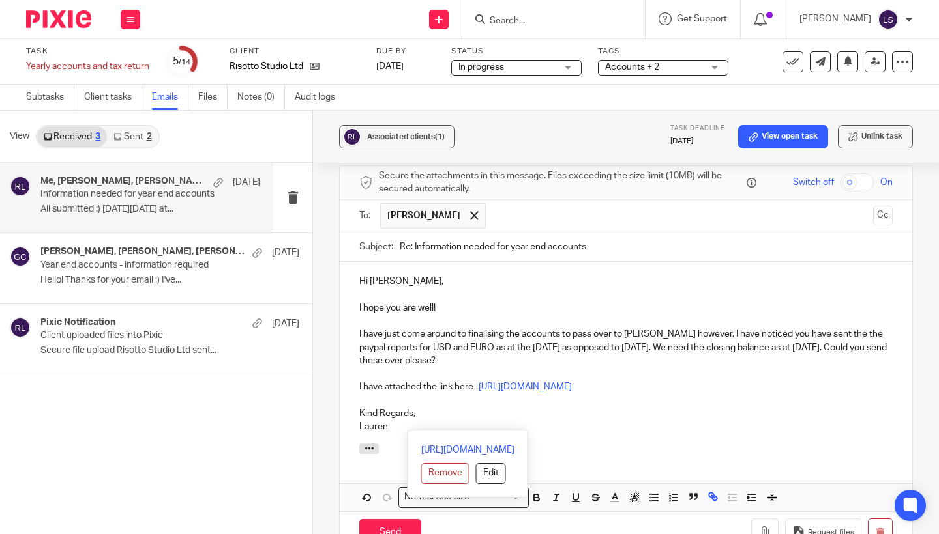
scroll to position [1625, 0]
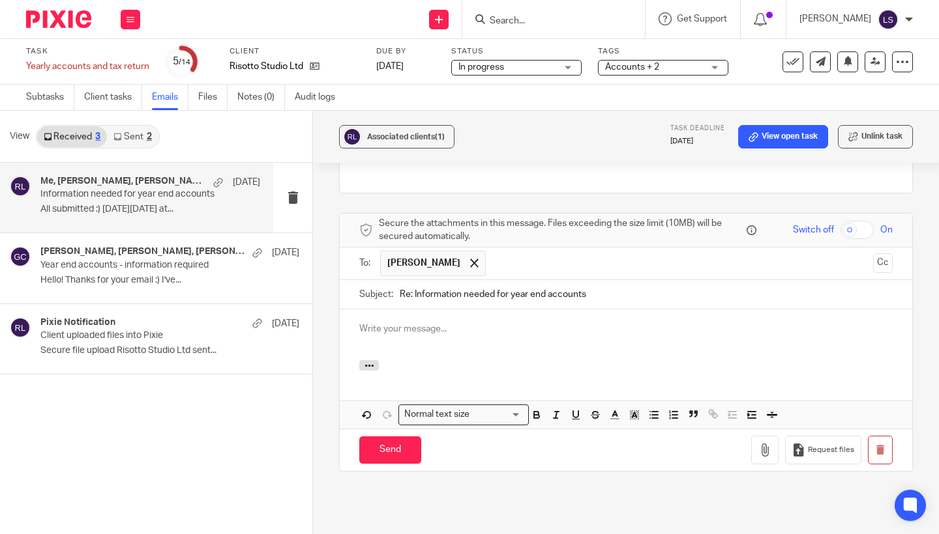
click at [501, 494] on div "Associated clients (1) Task deadline [DATE] View open task Unlink task Informat…" at bounding box center [626, 323] width 626 height 424
click at [179, 251] on h4 "[PERSON_NAME], [PERSON_NAME], [PERSON_NAME]" at bounding box center [123, 251] width 166 height 11
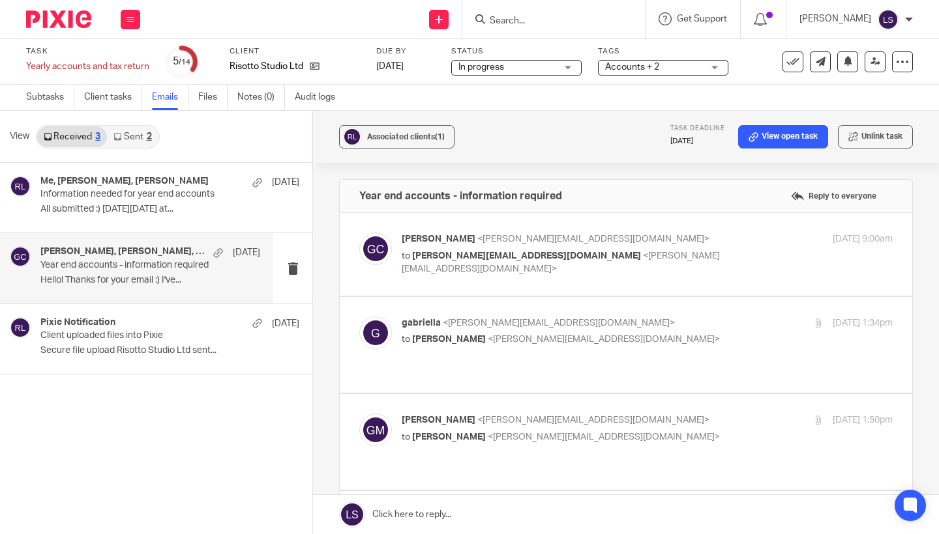
scroll to position [0, 0]
click at [128, 124] on div "View Received 3 Sent 2" at bounding box center [156, 137] width 312 height 52
click at [136, 21] on button at bounding box center [131, 20] width 20 height 20
click at [130, 76] on link "Email" at bounding box center [124, 79] width 22 height 9
click at [132, 21] on icon at bounding box center [130, 20] width 8 height 8
